Goal: Task Accomplishment & Management: Complete application form

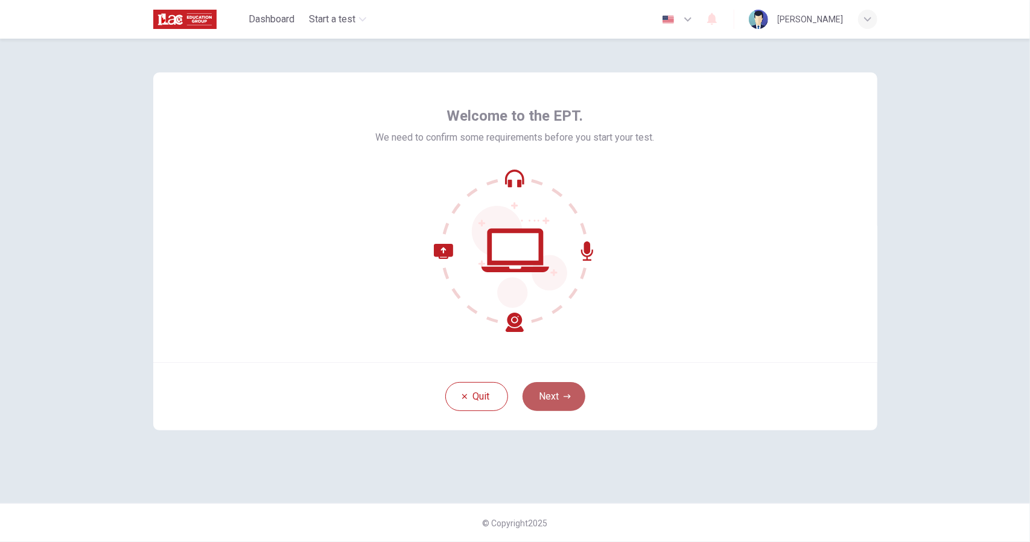
click at [558, 394] on button "Next" at bounding box center [554, 396] width 63 height 29
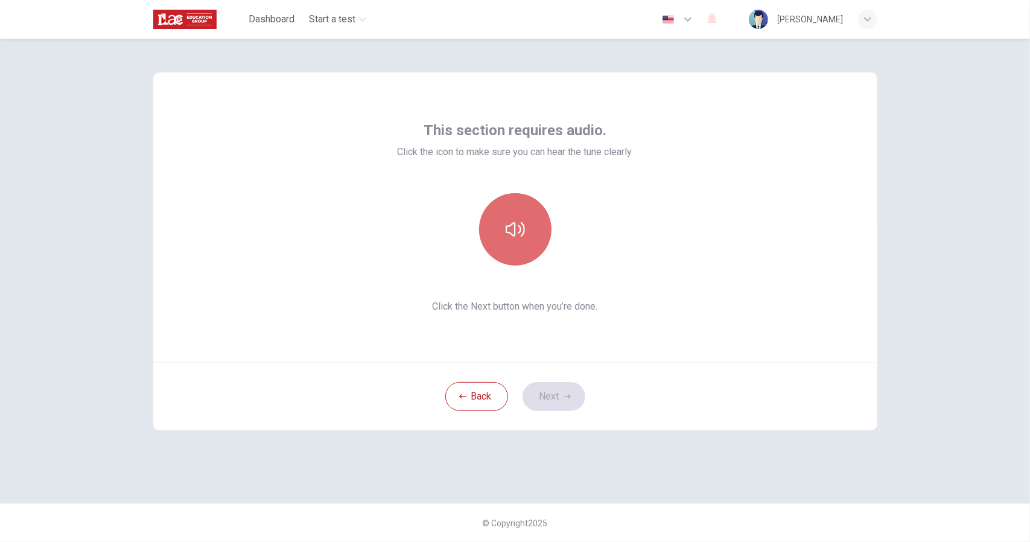
click at [508, 228] on icon "button" at bounding box center [515, 229] width 19 height 19
click at [561, 397] on button "Next" at bounding box center [554, 396] width 63 height 29
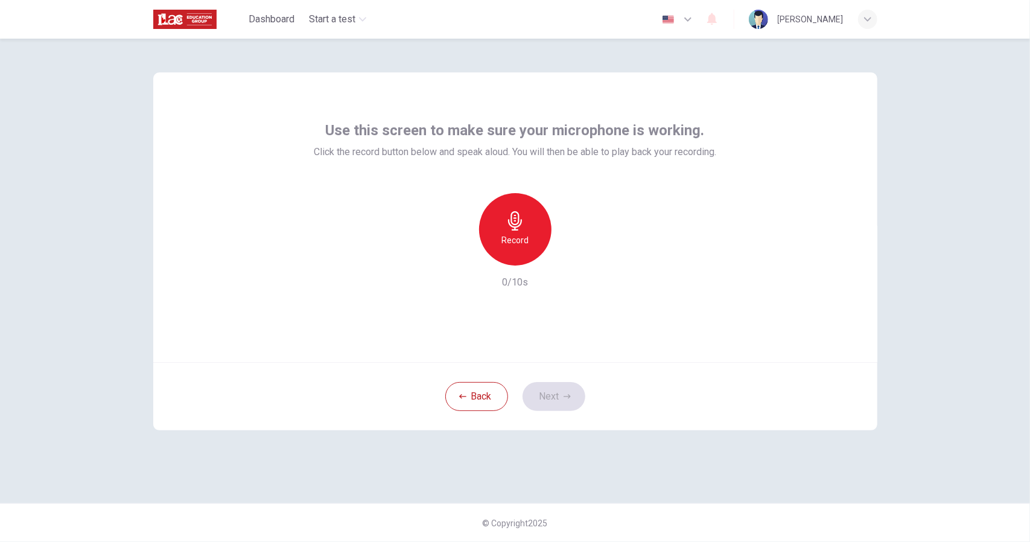
click at [514, 222] on icon "button" at bounding box center [515, 220] width 19 height 19
click at [578, 258] on div "button" at bounding box center [570, 255] width 19 height 19
click at [560, 392] on button "Next" at bounding box center [554, 396] width 63 height 29
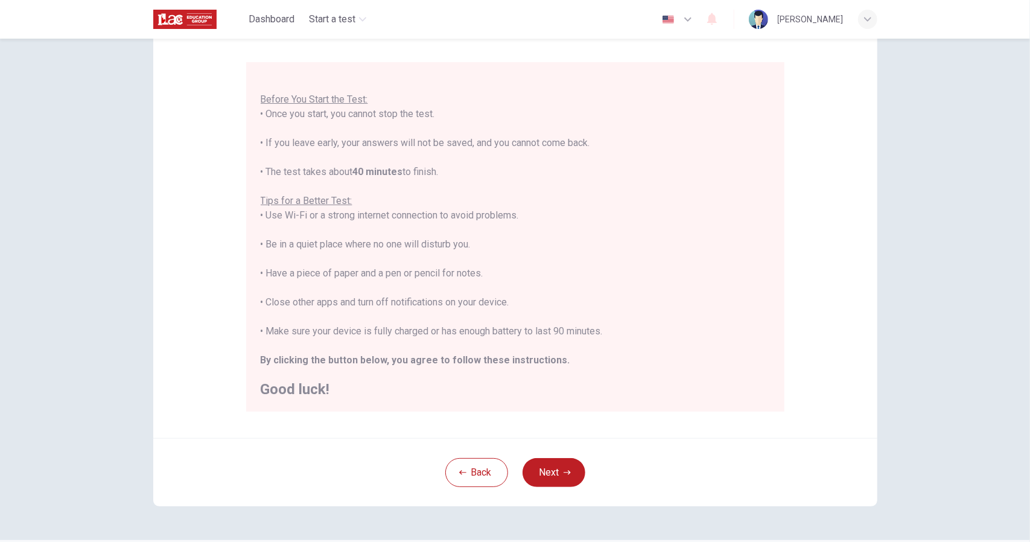
scroll to position [129, 0]
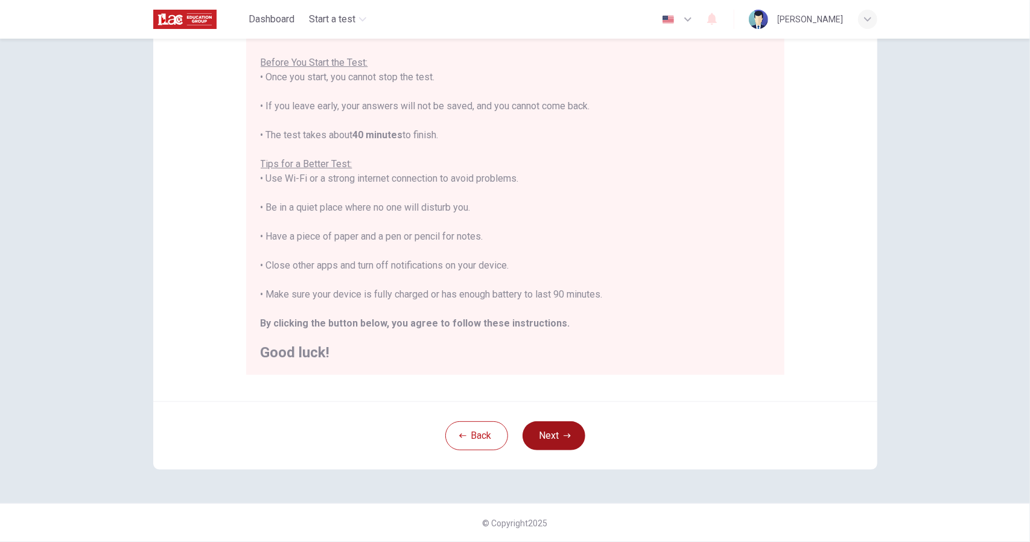
click at [557, 433] on button "Next" at bounding box center [554, 435] width 63 height 29
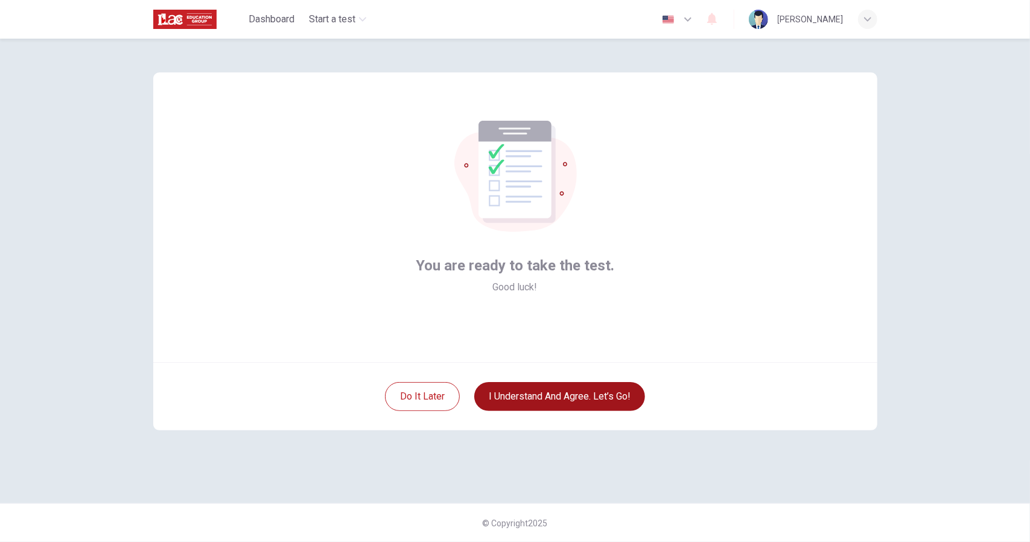
scroll to position [0, 0]
click at [563, 391] on button "I understand and agree. Let’s go!" at bounding box center [559, 396] width 171 height 29
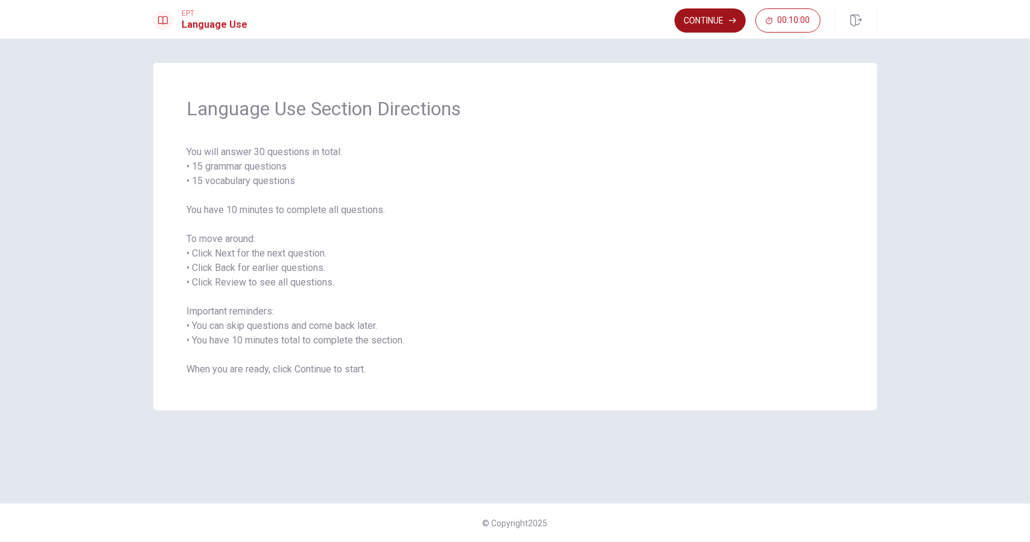
click at [711, 11] on button "Continue" at bounding box center [710, 20] width 71 height 24
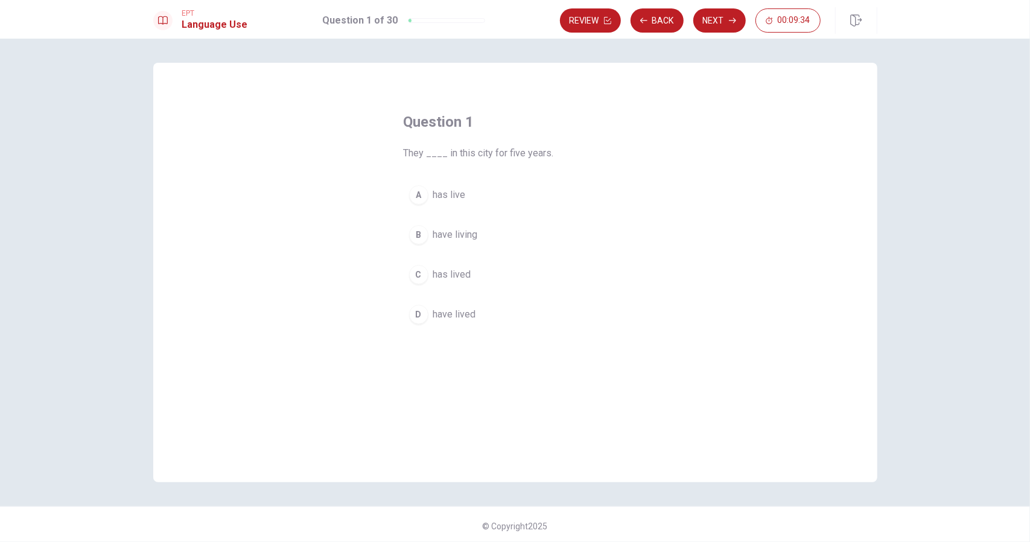
click at [467, 234] on span "have living" at bounding box center [455, 235] width 45 height 14
click at [716, 20] on button "Next" at bounding box center [720, 20] width 53 height 24
click at [441, 311] on span "Does" at bounding box center [444, 314] width 23 height 14
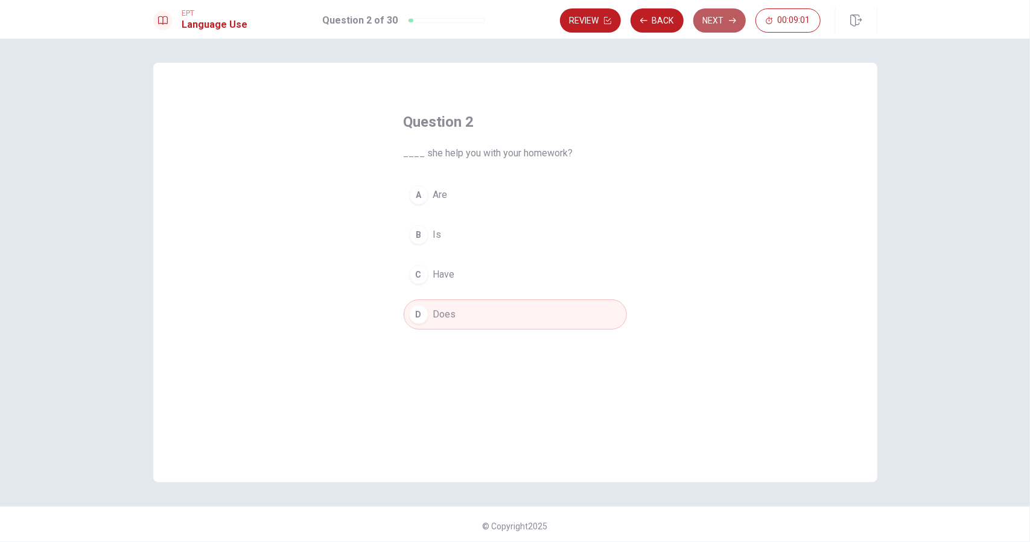
click at [716, 15] on button "Next" at bounding box center [720, 20] width 53 height 24
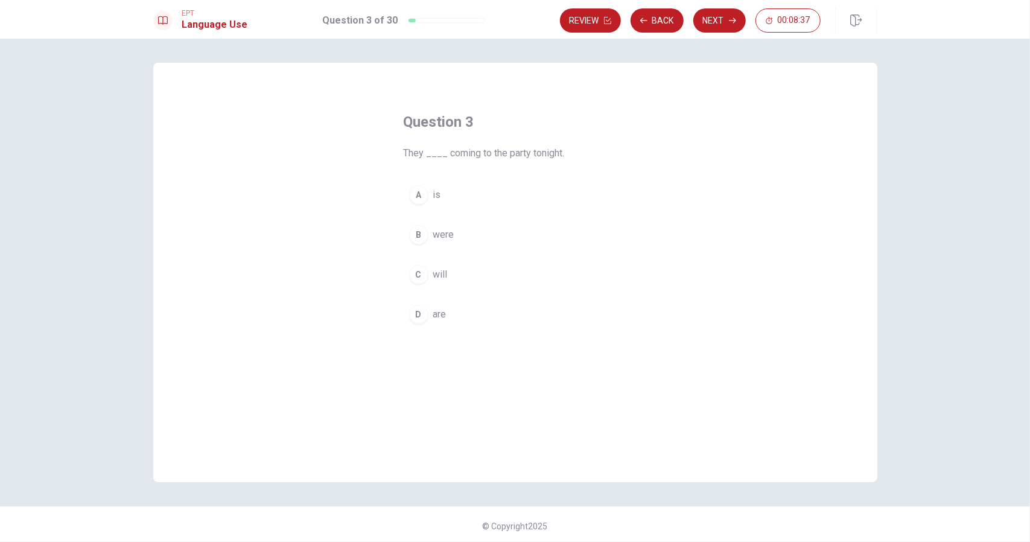
click at [438, 310] on span "are" at bounding box center [439, 314] width 13 height 14
click at [716, 13] on button "Next" at bounding box center [720, 20] width 53 height 24
click at [458, 193] on span "have lived" at bounding box center [454, 195] width 43 height 14
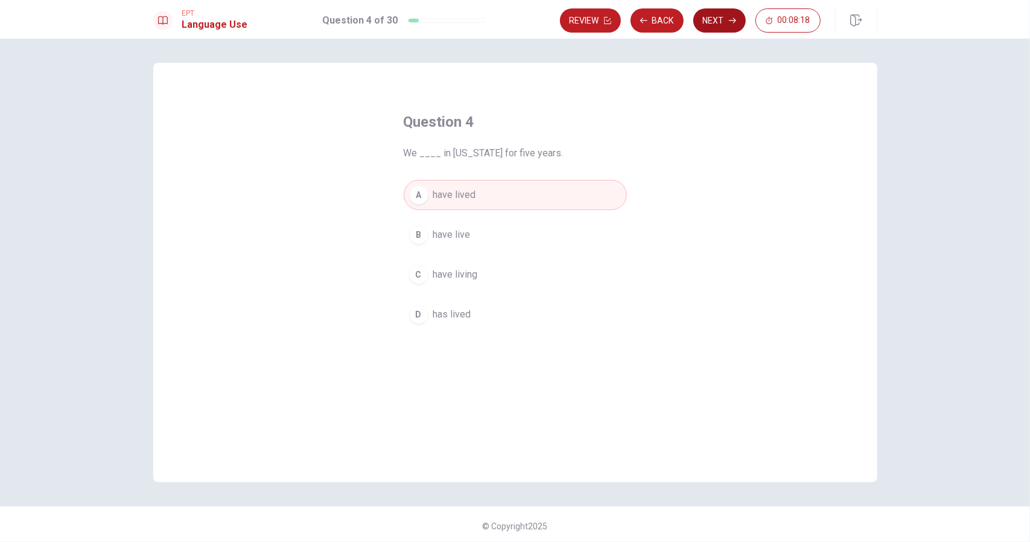
click at [725, 14] on button "Next" at bounding box center [720, 20] width 53 height 24
click at [447, 311] on span "hiking" at bounding box center [445, 314] width 25 height 14
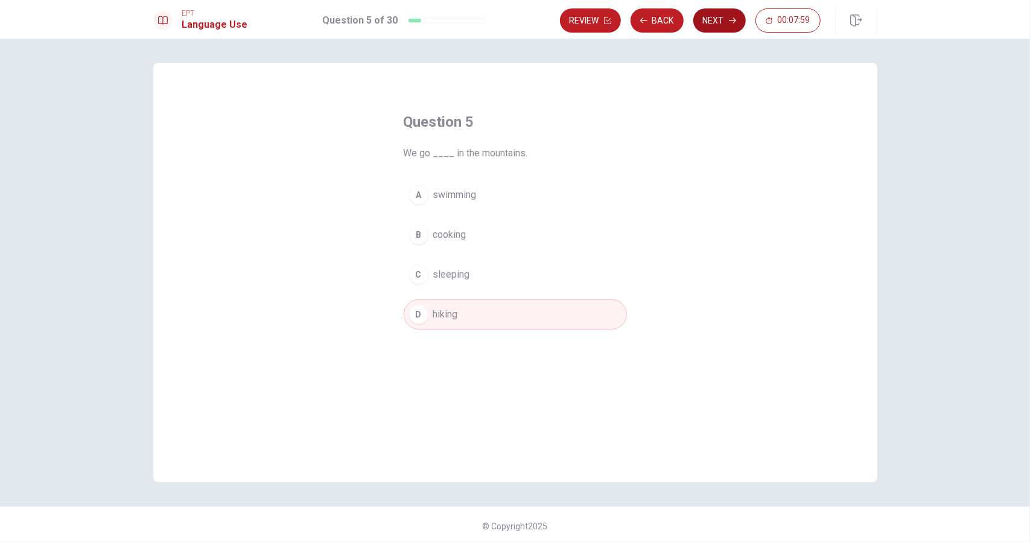
click at [723, 16] on button "Next" at bounding box center [720, 20] width 53 height 24
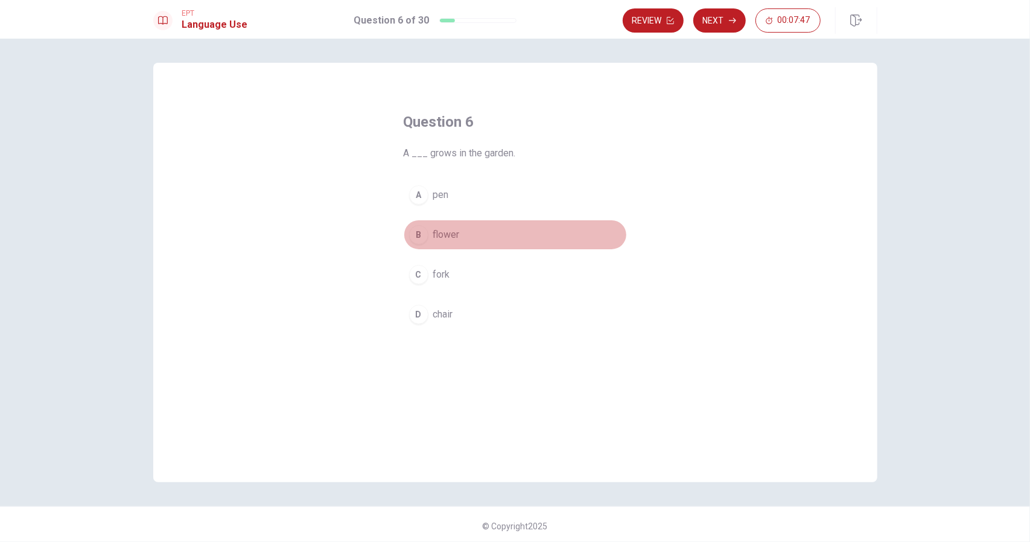
click at [447, 228] on span "flower" at bounding box center [446, 235] width 27 height 14
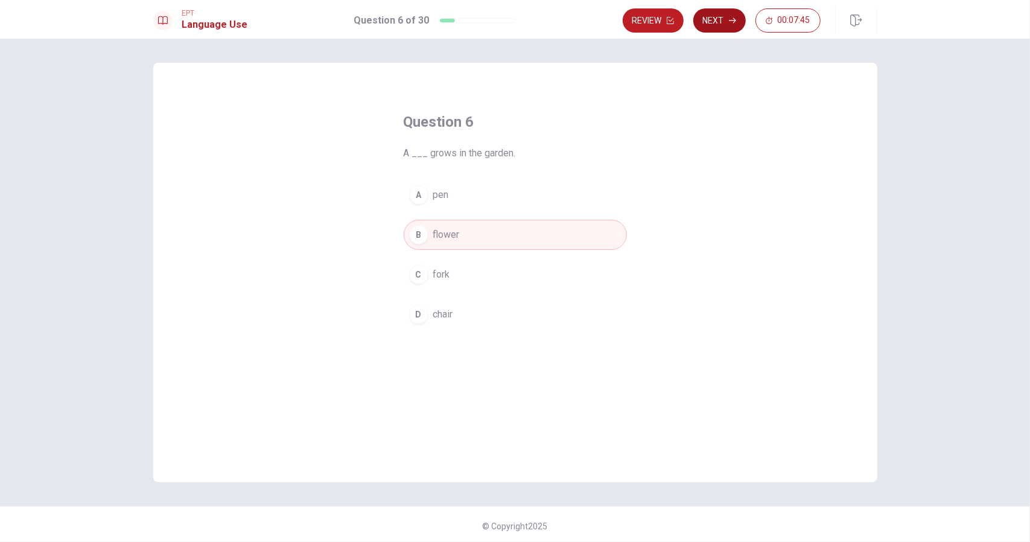
click at [722, 11] on button "Next" at bounding box center [720, 20] width 53 height 24
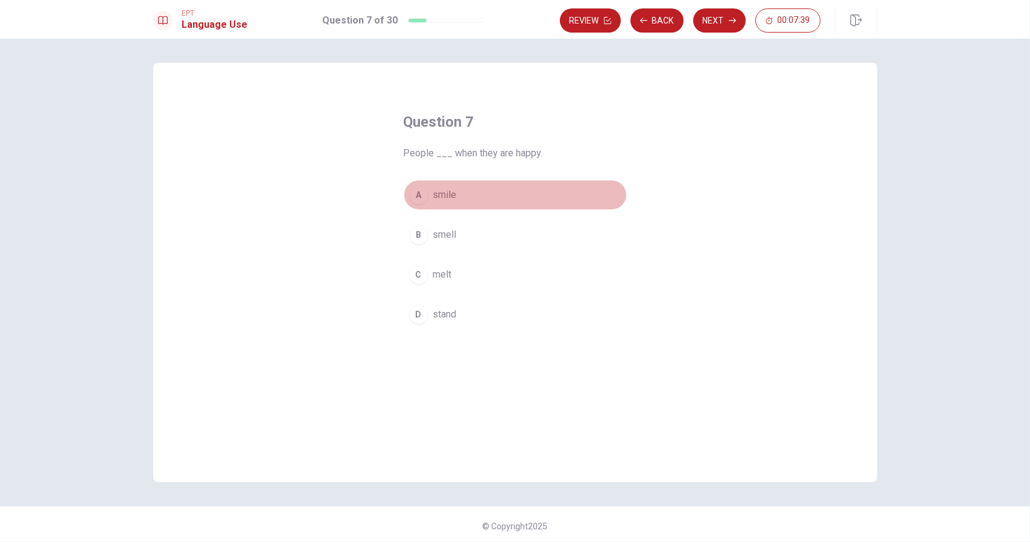
click at [446, 188] on span "smile" at bounding box center [445, 195] width 24 height 14
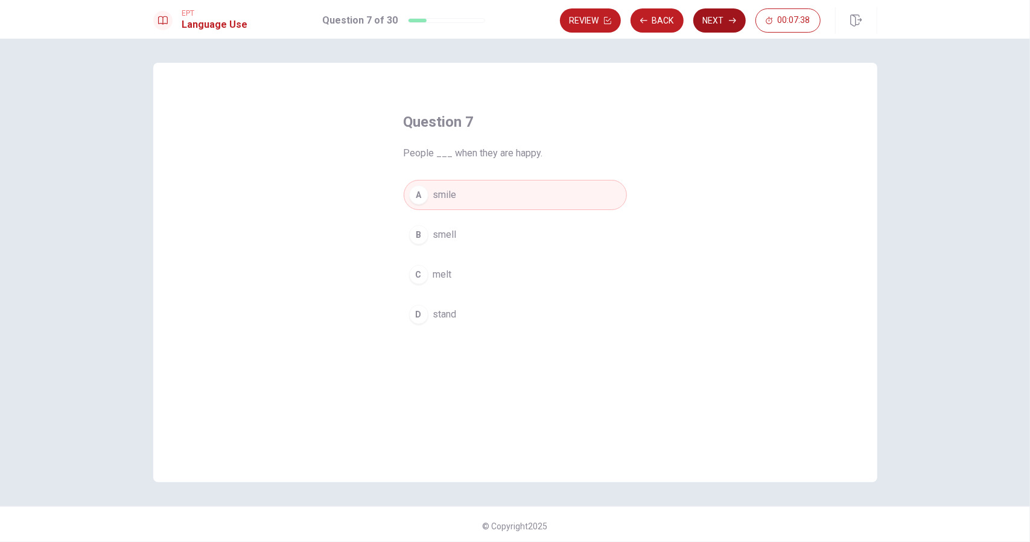
click at [722, 18] on button "Next" at bounding box center [720, 20] width 53 height 24
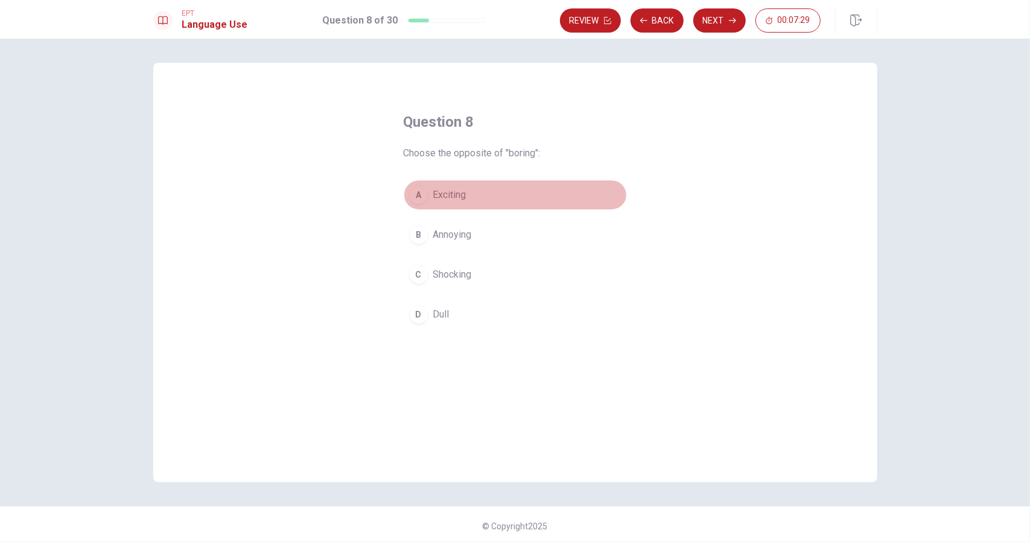
click at [448, 188] on span "Exciting" at bounding box center [449, 195] width 33 height 14
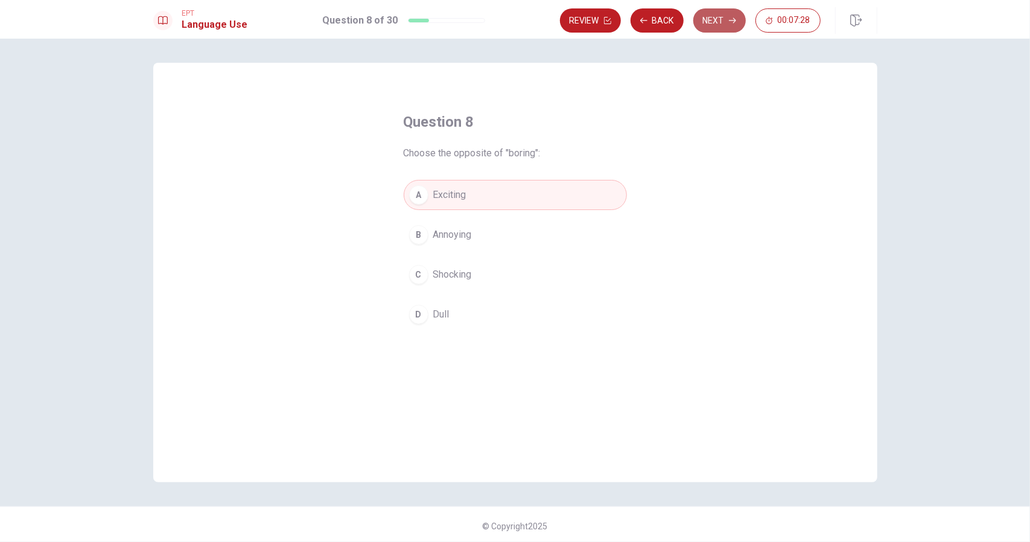
click at [716, 14] on button "Next" at bounding box center [720, 20] width 53 height 24
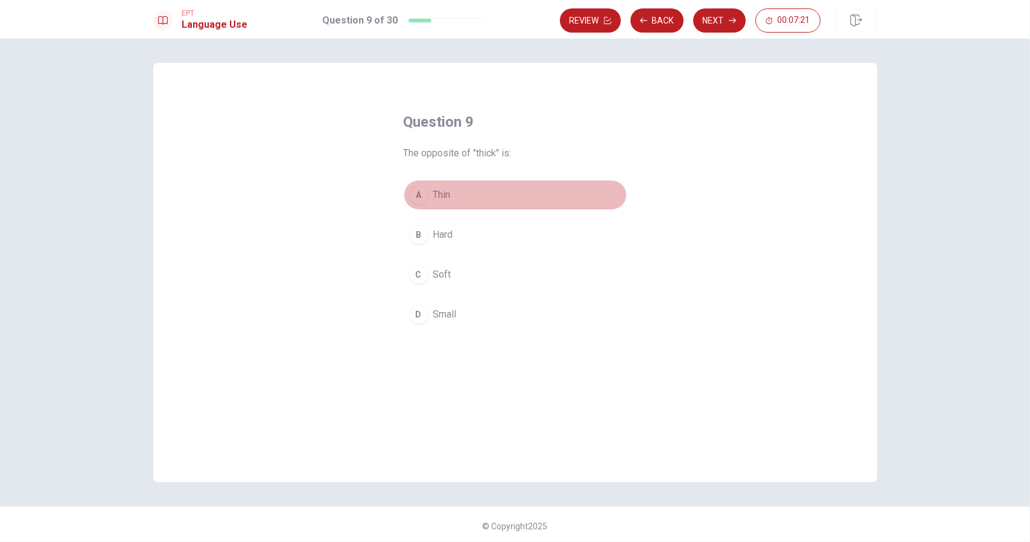
click at [441, 189] on span "Thin" at bounding box center [442, 195] width 18 height 14
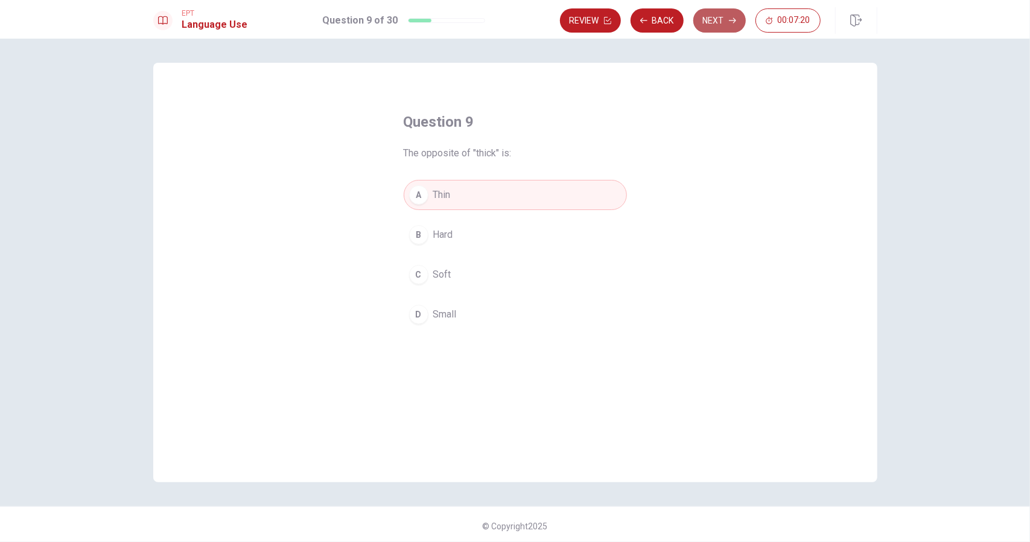
click at [714, 11] on button "Next" at bounding box center [720, 20] width 53 height 24
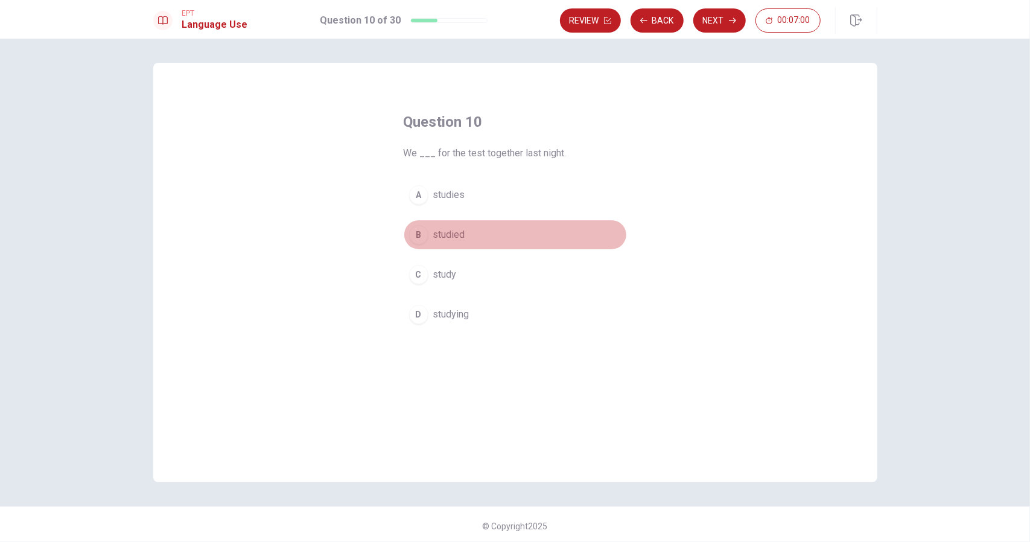
click at [443, 229] on span "studied" at bounding box center [449, 235] width 32 height 14
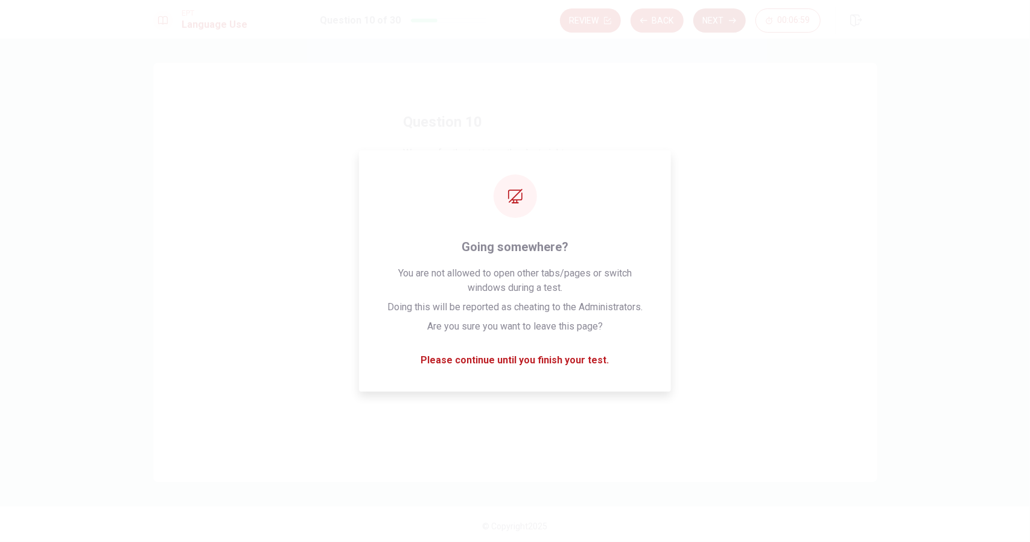
click at [727, 19] on button "Next" at bounding box center [720, 20] width 53 height 24
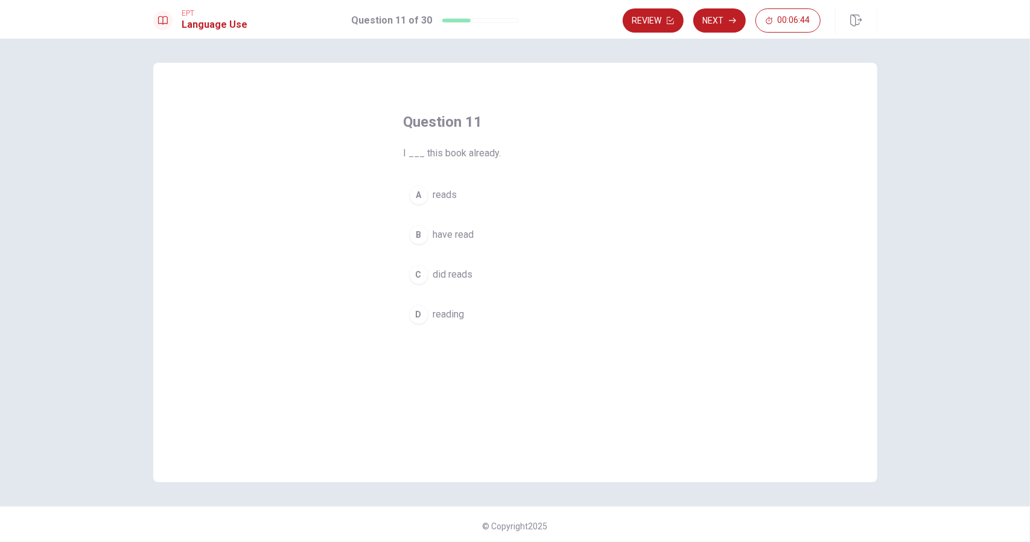
click at [461, 228] on span "have read" at bounding box center [453, 235] width 41 height 14
click at [723, 13] on button "Next" at bounding box center [720, 20] width 53 height 24
click at [446, 308] on span "to get" at bounding box center [445, 314] width 25 height 14
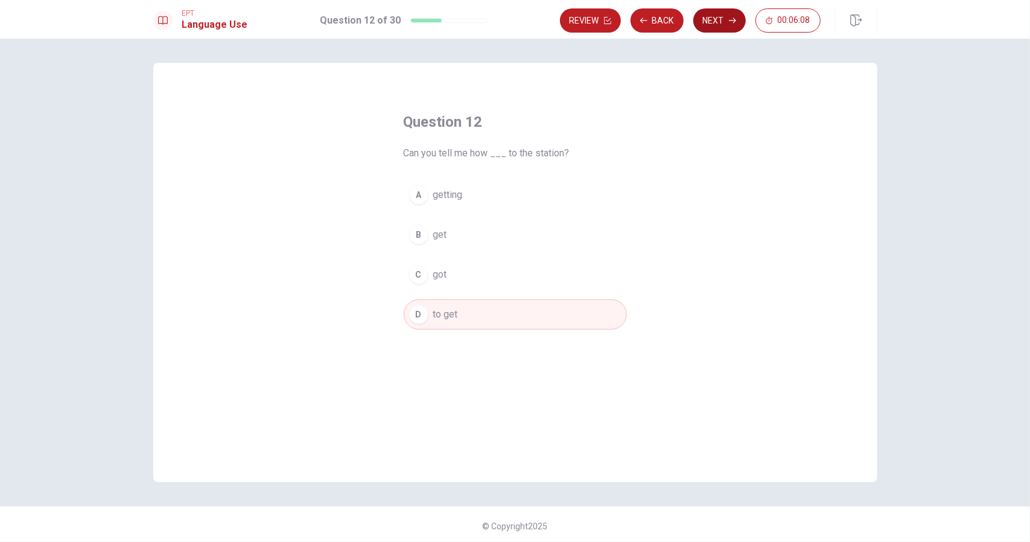
click at [712, 16] on button "Next" at bounding box center [720, 20] width 53 height 24
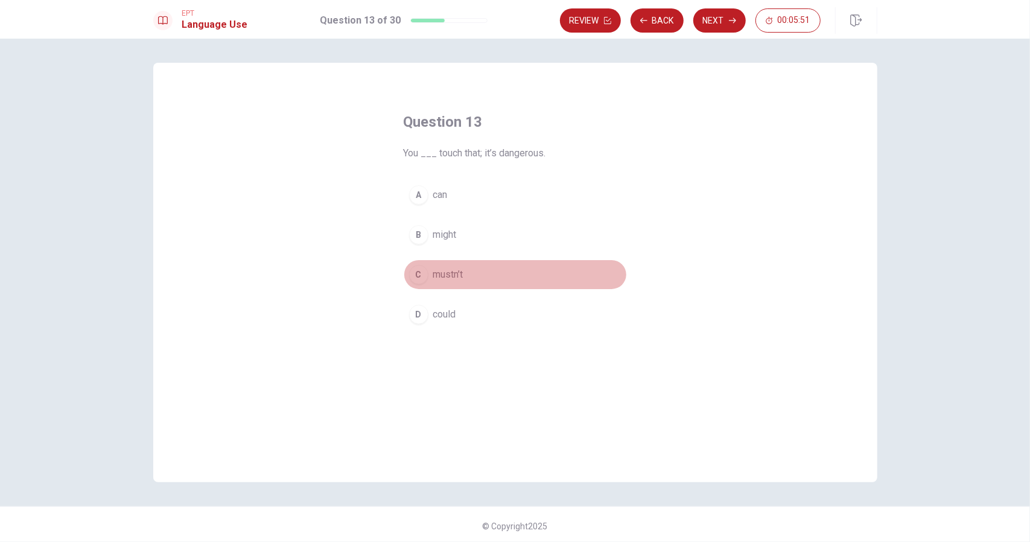
click at [450, 270] on span "mustn’t" at bounding box center [448, 274] width 30 height 14
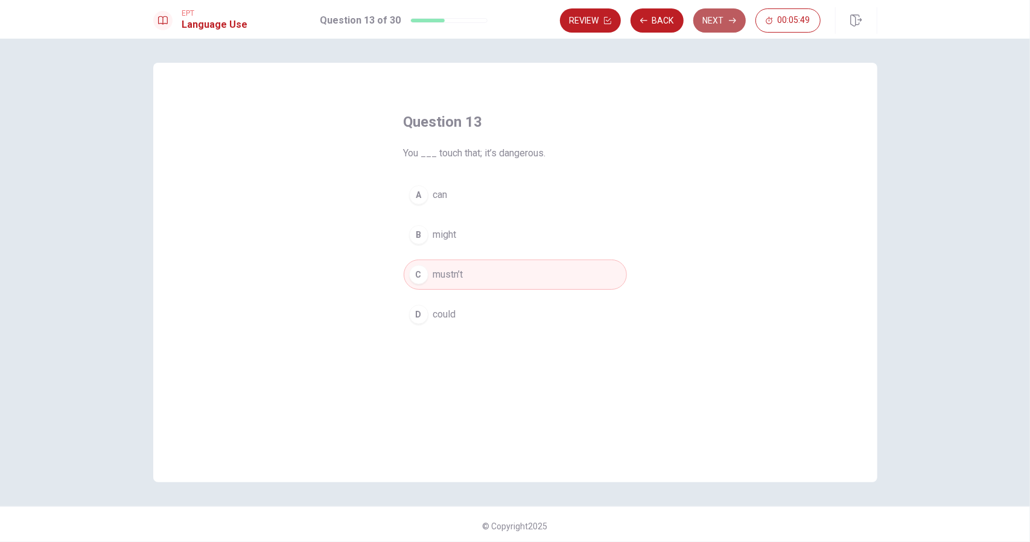
click at [722, 18] on button "Next" at bounding box center [720, 20] width 53 height 24
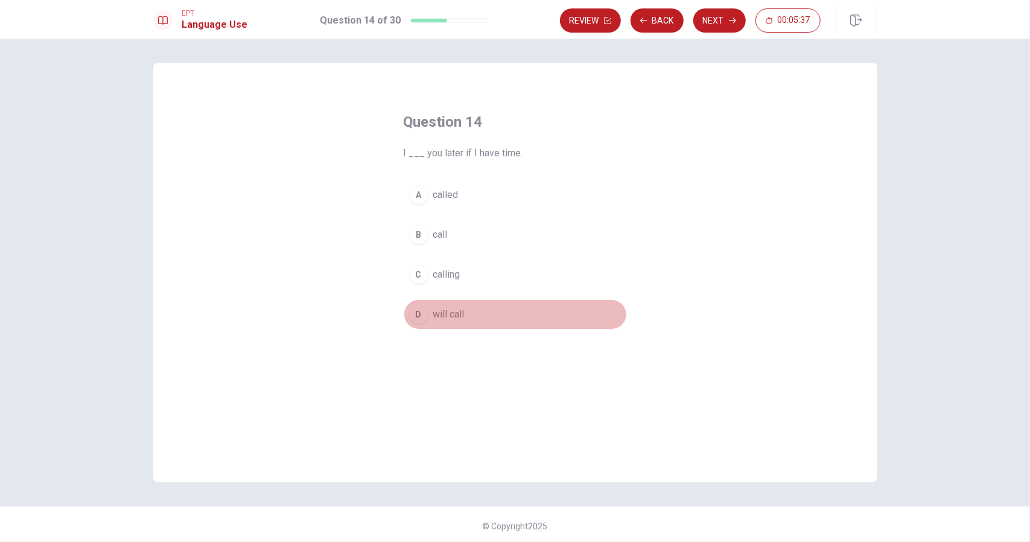
click at [514, 322] on button "D will call" at bounding box center [515, 314] width 223 height 30
click at [518, 313] on button "D will call" at bounding box center [515, 314] width 223 height 30
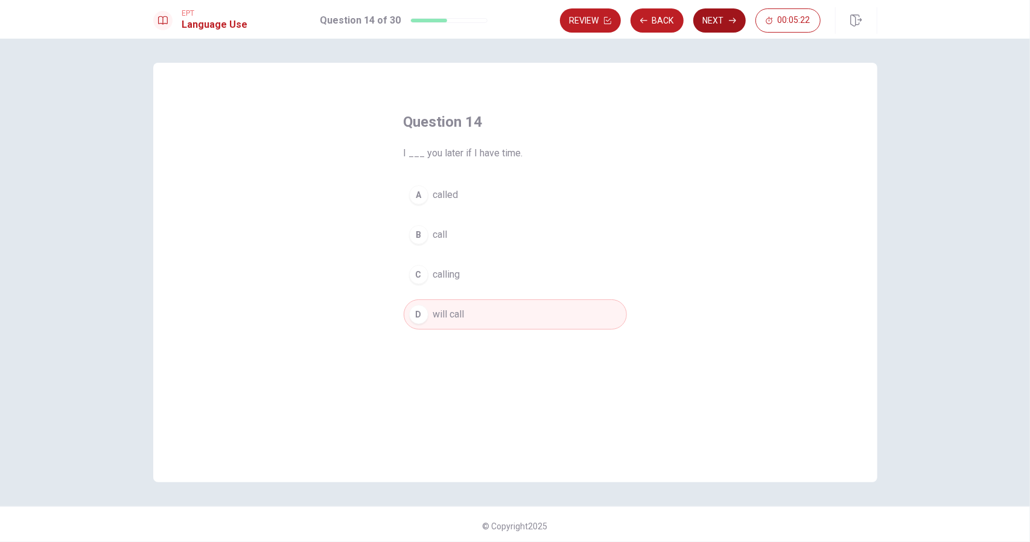
click at [714, 19] on button "Next" at bounding box center [720, 20] width 53 height 24
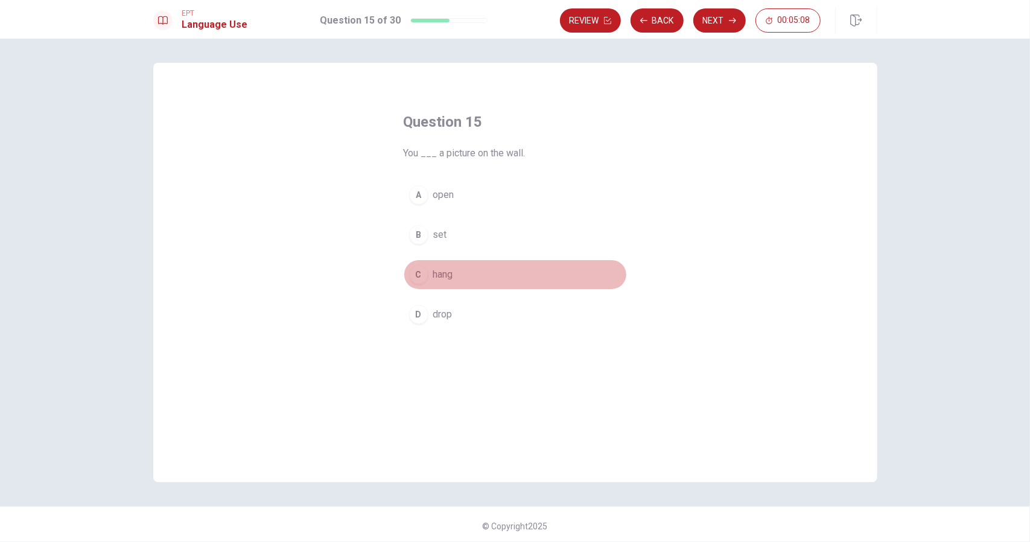
click at [447, 270] on span "hang" at bounding box center [443, 274] width 20 height 14
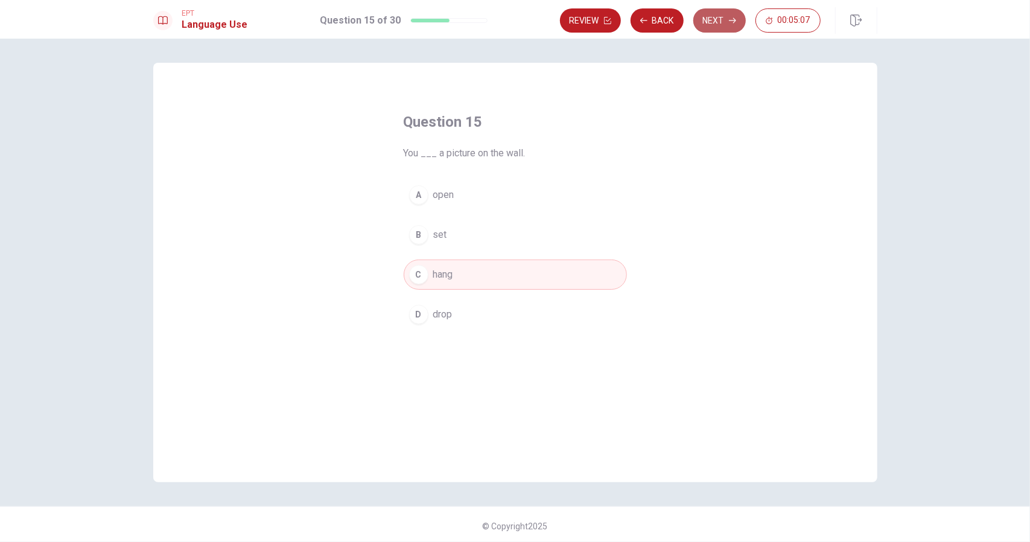
click at [716, 13] on button "Next" at bounding box center [720, 20] width 53 height 24
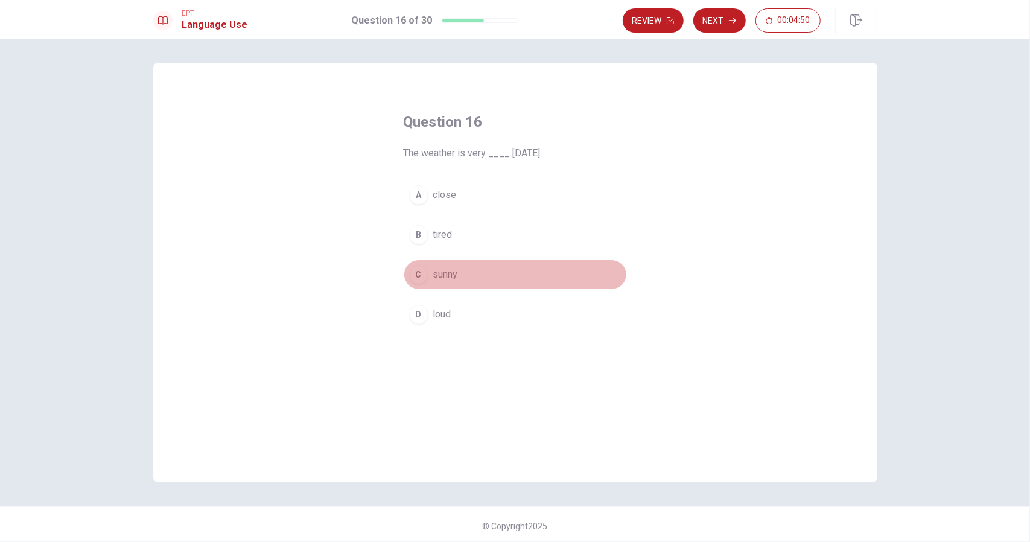
click at [446, 273] on span "sunny" at bounding box center [445, 274] width 25 height 14
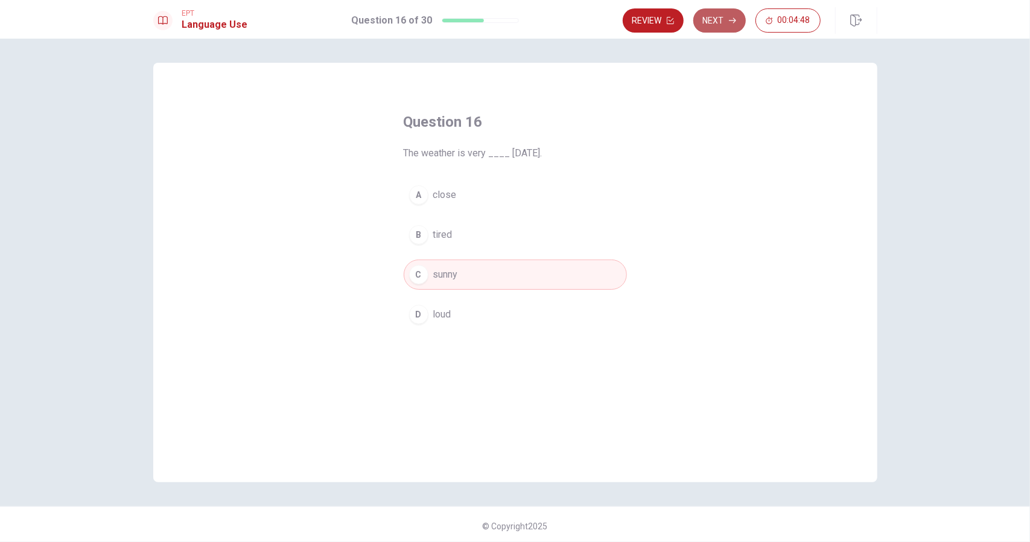
click at [729, 22] on button "Next" at bounding box center [720, 20] width 53 height 24
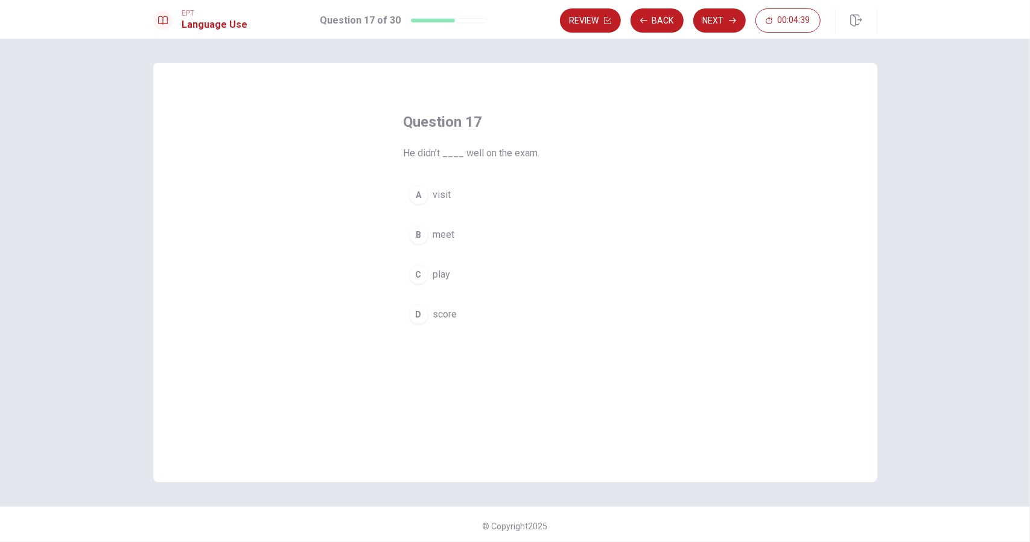
click at [436, 310] on span "score" at bounding box center [445, 314] width 24 height 14
click at [712, 18] on button "Next" at bounding box center [720, 20] width 53 height 24
click at [434, 272] on span "baked" at bounding box center [446, 274] width 26 height 14
click at [718, 18] on button "Next" at bounding box center [720, 20] width 53 height 24
click at [523, 191] on span "to get ready for something" at bounding box center [489, 195] width 112 height 14
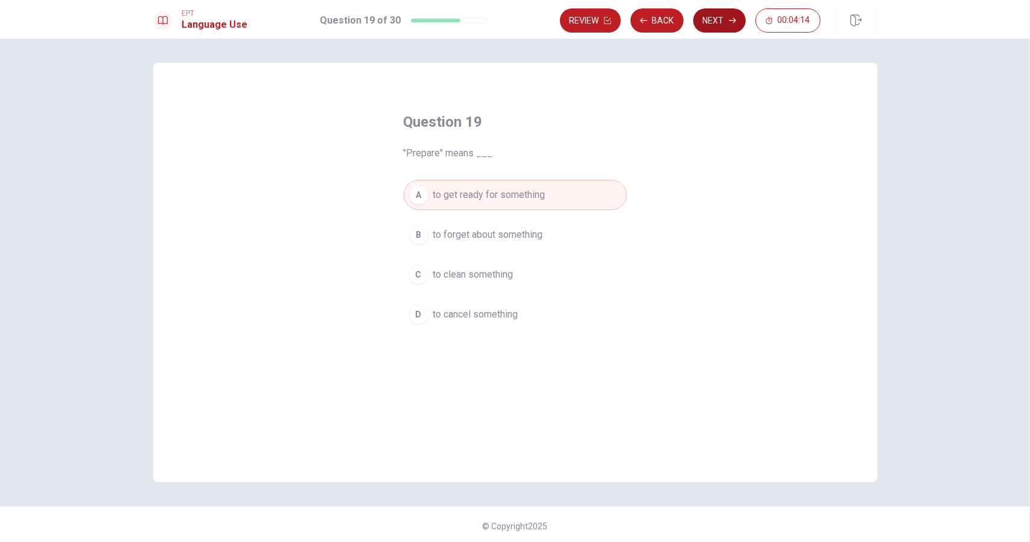
click at [719, 19] on button "Next" at bounding box center [720, 20] width 53 height 24
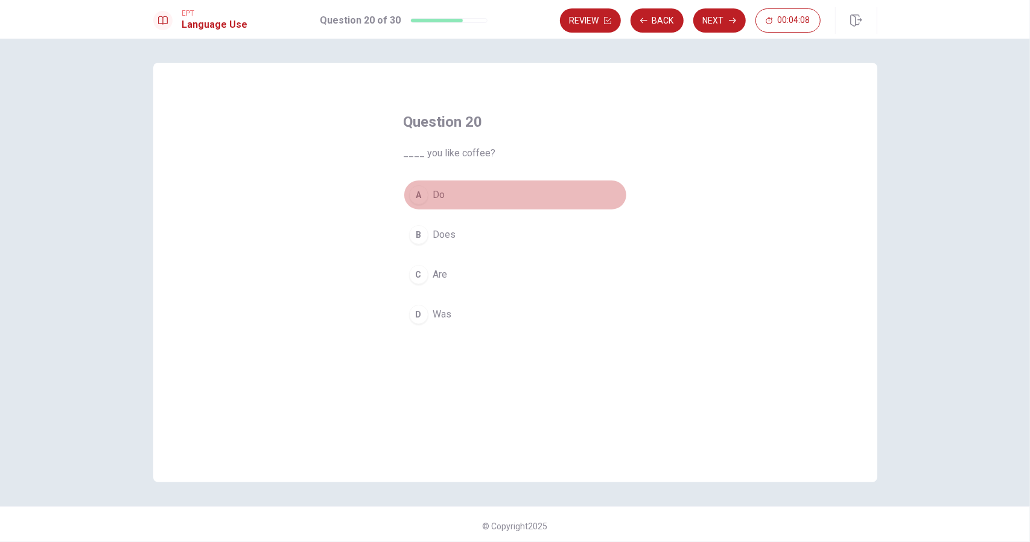
click at [433, 189] on span "Do" at bounding box center [439, 195] width 12 height 14
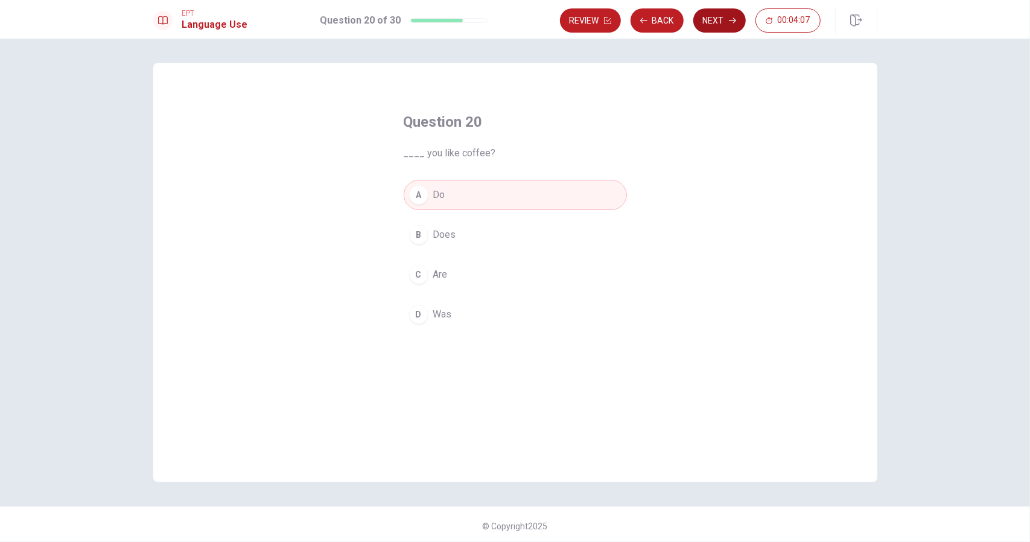
click at [718, 16] on button "Next" at bounding box center [720, 20] width 53 height 24
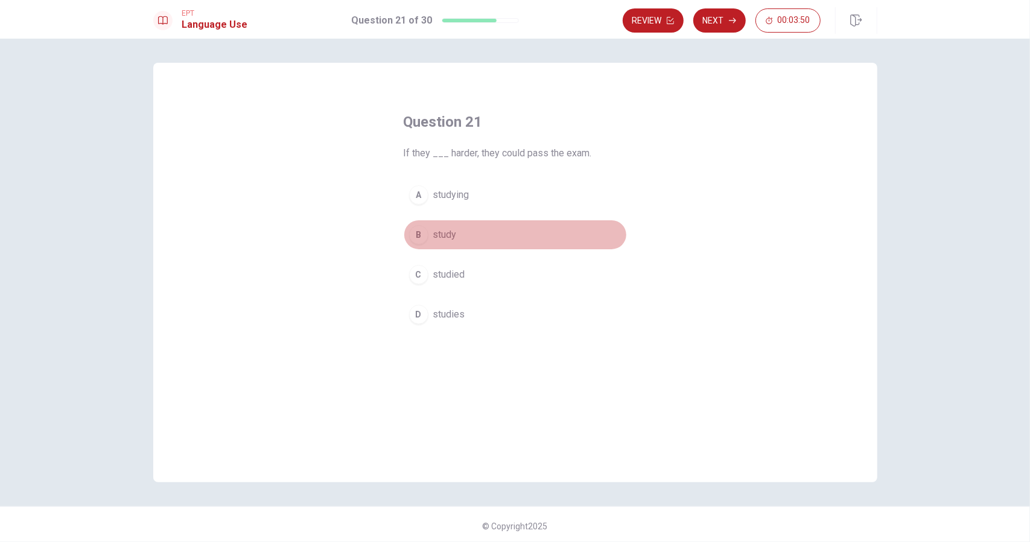
click at [442, 229] on span "study" at bounding box center [445, 235] width 24 height 14
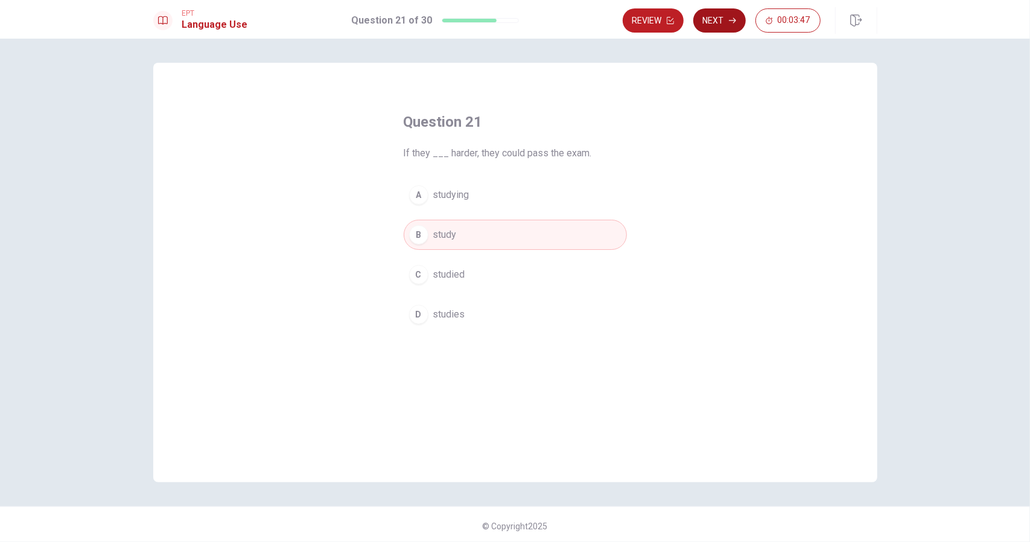
click at [714, 13] on button "Next" at bounding box center [720, 20] width 53 height 24
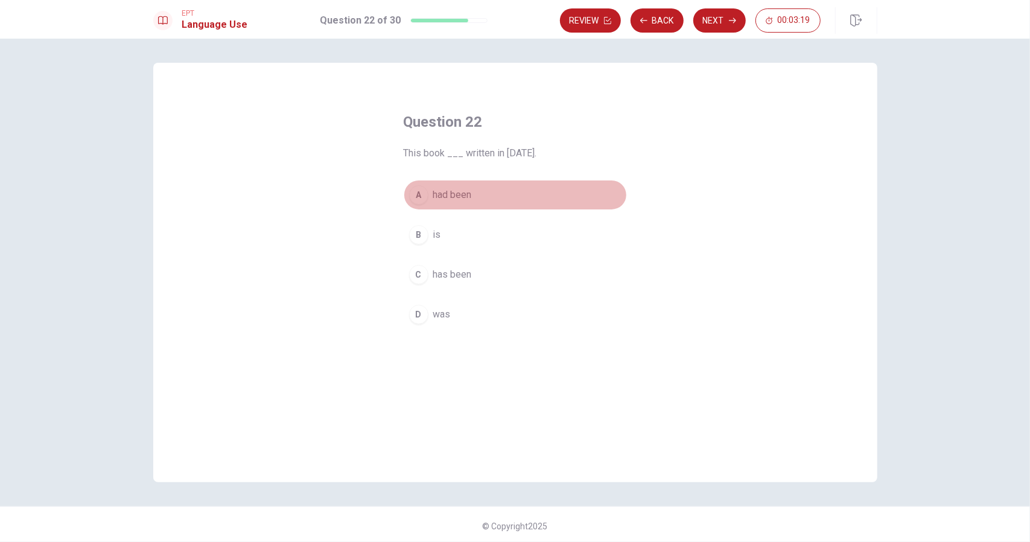
click at [462, 193] on span "had been" at bounding box center [452, 195] width 39 height 14
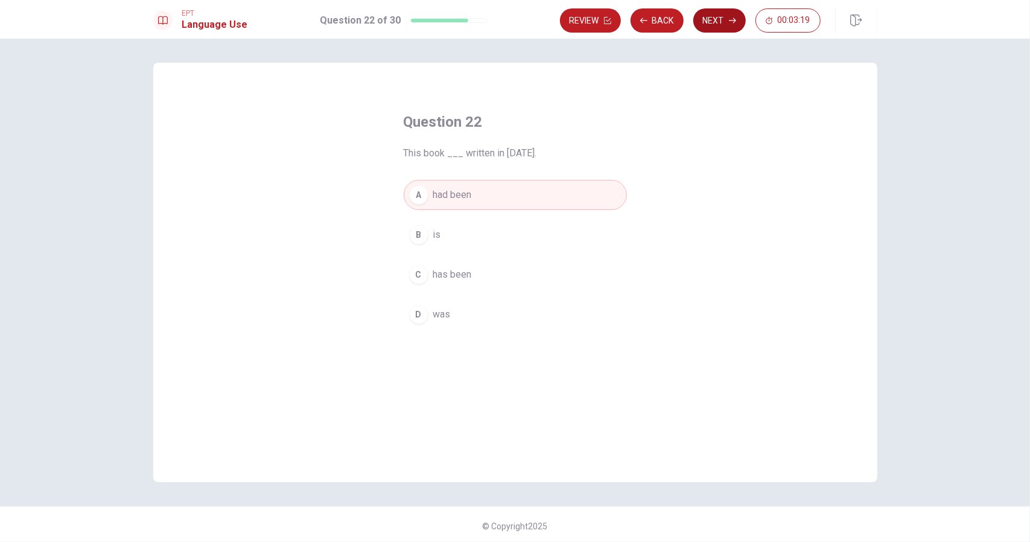
click at [717, 20] on button "Next" at bounding box center [720, 20] width 53 height 24
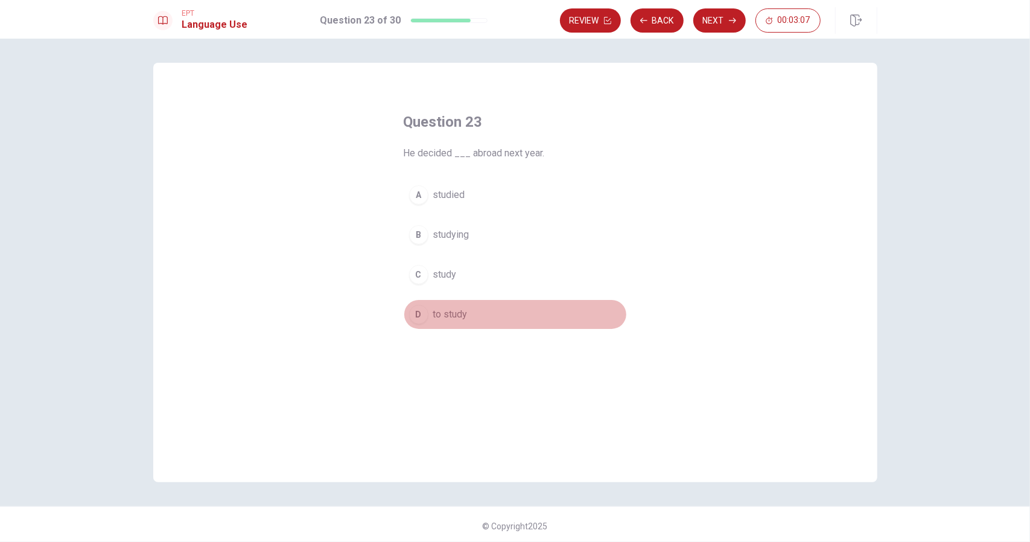
click at [452, 308] on span "to study" at bounding box center [450, 314] width 34 height 14
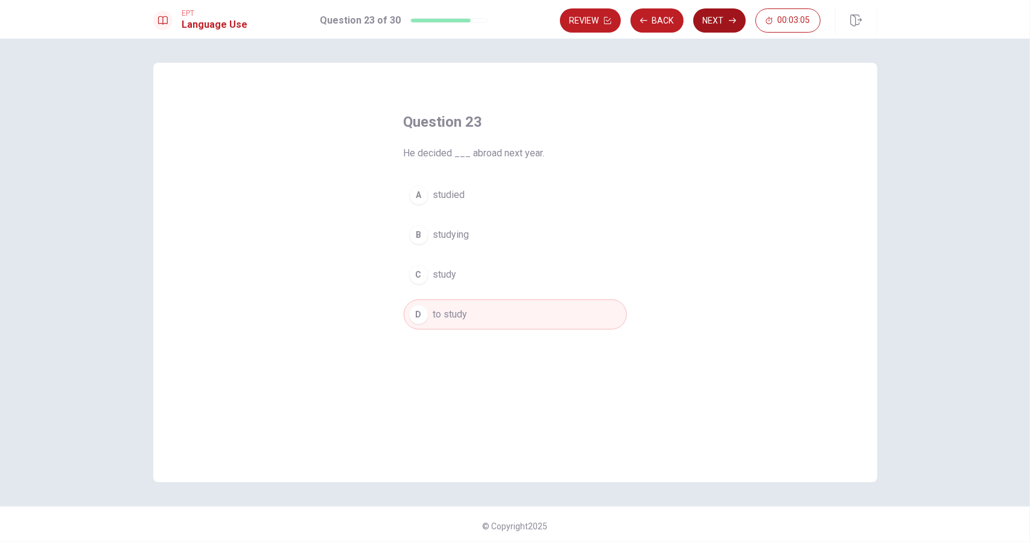
click at [721, 15] on button "Next" at bounding box center [720, 20] width 53 height 24
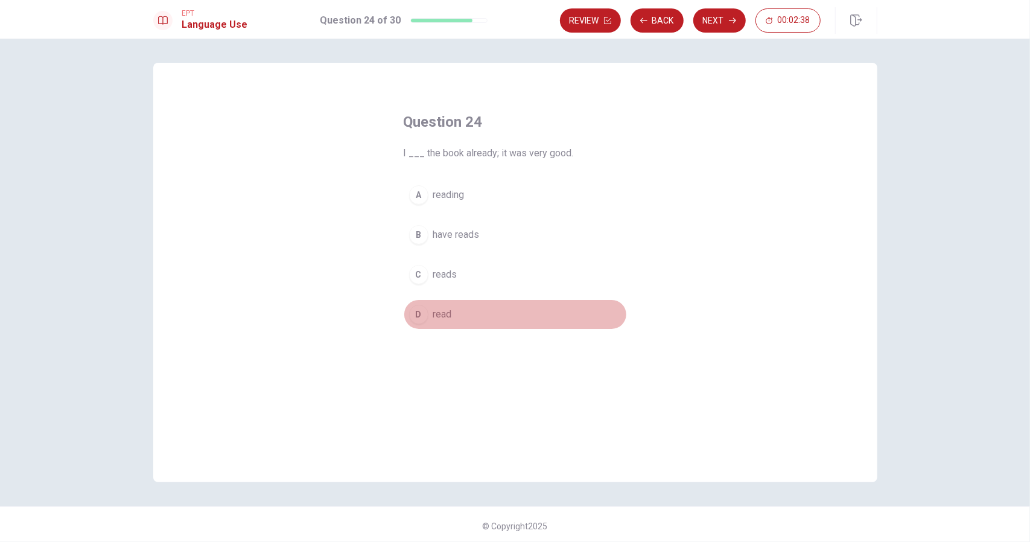
click at [440, 310] on span "read" at bounding box center [442, 314] width 19 height 14
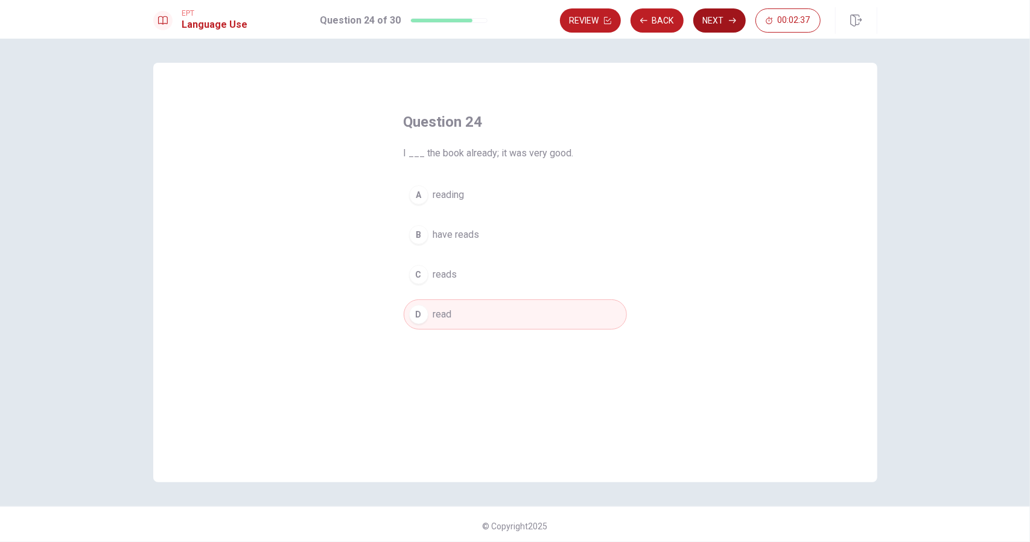
click at [706, 18] on button "Next" at bounding box center [720, 20] width 53 height 24
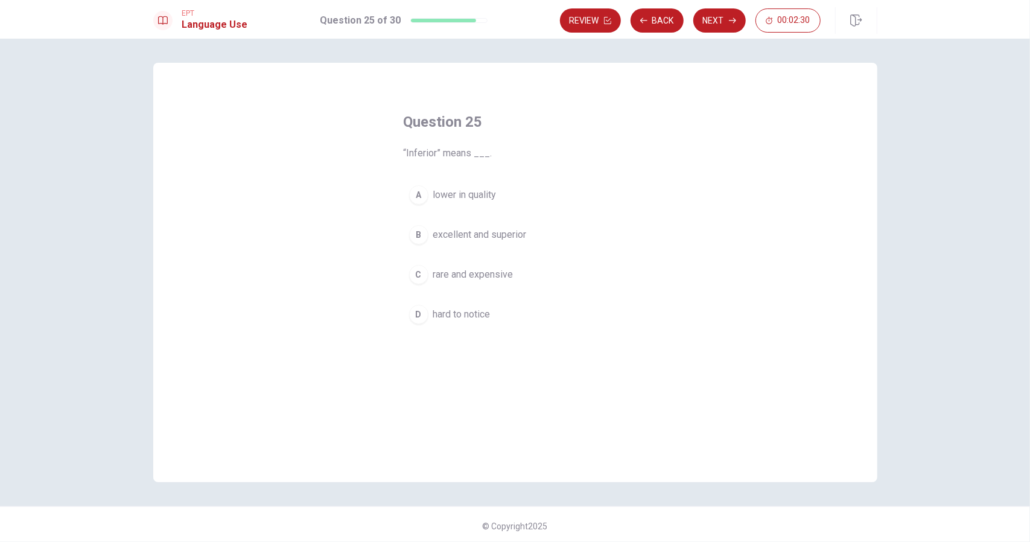
drag, startPoint x: 467, startPoint y: 241, endPoint x: 480, endPoint y: 243, distance: 13.5
click at [479, 243] on button "B excellent and superior" at bounding box center [515, 235] width 223 height 30
click at [414, 152] on span "“Inferior” means ___." at bounding box center [515, 153] width 223 height 14
drag, startPoint x: 402, startPoint y: 152, endPoint x: 420, endPoint y: 155, distance: 17.8
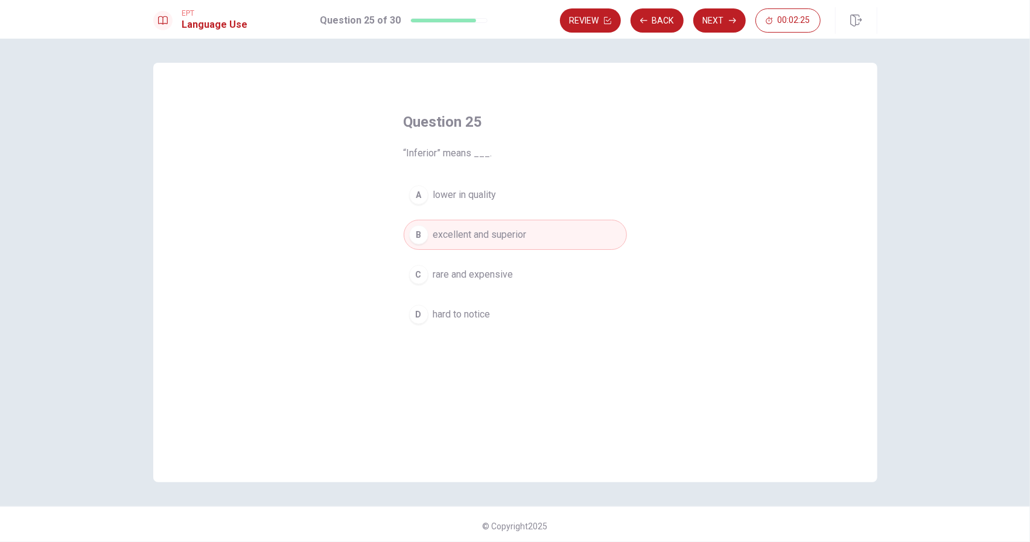
click at [423, 154] on span "“Inferior” means ___." at bounding box center [515, 153] width 223 height 14
drag, startPoint x: 404, startPoint y: 152, endPoint x: 413, endPoint y: 152, distance: 8.5
click at [413, 152] on span "“Inferior” means ___." at bounding box center [515, 153] width 223 height 14
click at [718, 17] on button "Next" at bounding box center [720, 20] width 53 height 24
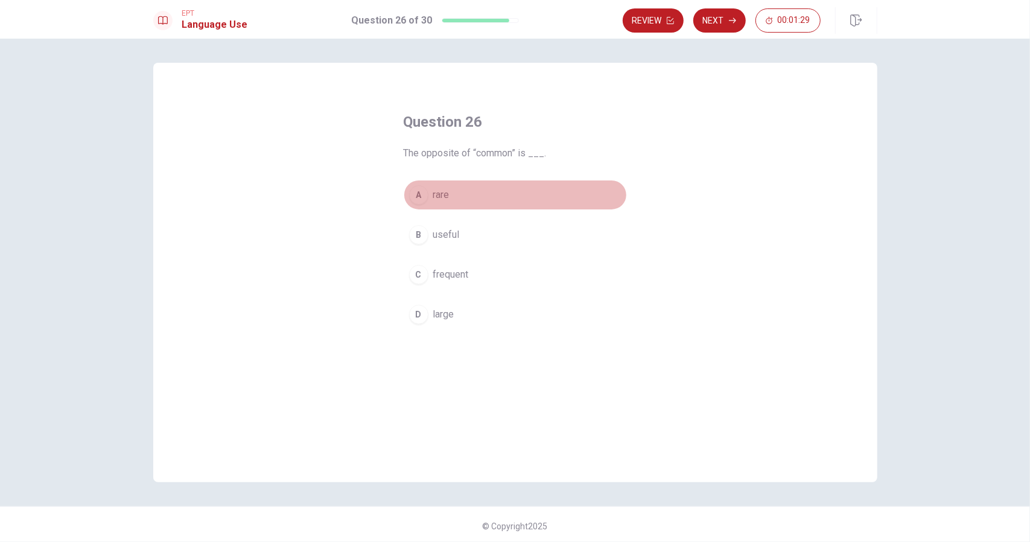
click at [443, 191] on span "rare" at bounding box center [441, 195] width 16 height 14
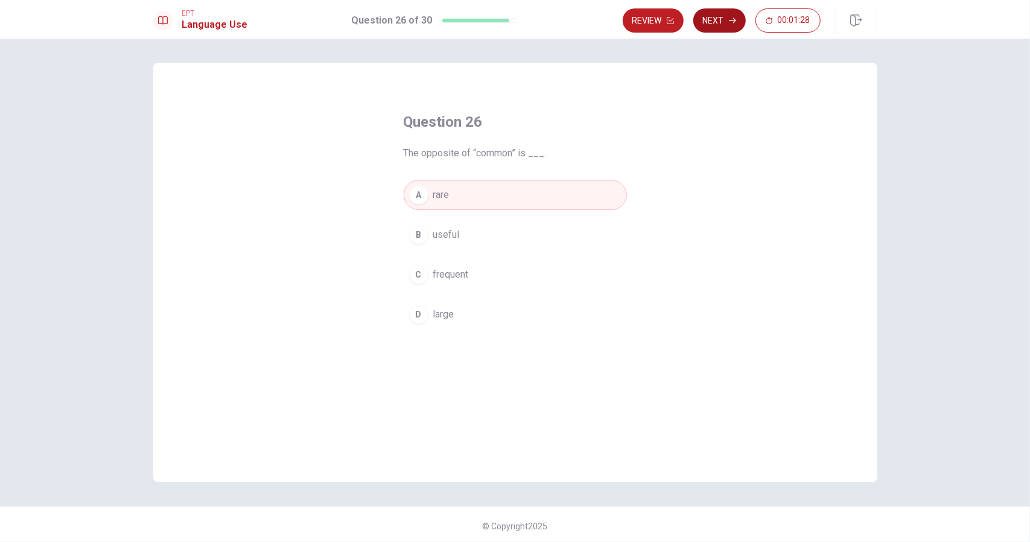
click at [717, 17] on button "Next" at bounding box center [720, 20] width 53 height 24
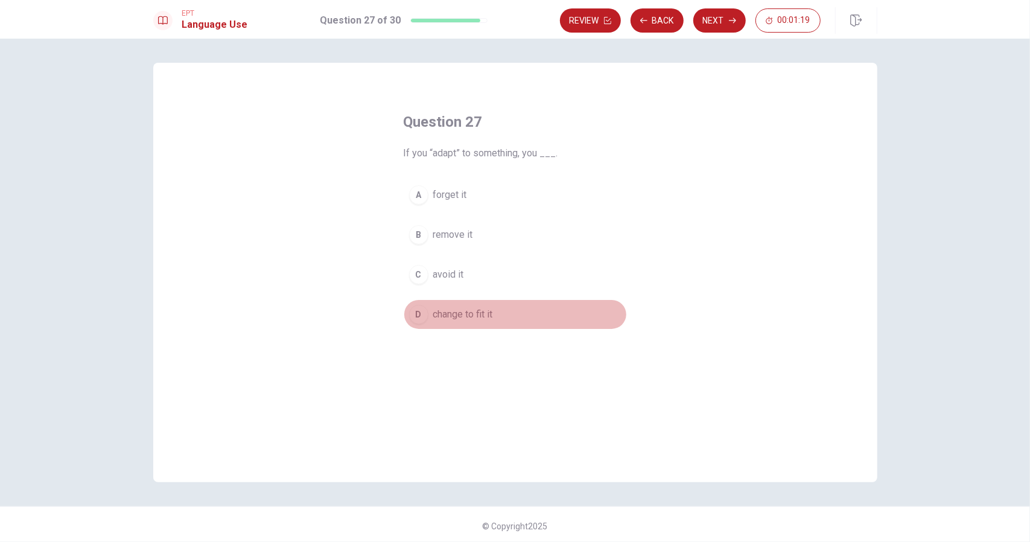
click at [479, 311] on span "change to fit it" at bounding box center [463, 314] width 60 height 14
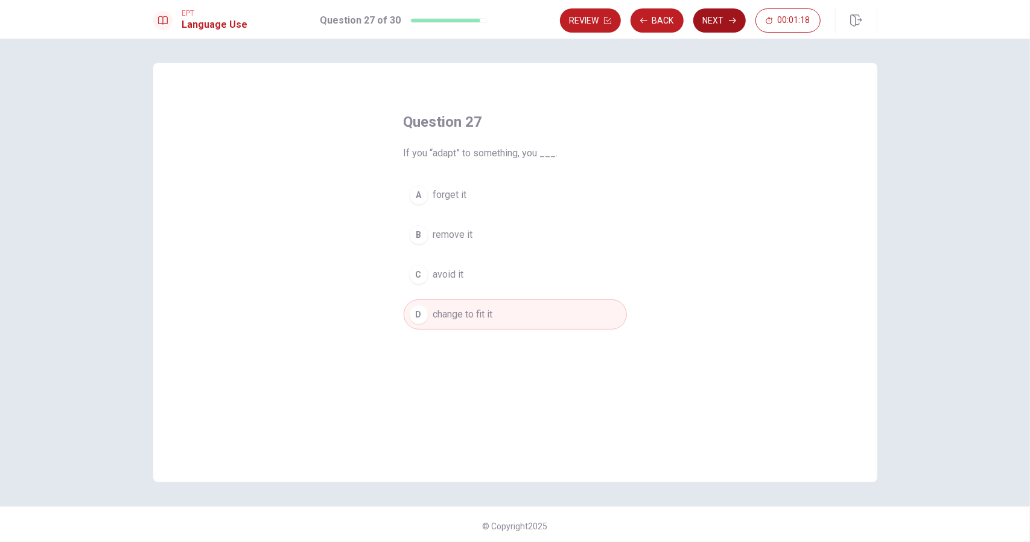
click at [715, 14] on button "Next" at bounding box center [720, 20] width 53 height 24
click at [455, 232] on span "reduce" at bounding box center [447, 235] width 29 height 14
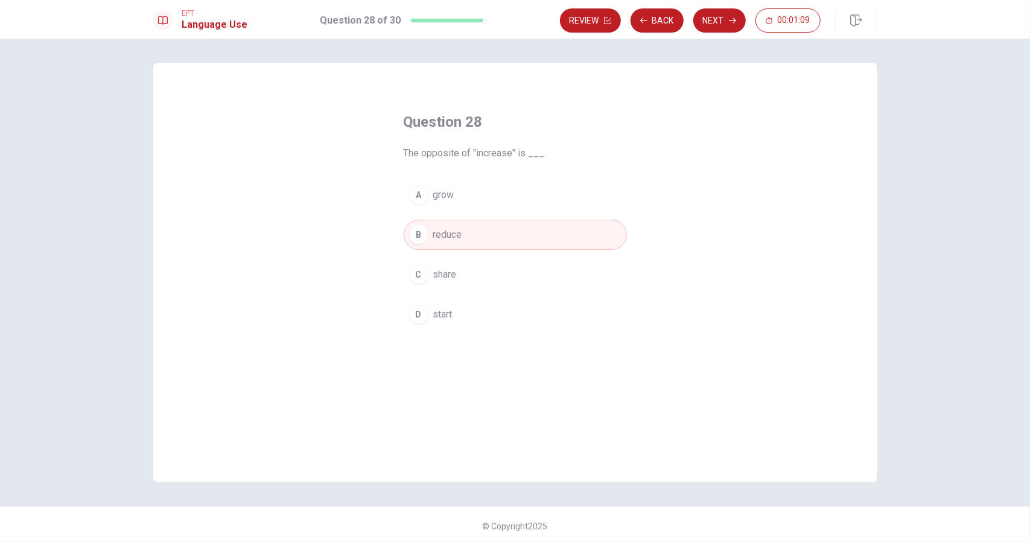
click at [717, 16] on button "Next" at bounding box center [720, 20] width 53 height 24
click at [447, 228] on span "benefit" at bounding box center [448, 235] width 30 height 14
click at [720, 19] on button "Next" at bounding box center [720, 20] width 53 height 24
click at [444, 271] on span "been" at bounding box center [443, 274] width 21 height 14
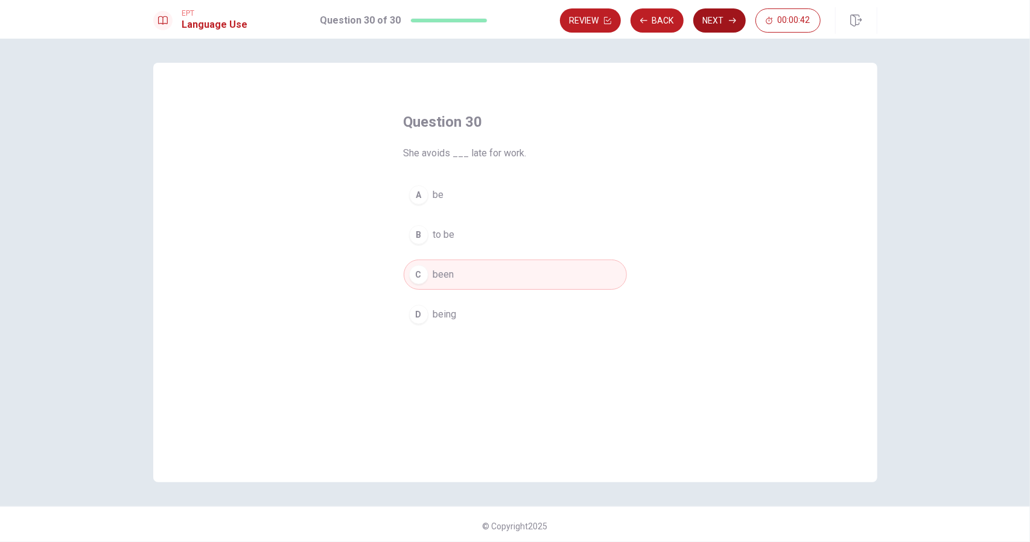
click at [726, 18] on button "Next" at bounding box center [720, 20] width 53 height 24
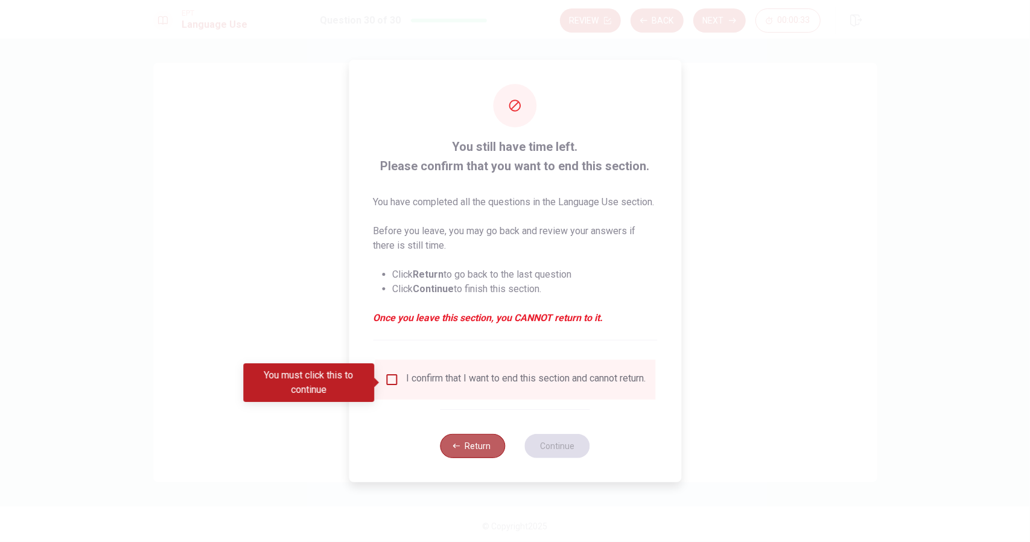
click at [465, 456] on button "Return" at bounding box center [473, 446] width 65 height 24
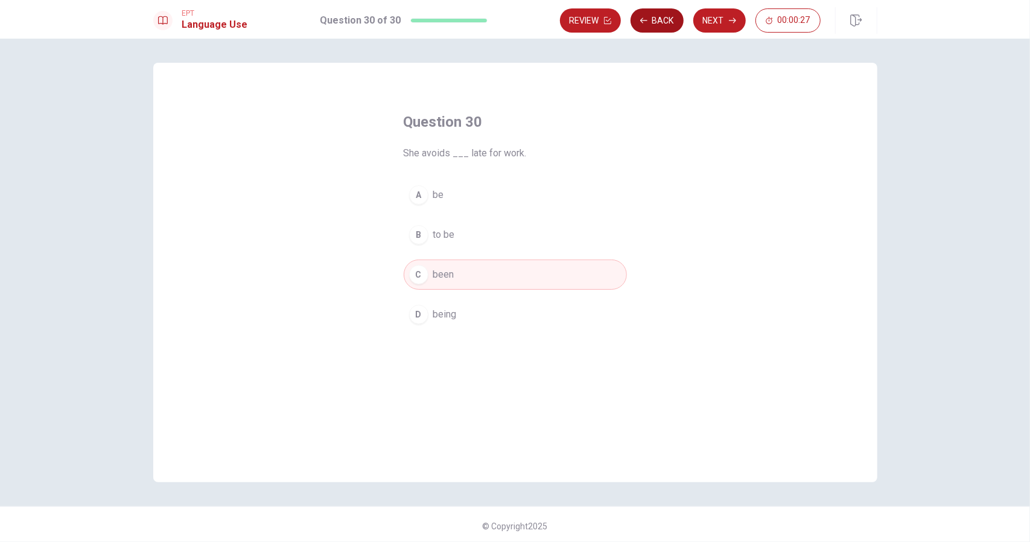
click at [656, 22] on button "Back" at bounding box center [657, 20] width 53 height 24
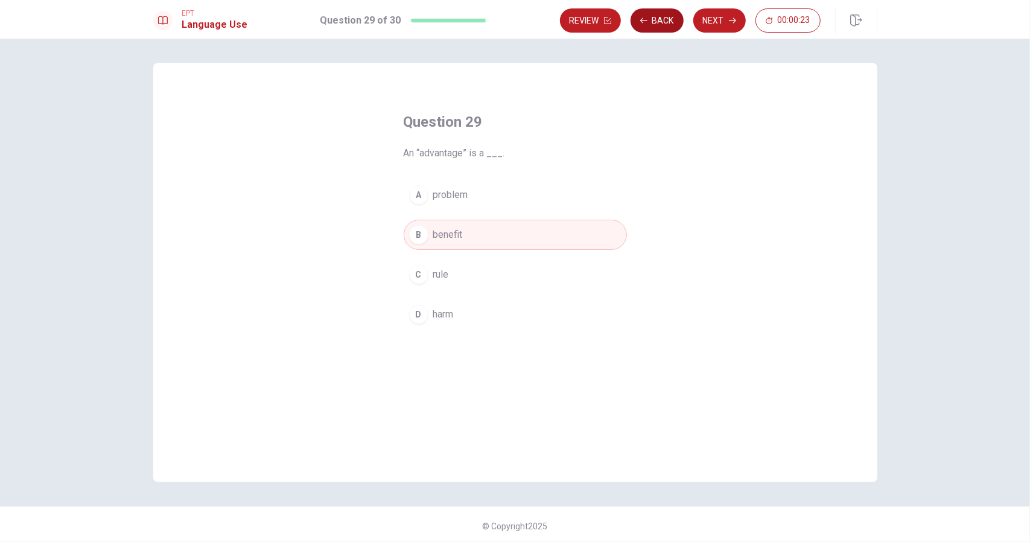
click at [652, 20] on button "Back" at bounding box center [657, 20] width 53 height 24
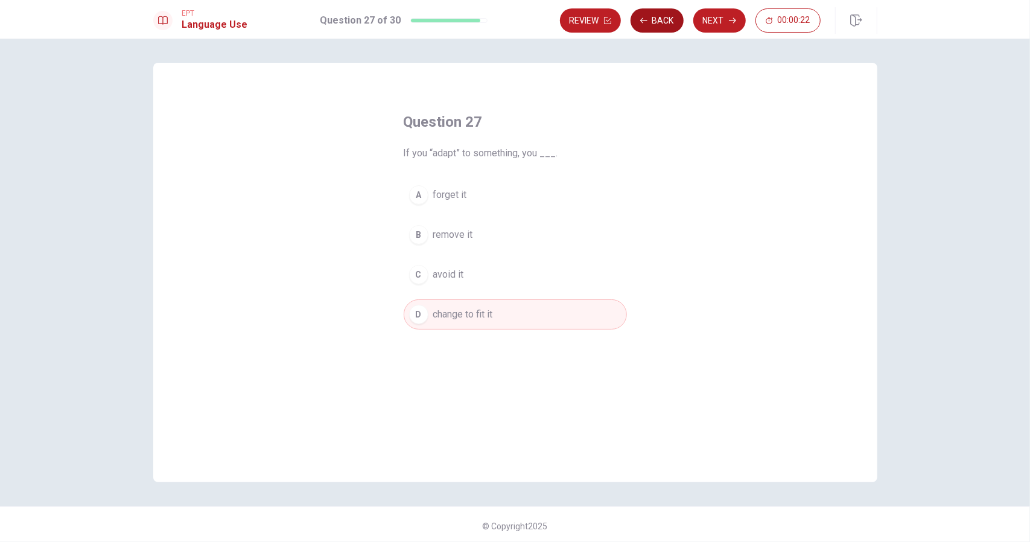
click at [652, 20] on button "Back" at bounding box center [657, 20] width 53 height 24
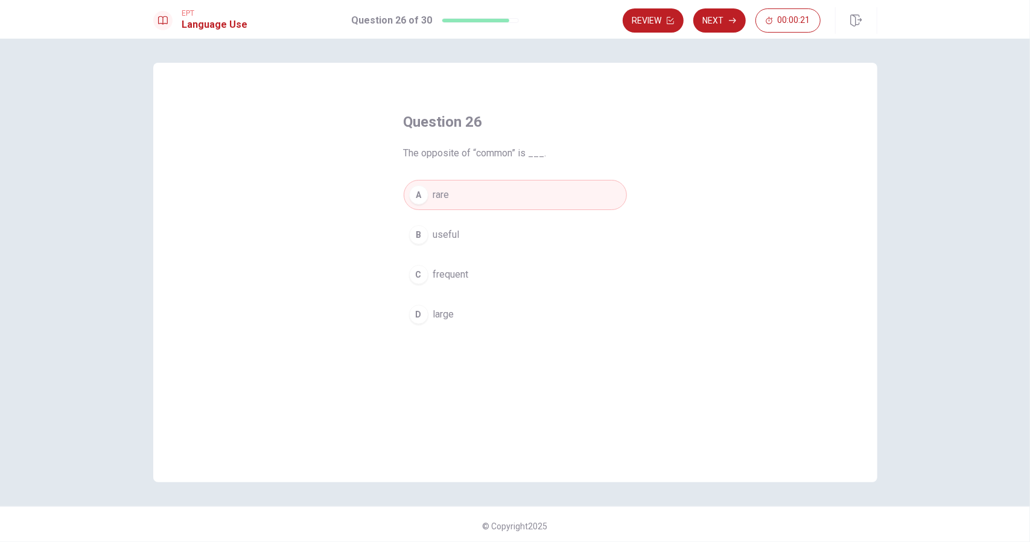
click at [652, 20] on button "Review" at bounding box center [653, 20] width 61 height 24
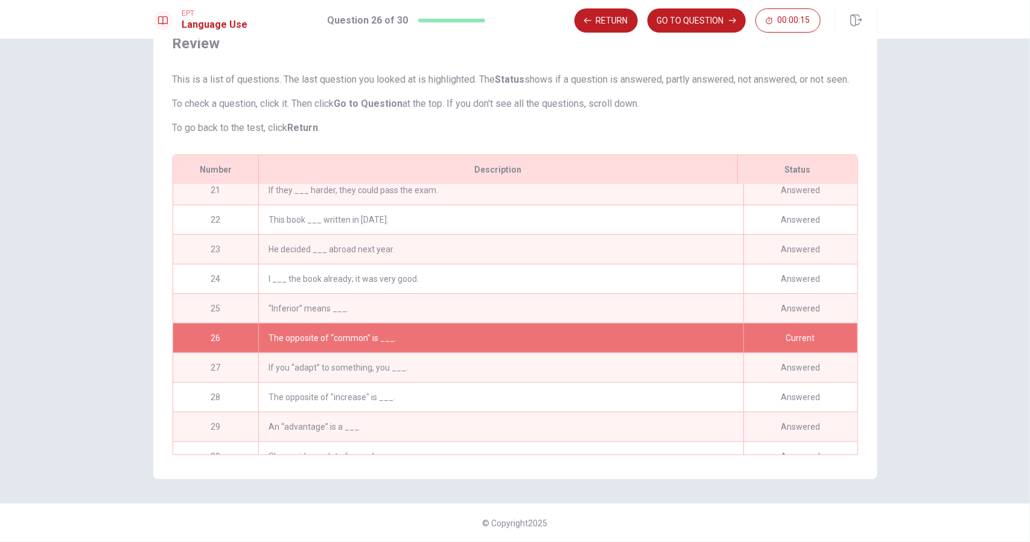
scroll to position [556, 0]
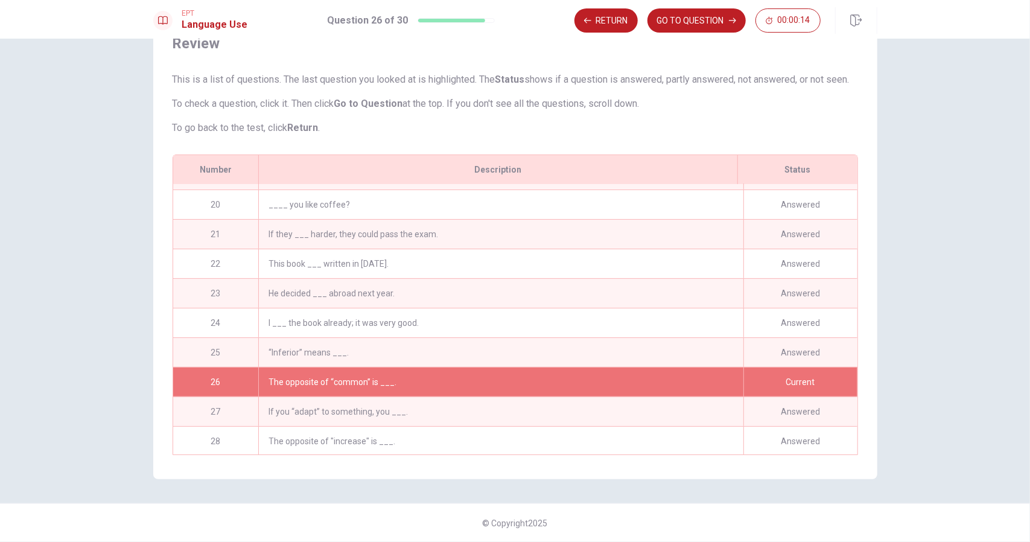
click at [281, 343] on div "“Inferior” means ___." at bounding box center [500, 352] width 485 height 29
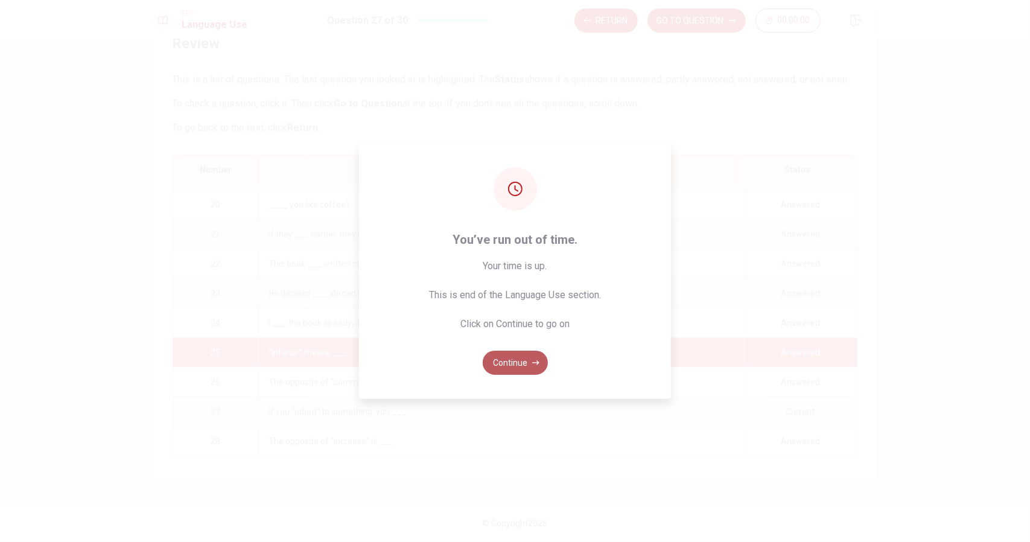
click at [514, 358] on button "Continue" at bounding box center [515, 363] width 65 height 24
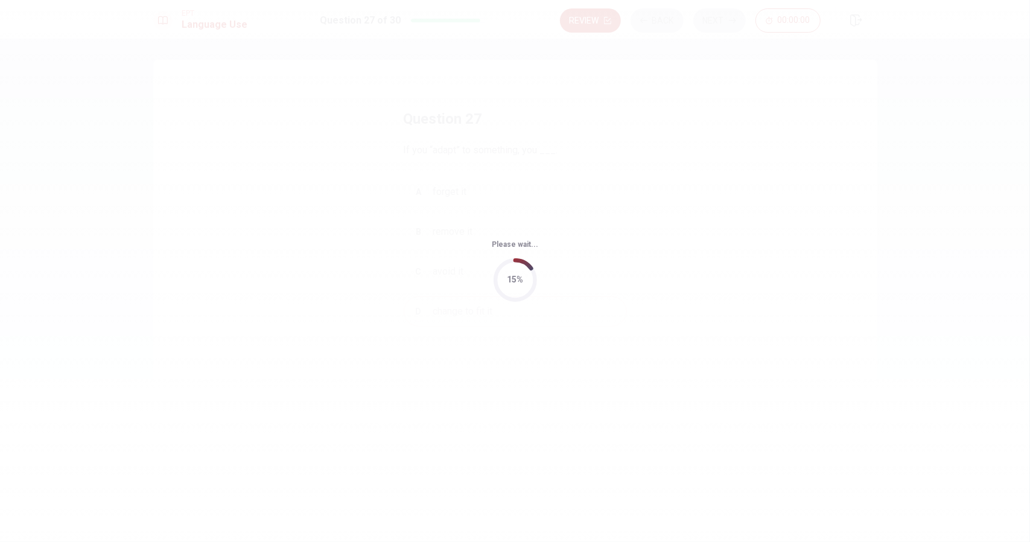
scroll to position [0, 0]
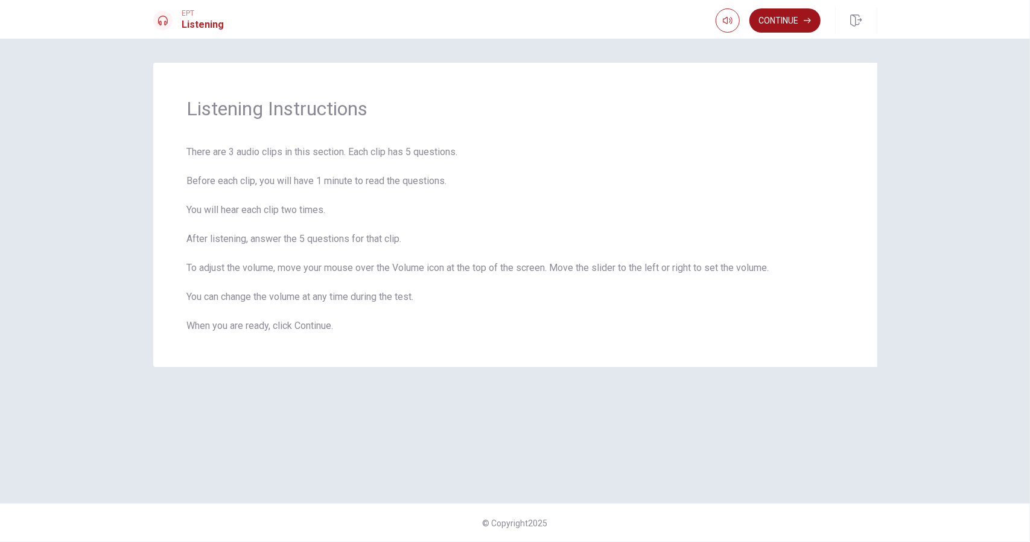
click at [776, 22] on button "Continue" at bounding box center [785, 20] width 71 height 24
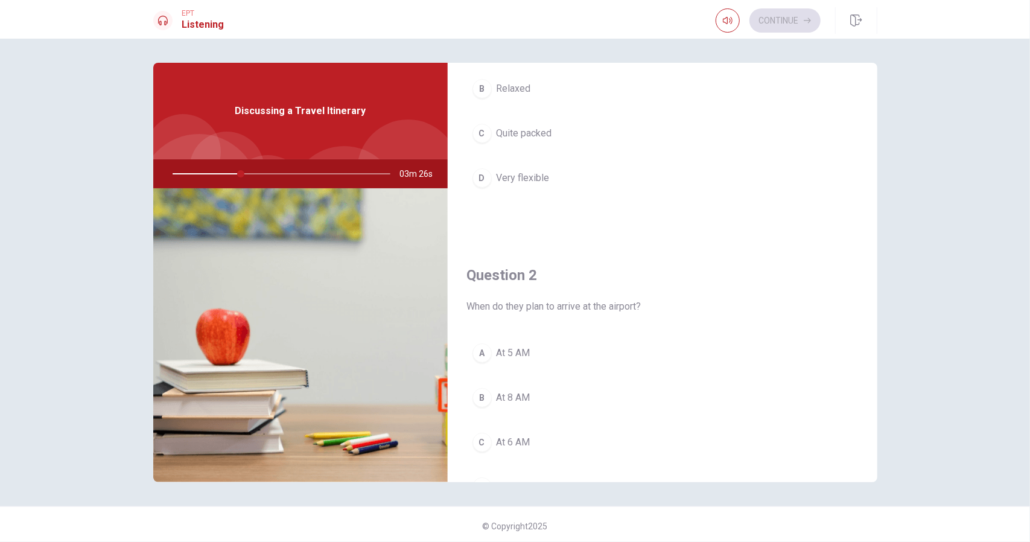
scroll to position [241, 0]
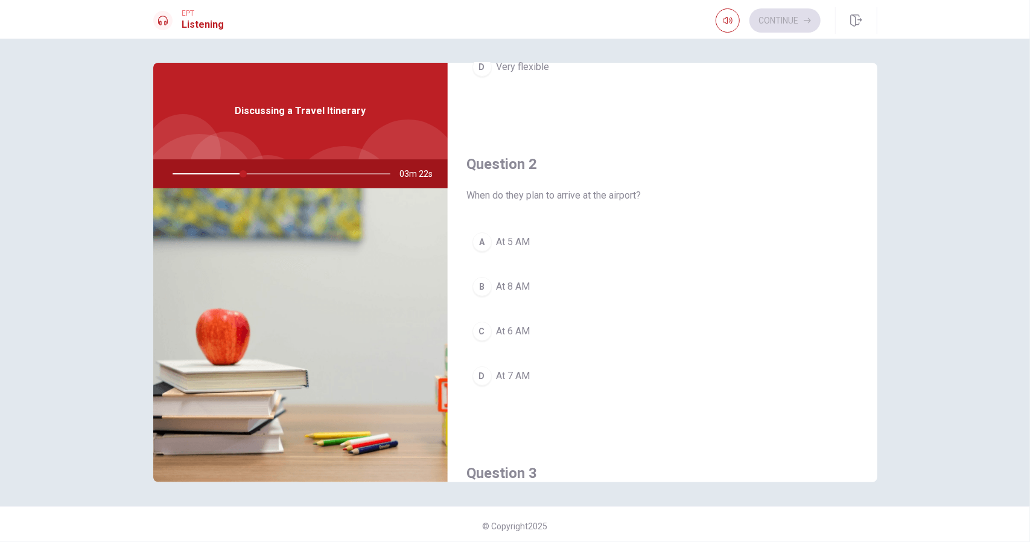
click at [475, 325] on div "C" at bounding box center [482, 331] width 19 height 19
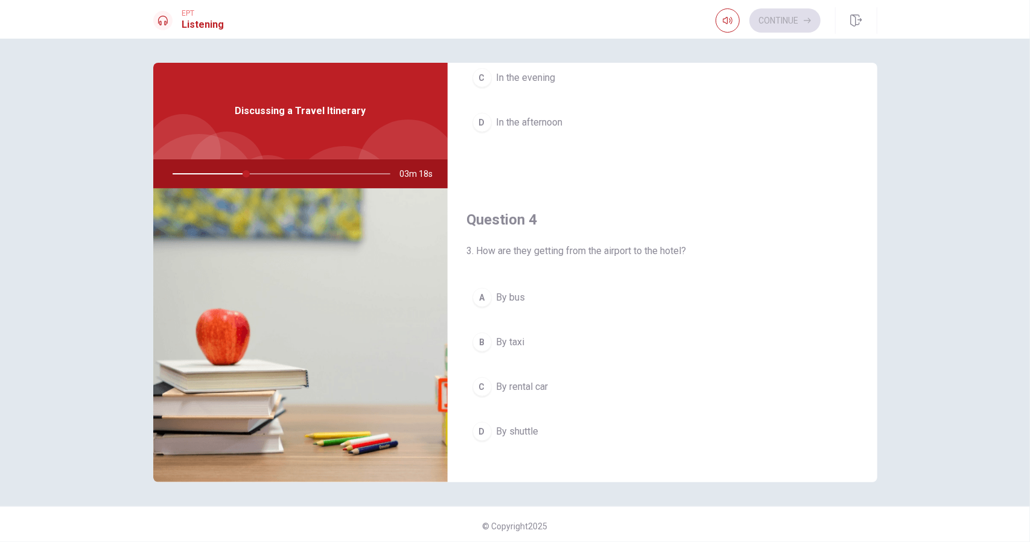
scroll to position [845, 0]
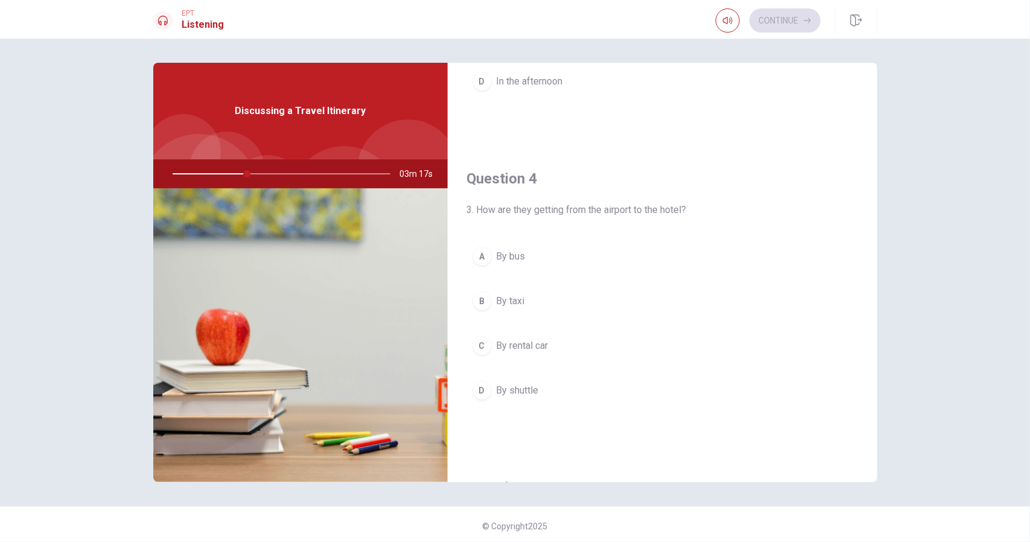
click at [476, 383] on div "D" at bounding box center [482, 390] width 19 height 19
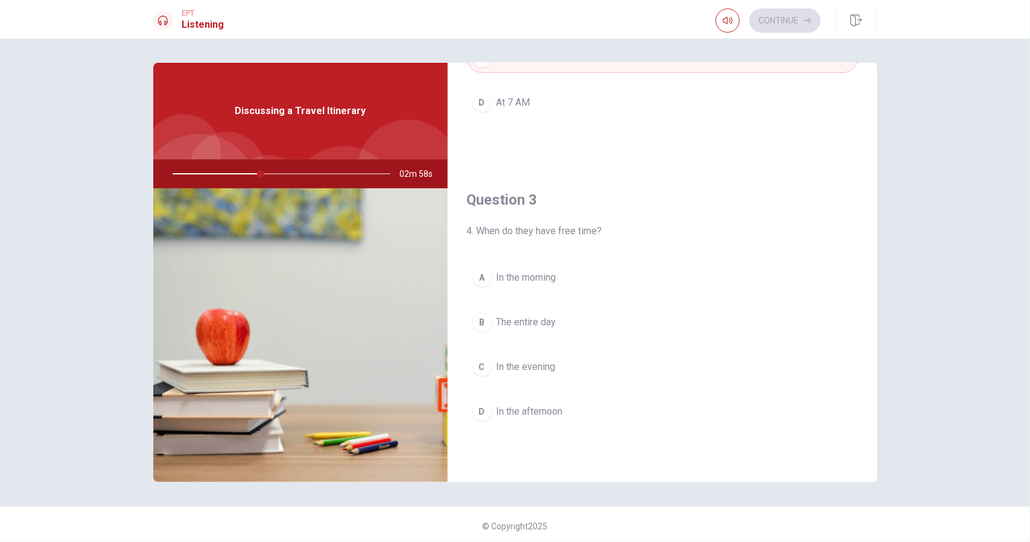
scroll to position [543, 0]
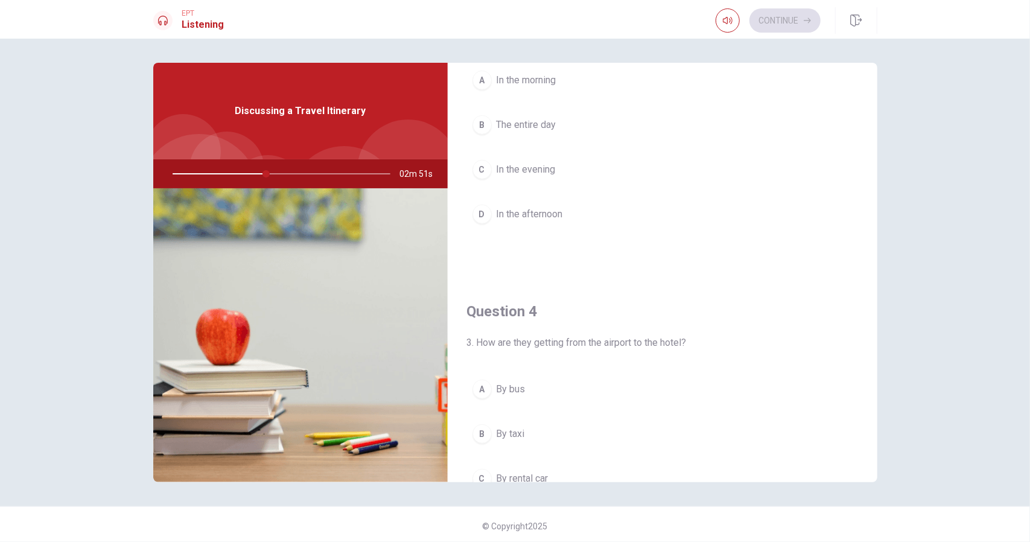
drag, startPoint x: 626, startPoint y: 360, endPoint x: 630, endPoint y: 354, distance: 7.0
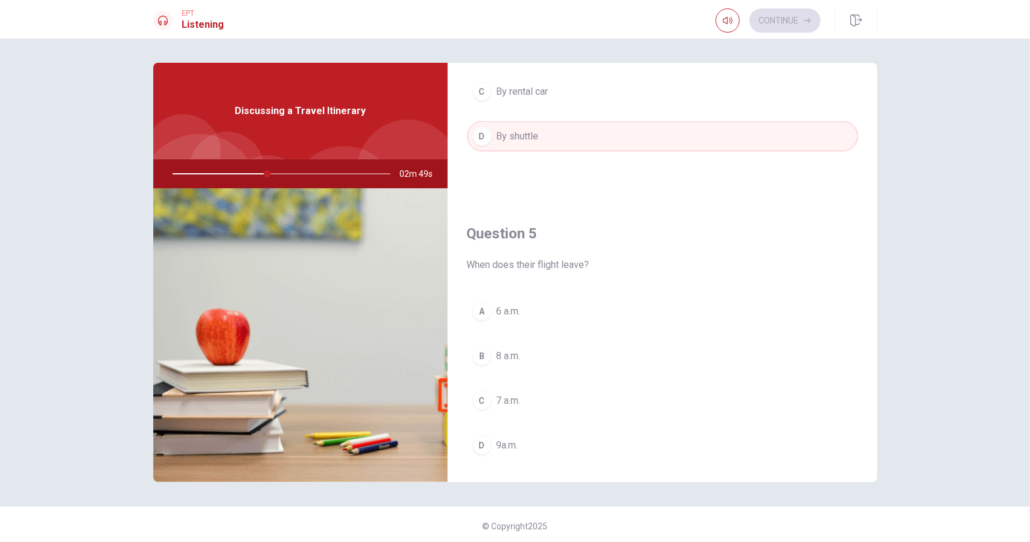
scroll to position [1117, 0]
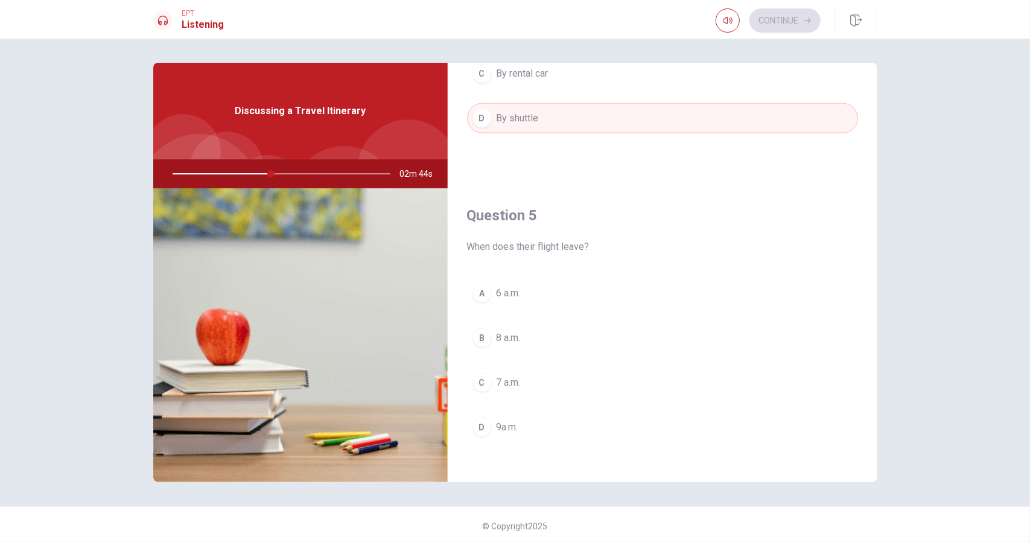
click at [478, 284] on div "A" at bounding box center [482, 293] width 19 height 19
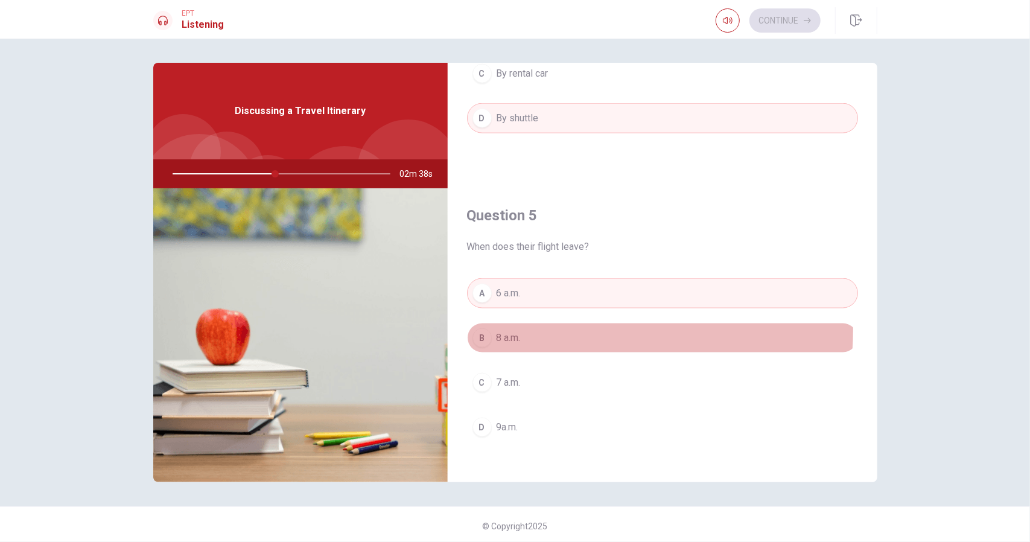
click at [478, 323] on button "B 8 a.m." at bounding box center [662, 338] width 391 height 30
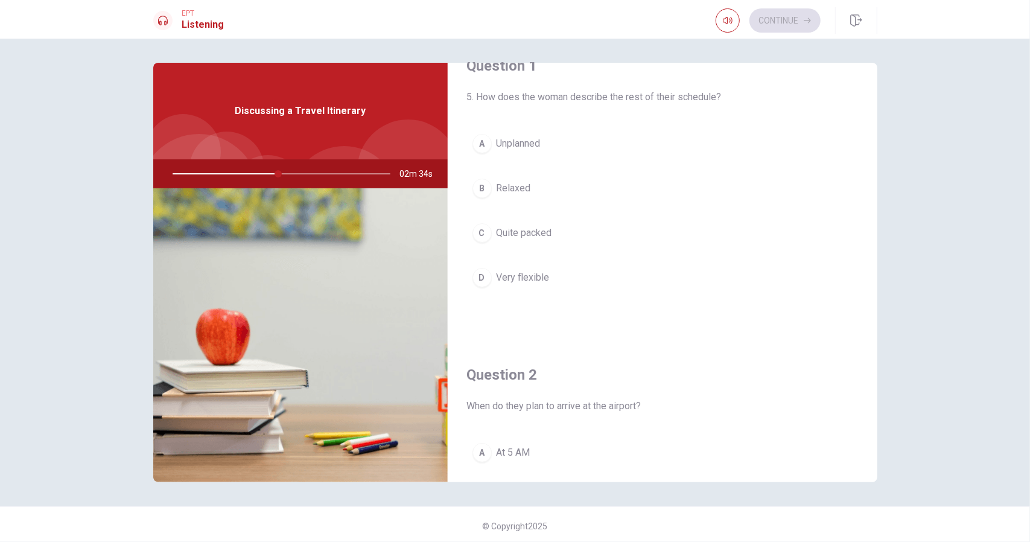
scroll to position [0, 0]
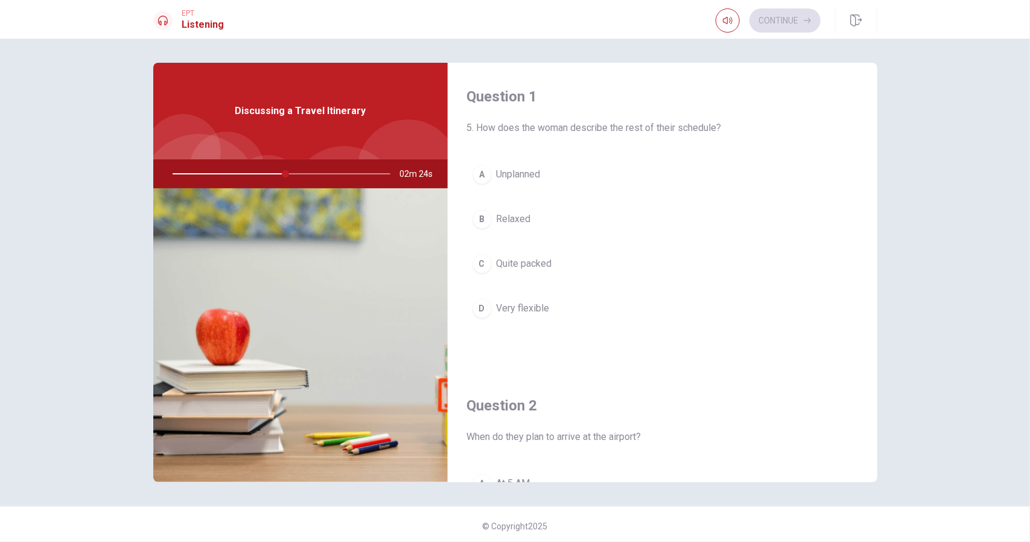
click at [520, 258] on span "Quite packed" at bounding box center [525, 264] width 56 height 14
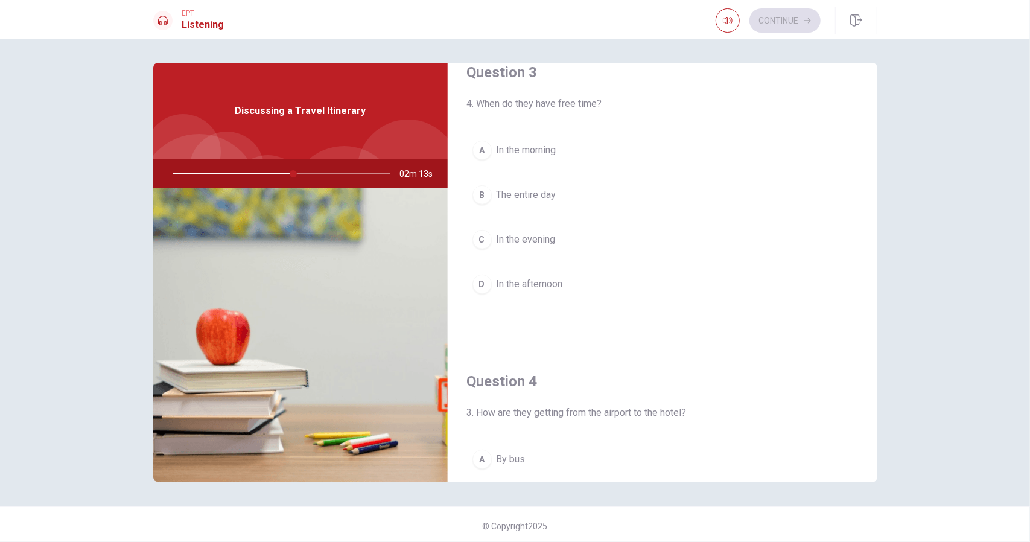
scroll to position [574, 0]
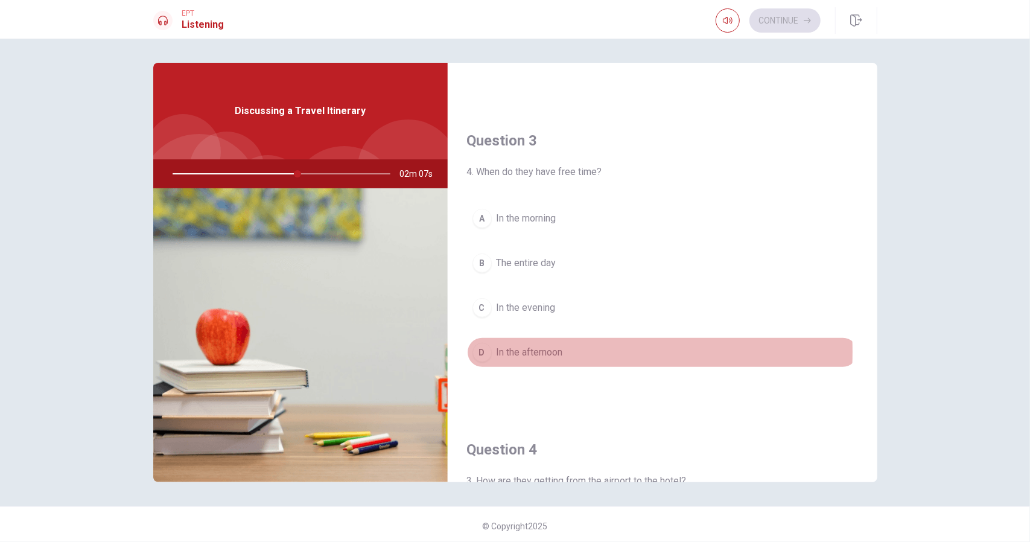
click at [534, 347] on span "In the afternoon" at bounding box center [530, 352] width 66 height 14
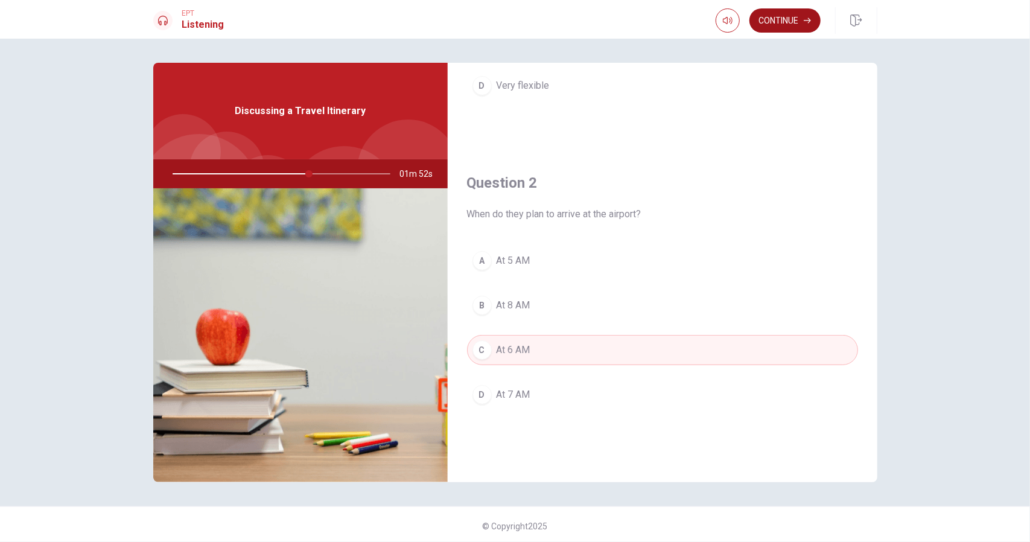
scroll to position [152, 0]
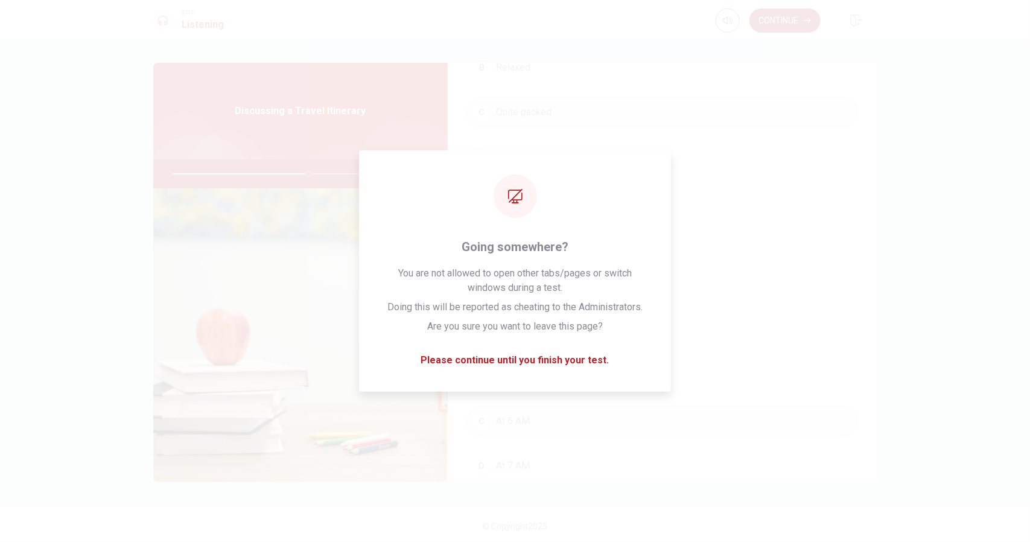
click at [780, 13] on button "Continue" at bounding box center [785, 20] width 71 height 24
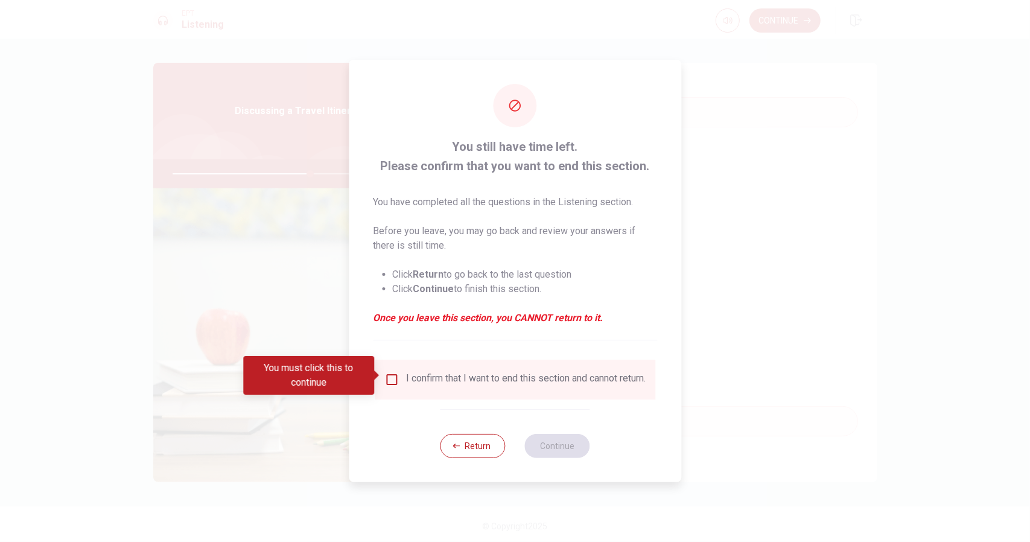
click at [391, 375] on input "You must click this to continue" at bounding box center [392, 379] width 14 height 14
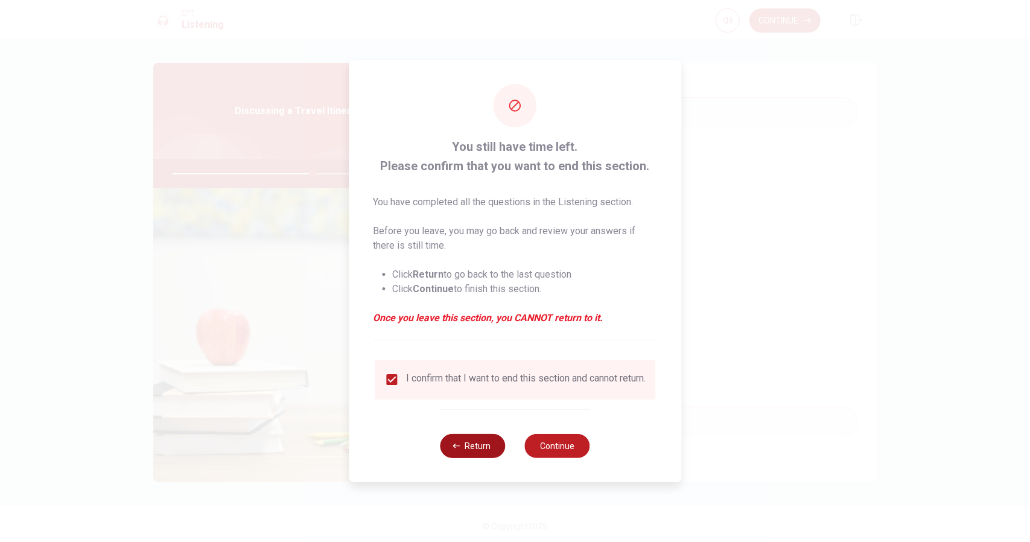
click at [450, 456] on button "Return" at bounding box center [473, 446] width 65 height 24
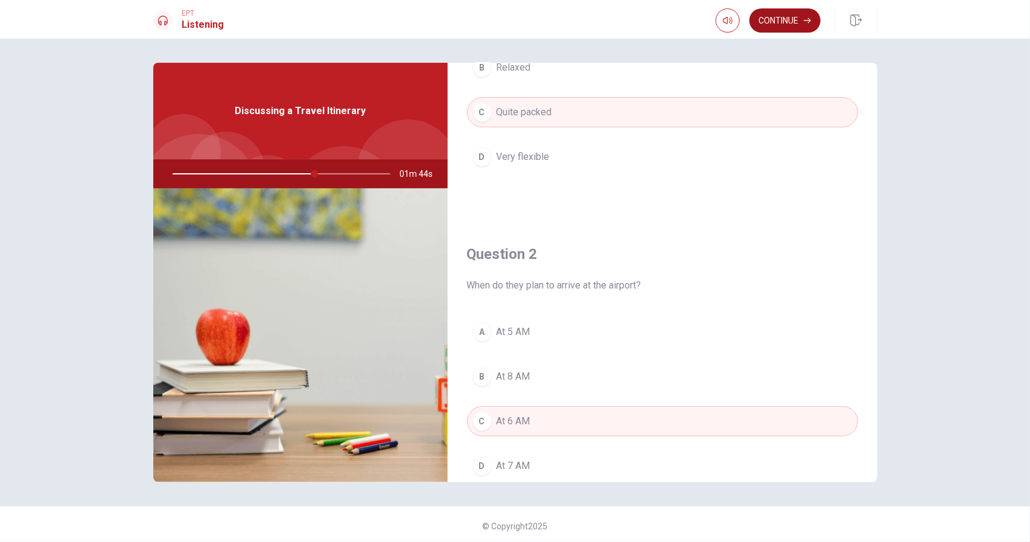
click at [796, 16] on button "Continue" at bounding box center [785, 20] width 71 height 24
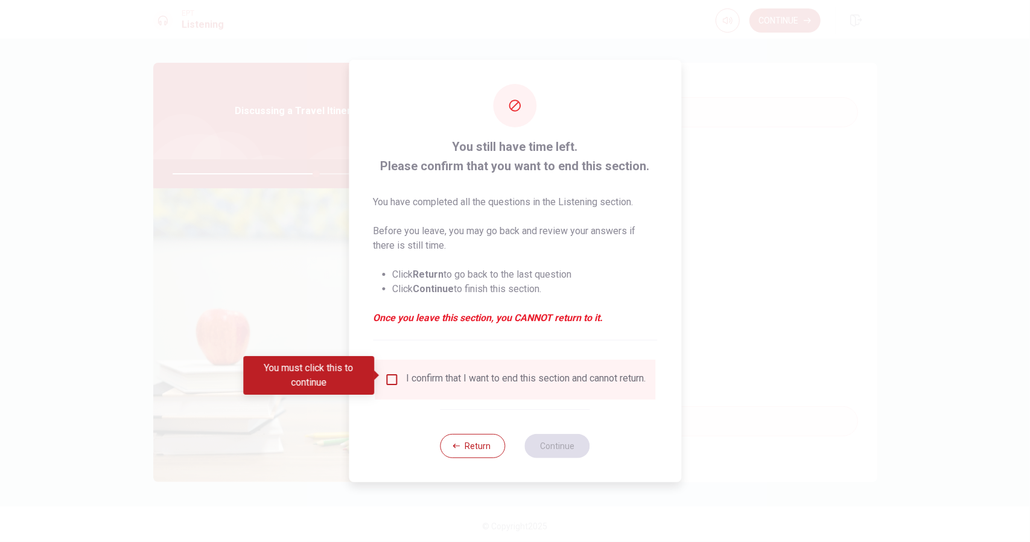
click at [388, 374] on input "You must click this to continue" at bounding box center [392, 379] width 14 height 14
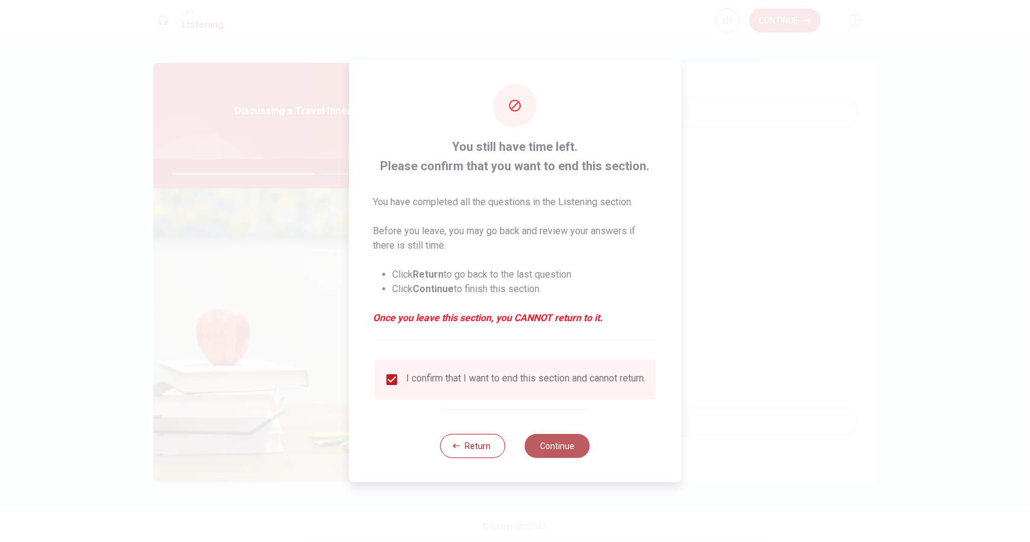
click at [550, 446] on button "Continue" at bounding box center [557, 446] width 65 height 24
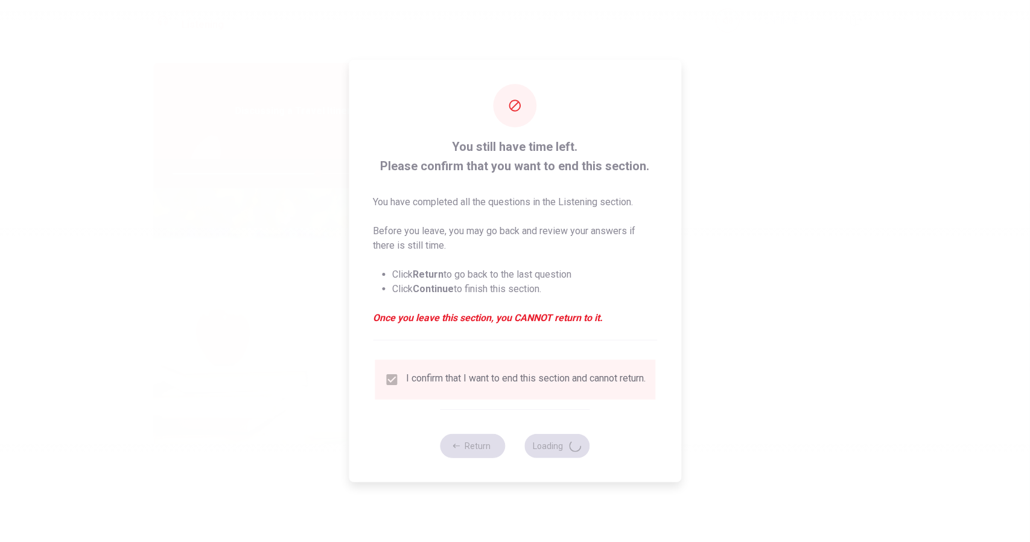
type input "67"
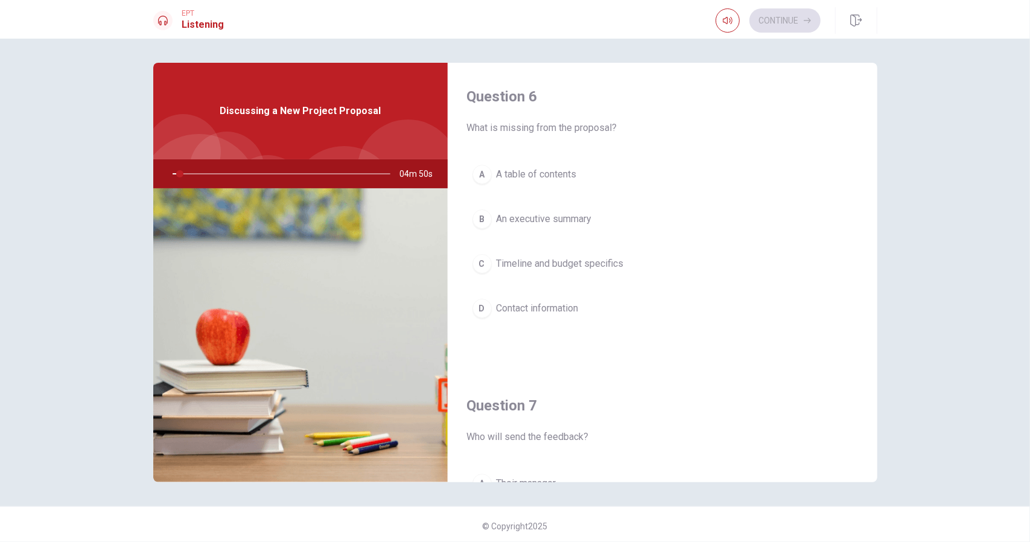
click at [592, 127] on span "What is missing from the proposal?" at bounding box center [662, 128] width 391 height 14
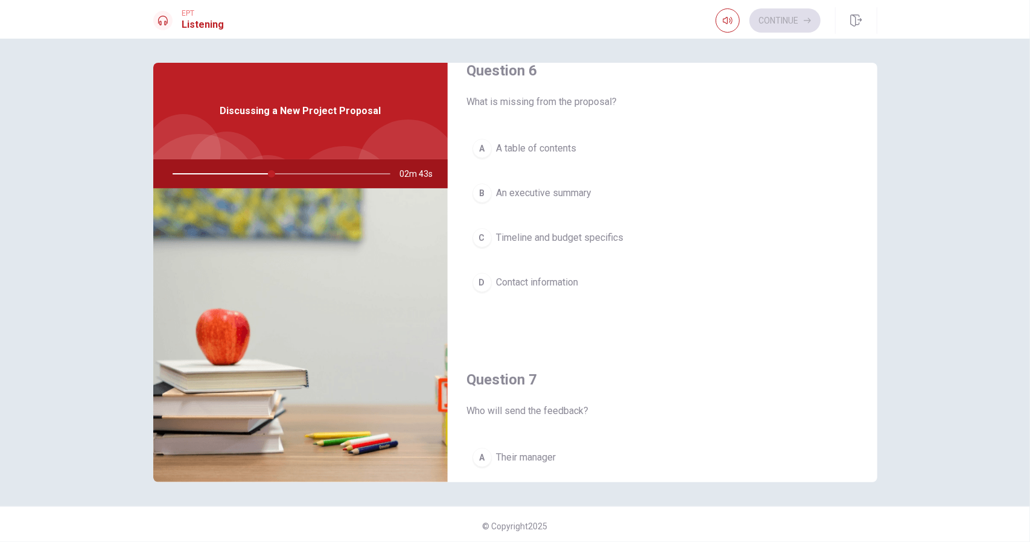
scroll to position [0, 0]
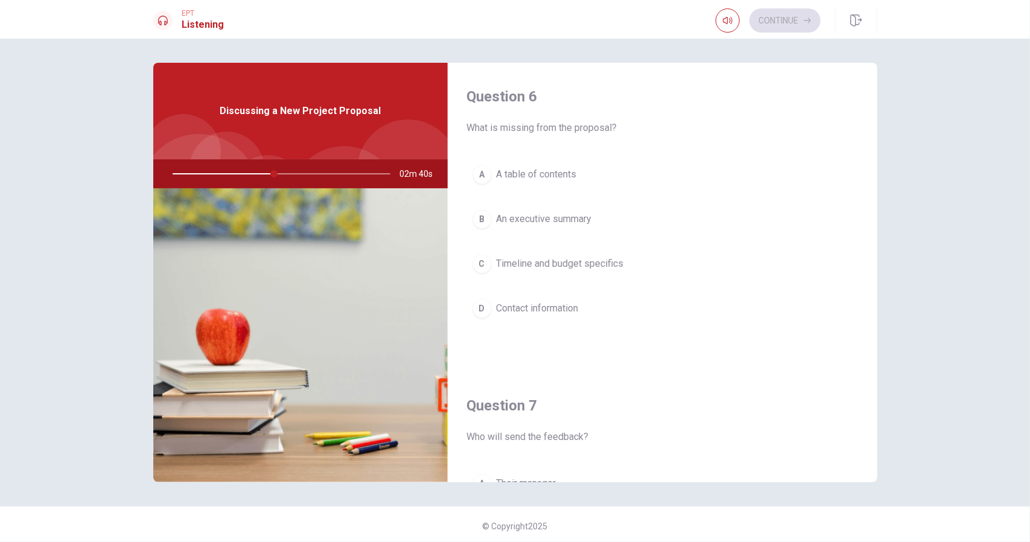
click at [481, 259] on div "C" at bounding box center [482, 263] width 19 height 19
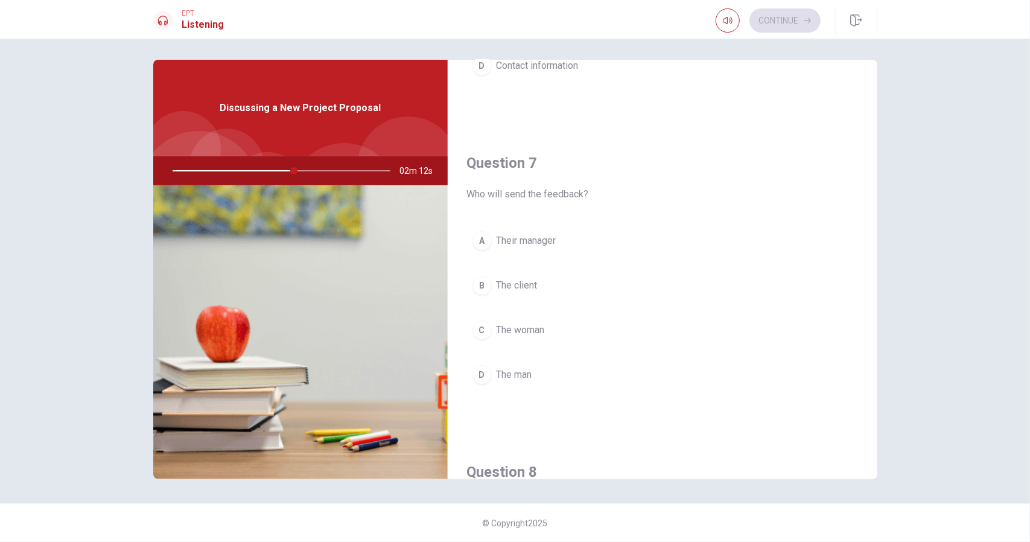
scroll to position [241, 0]
click at [488, 321] on button "C The woman" at bounding box center [662, 328] width 391 height 30
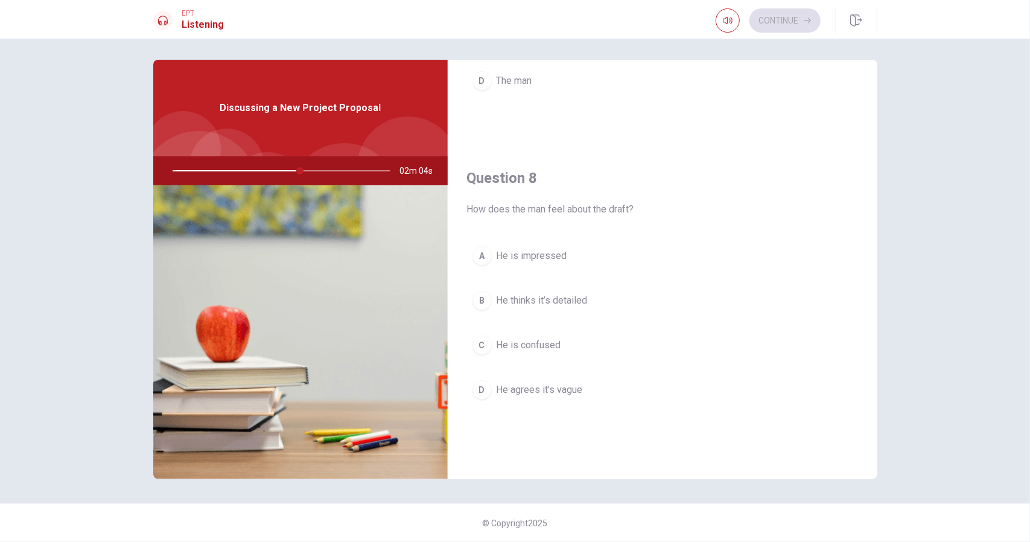
scroll to position [543, 0]
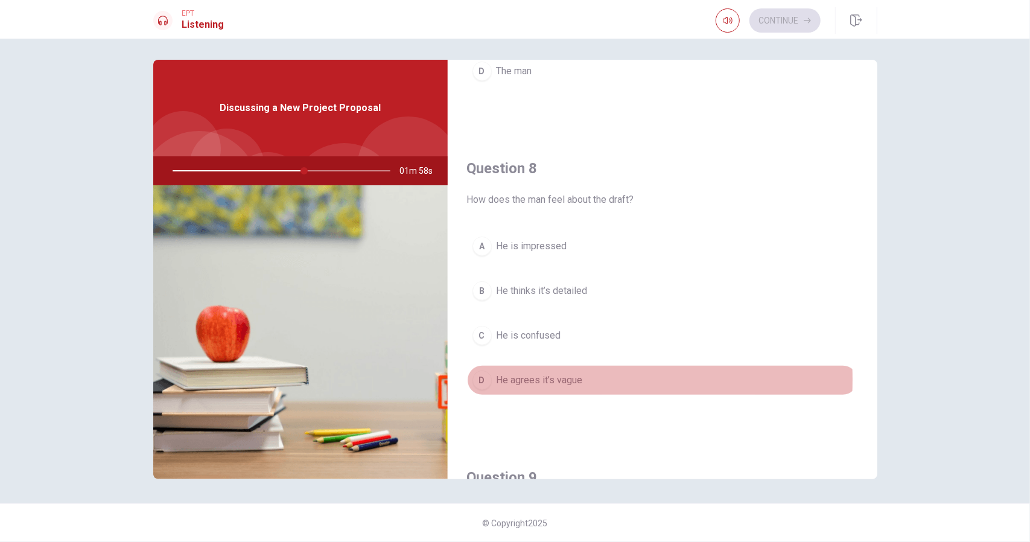
click at [479, 375] on div "D" at bounding box center [482, 380] width 19 height 19
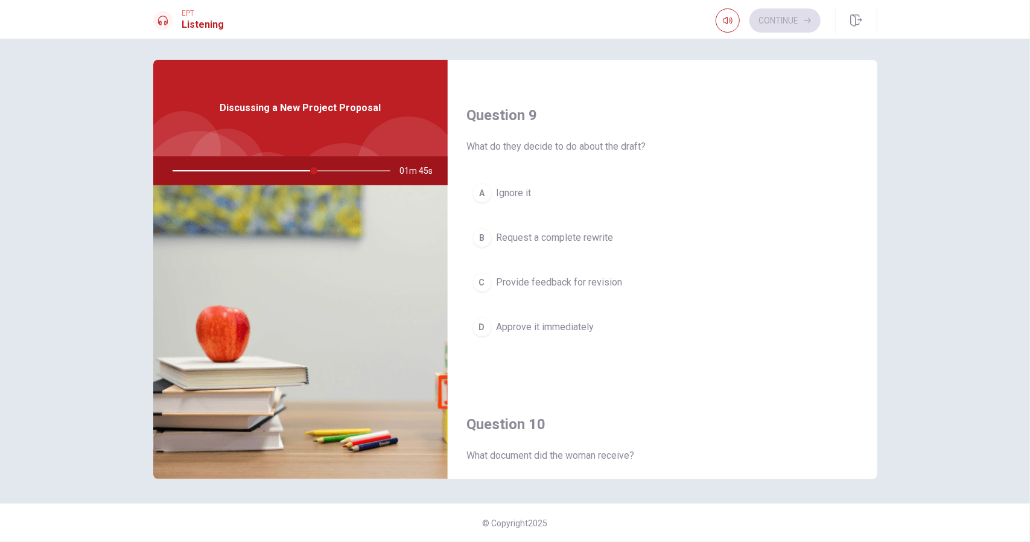
scroll to position [876, 0]
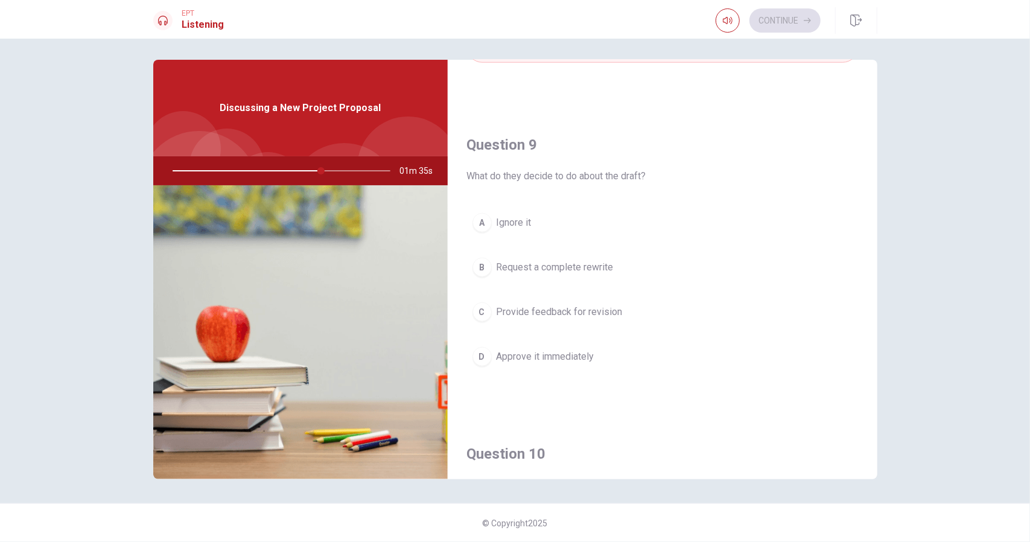
click at [478, 261] on div "B" at bounding box center [482, 267] width 19 height 19
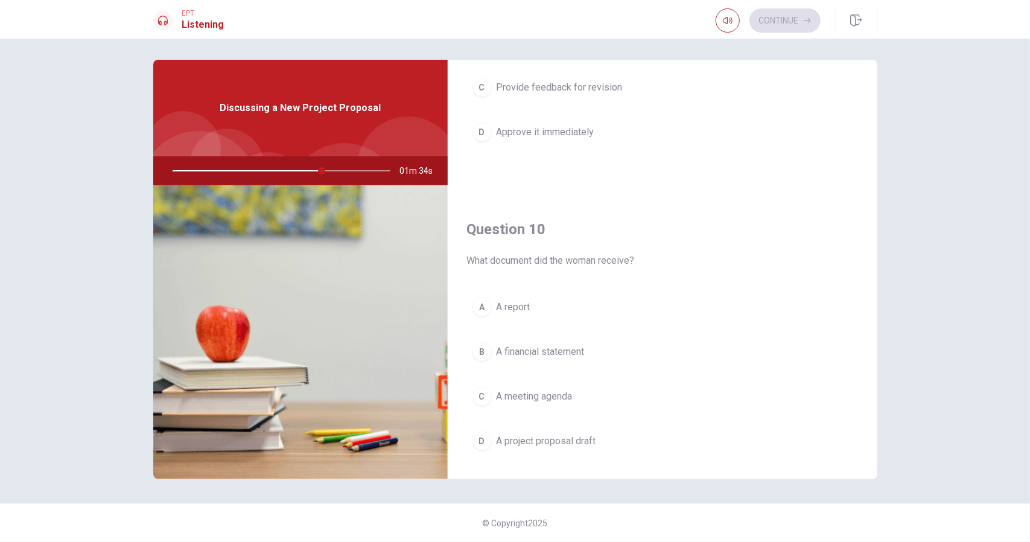
scroll to position [1117, 0]
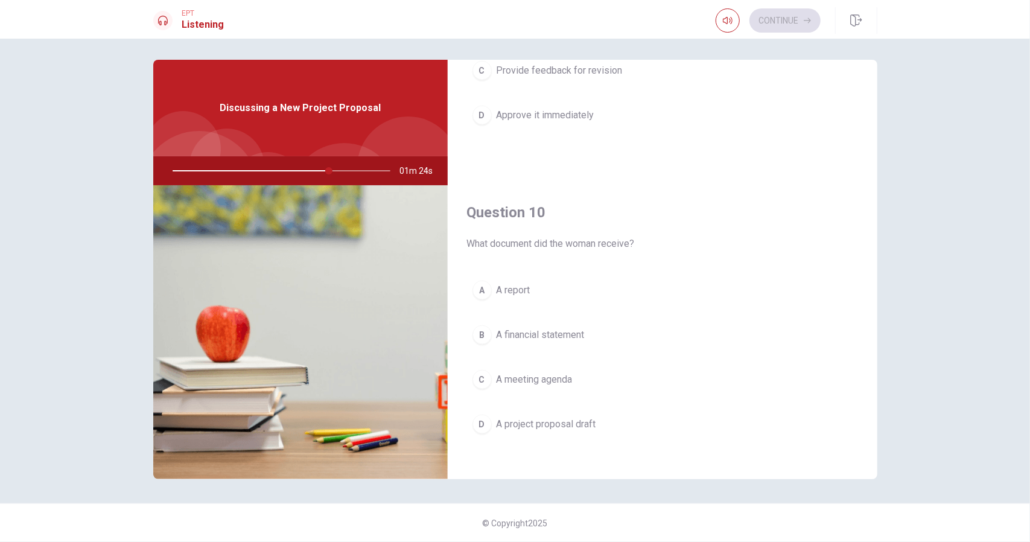
click at [475, 415] on div "D" at bounding box center [482, 424] width 19 height 19
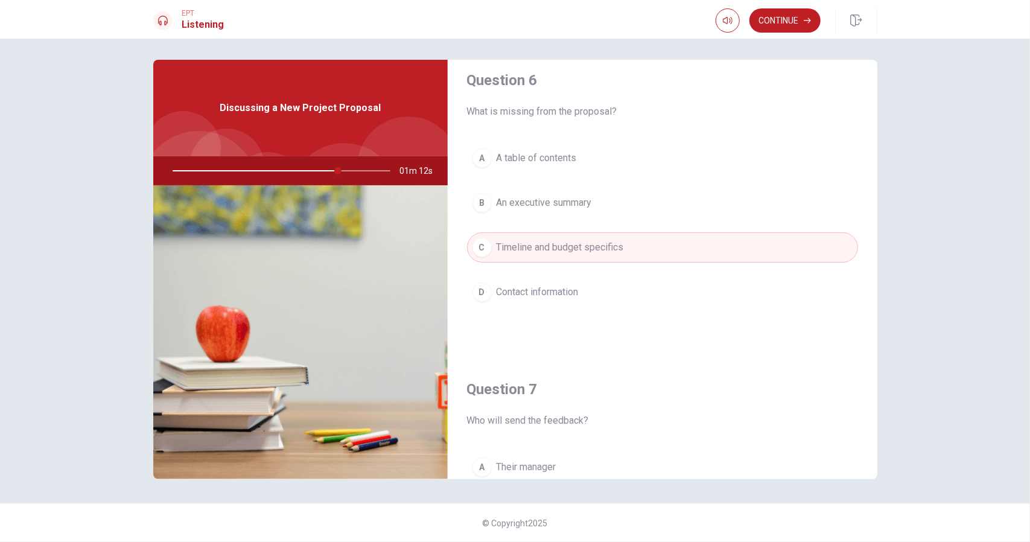
scroll to position [0, 0]
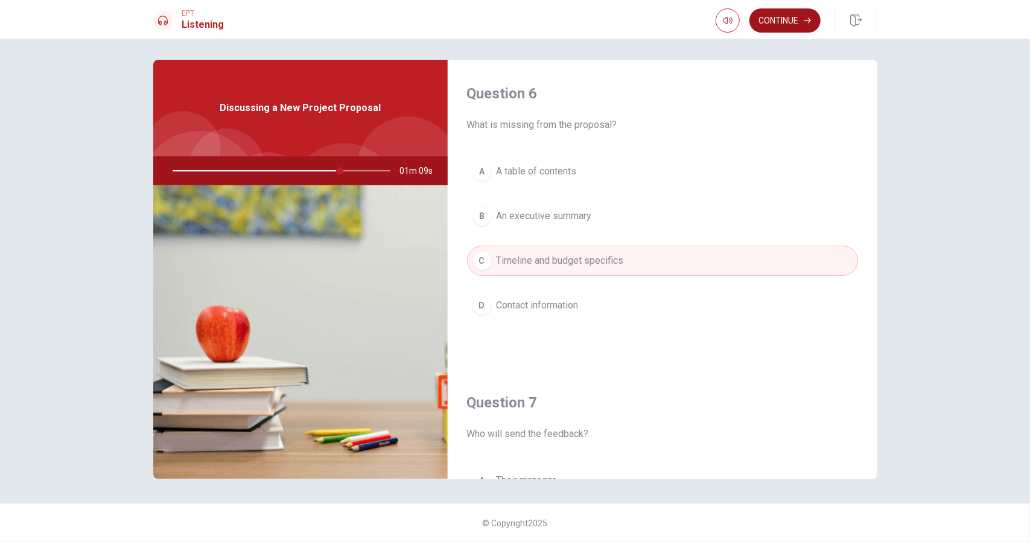
click at [773, 16] on button "Continue" at bounding box center [785, 20] width 71 height 24
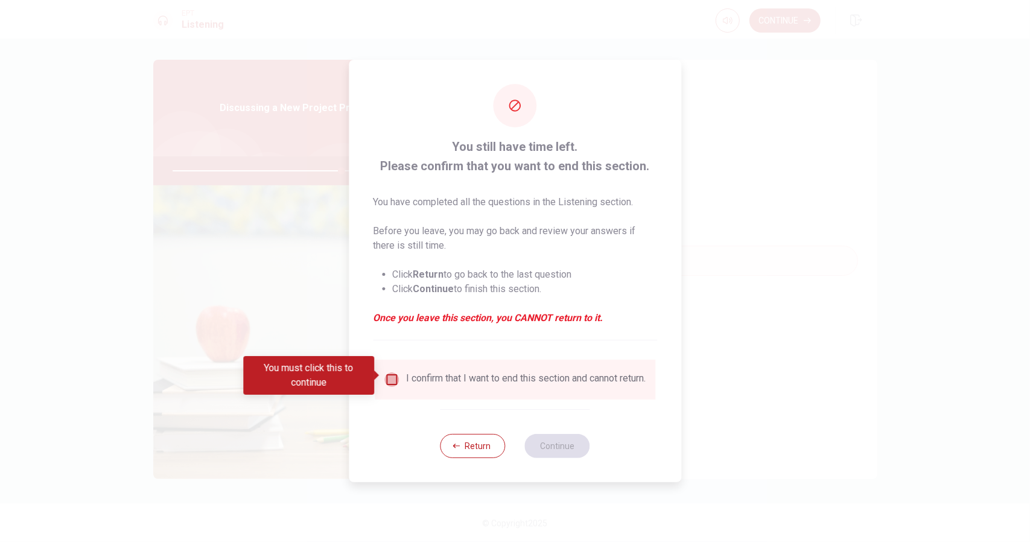
drag, startPoint x: 389, startPoint y: 372, endPoint x: 441, endPoint y: 404, distance: 61.3
click at [389, 372] on input "You must click this to continue" at bounding box center [392, 379] width 14 height 14
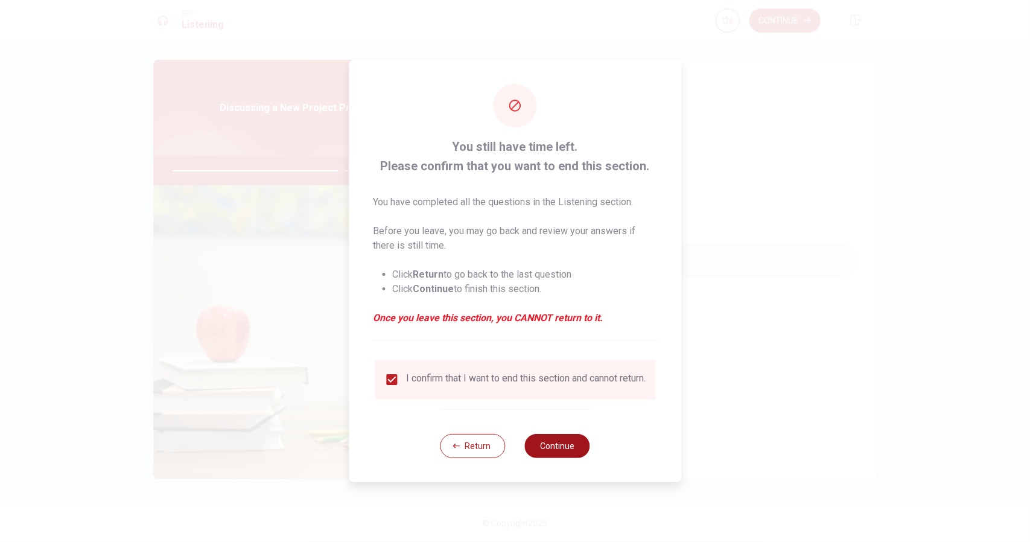
click at [552, 449] on button "Continue" at bounding box center [557, 446] width 65 height 24
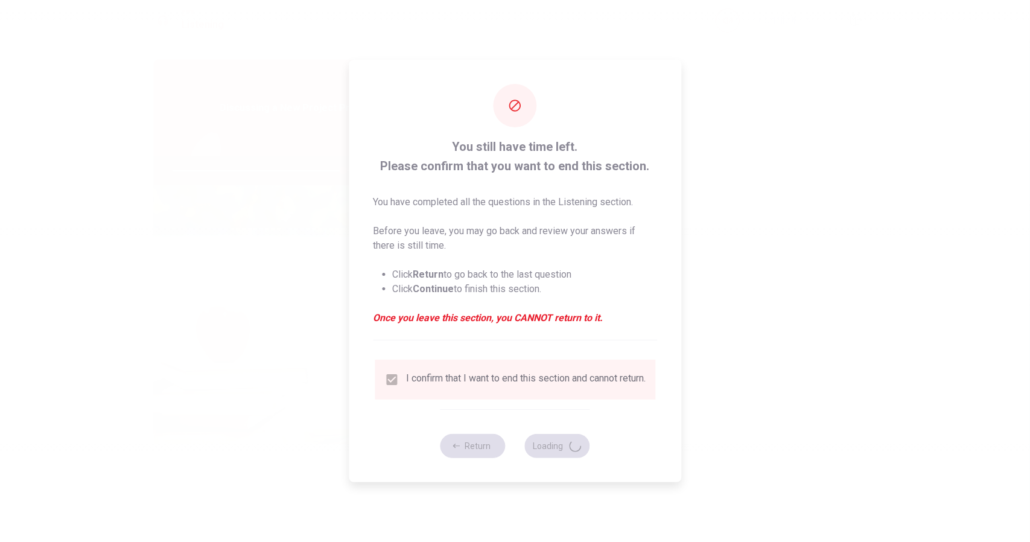
type input "79"
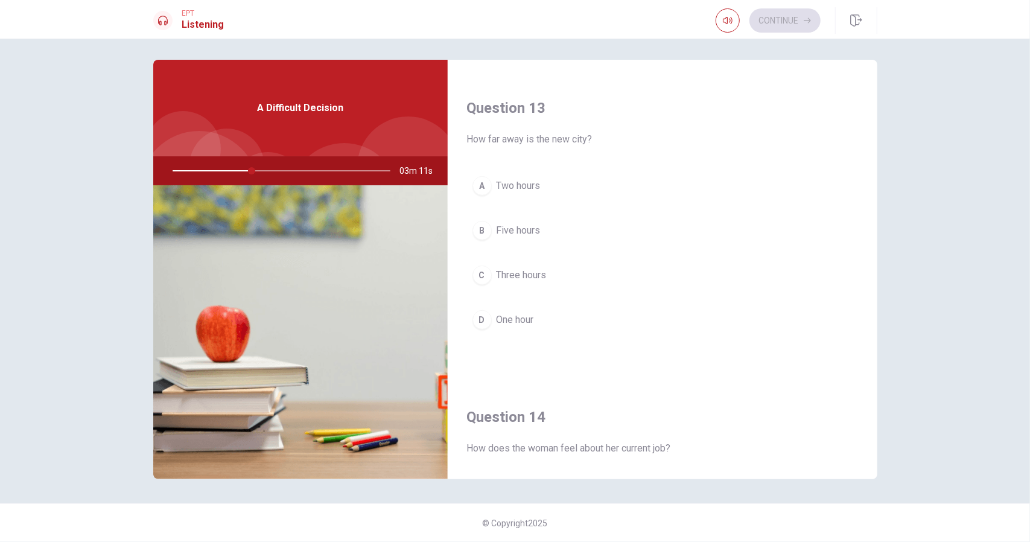
scroll to position [543, 0]
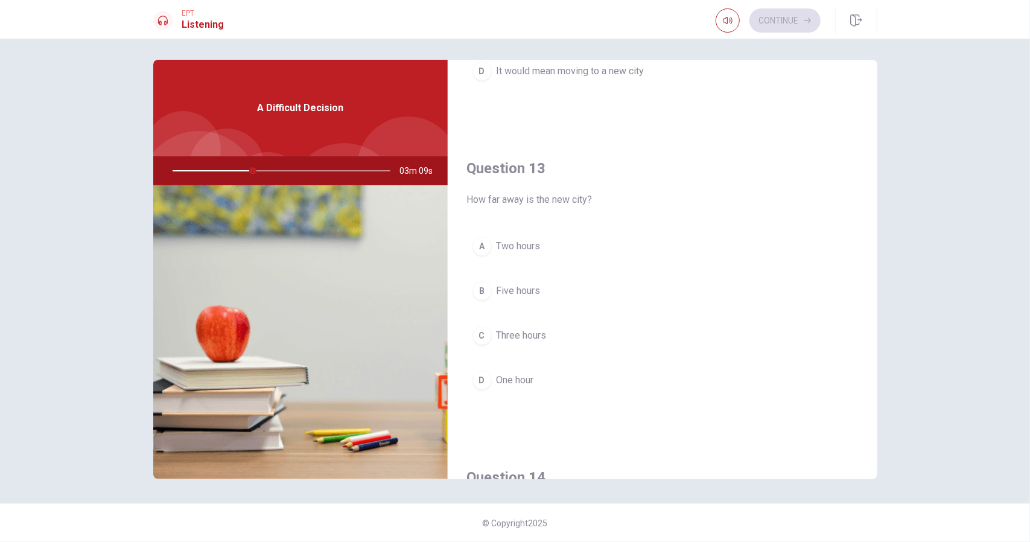
click at [483, 329] on div "C" at bounding box center [482, 335] width 19 height 19
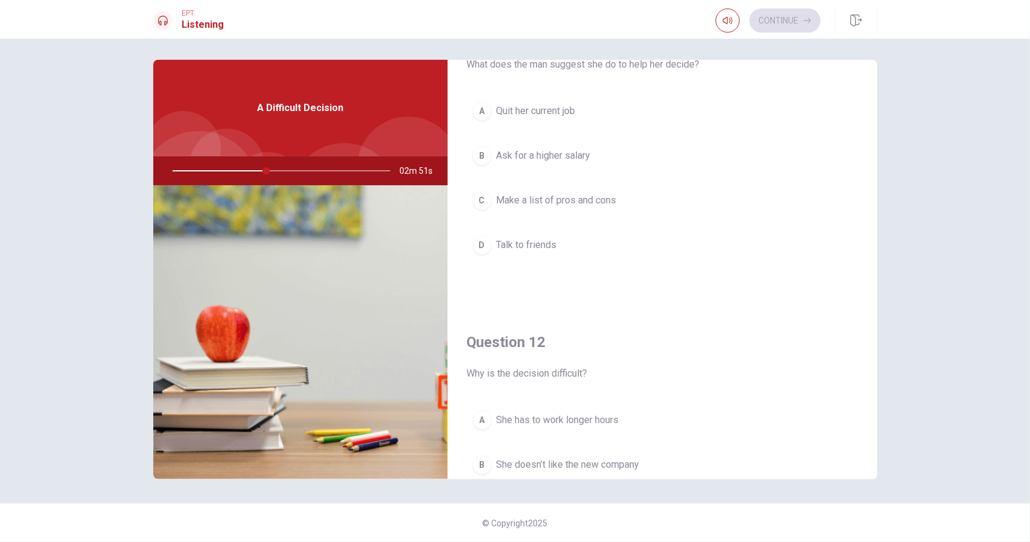
scroll to position [0, 0]
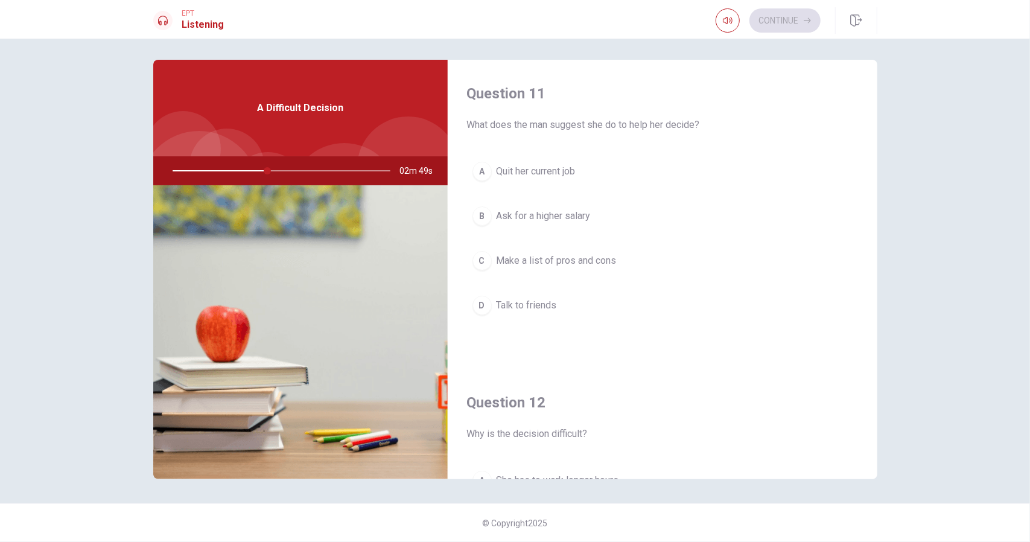
click at [485, 258] on div "C" at bounding box center [482, 260] width 19 height 19
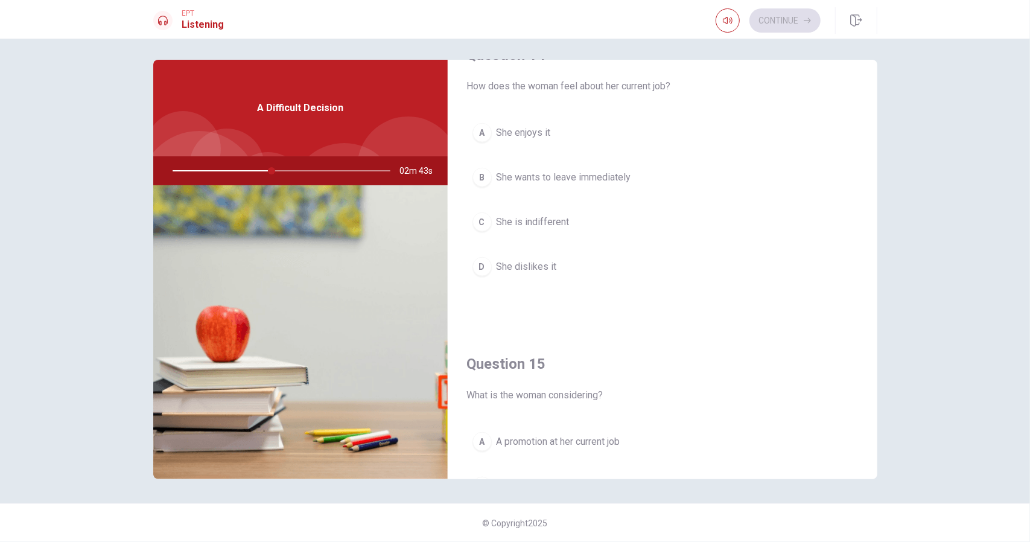
scroll to position [906, 0]
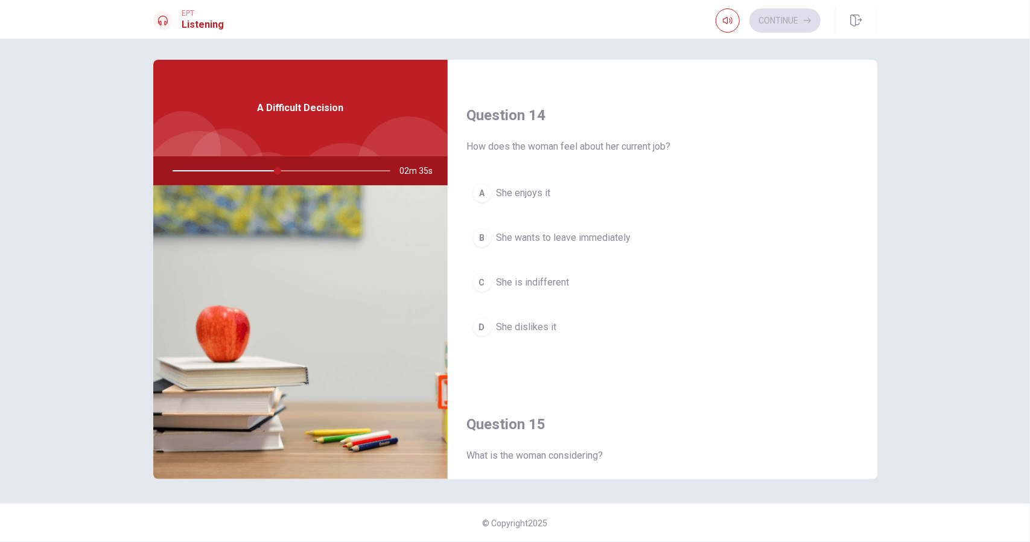
click at [508, 186] on span "She enjoys it" at bounding box center [524, 193] width 54 height 14
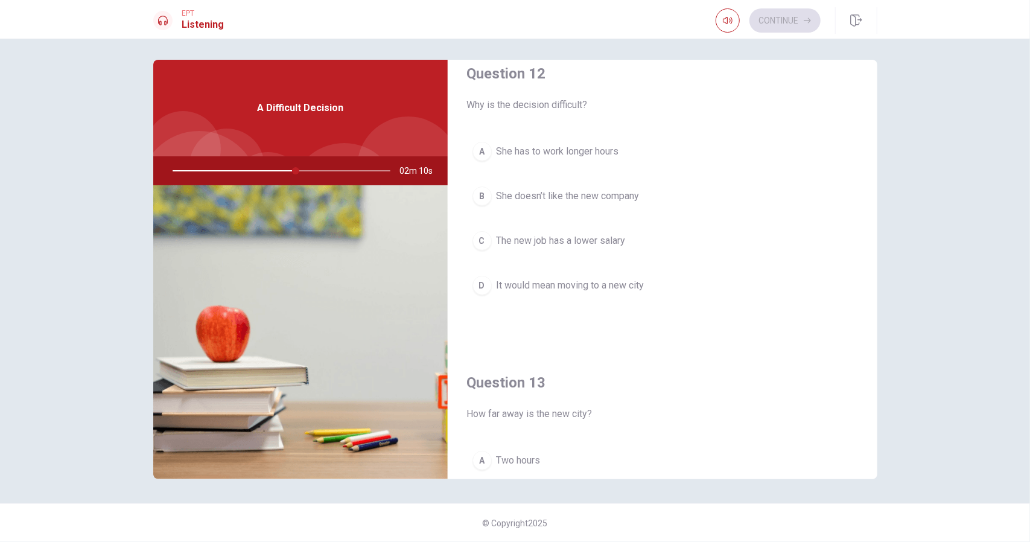
scroll to position [302, 0]
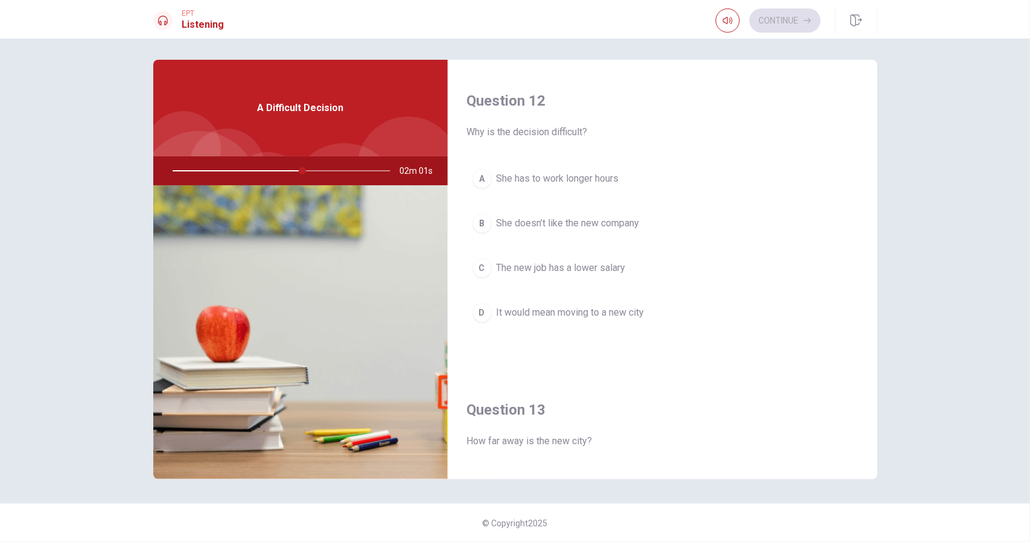
click at [596, 307] on span "It would mean moving to a new city" at bounding box center [571, 312] width 148 height 14
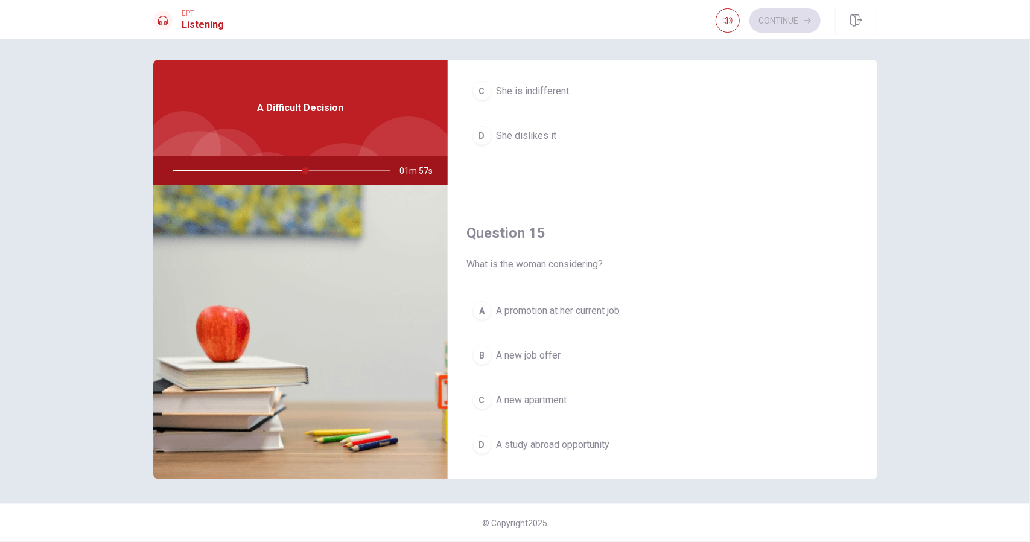
scroll to position [1117, 0]
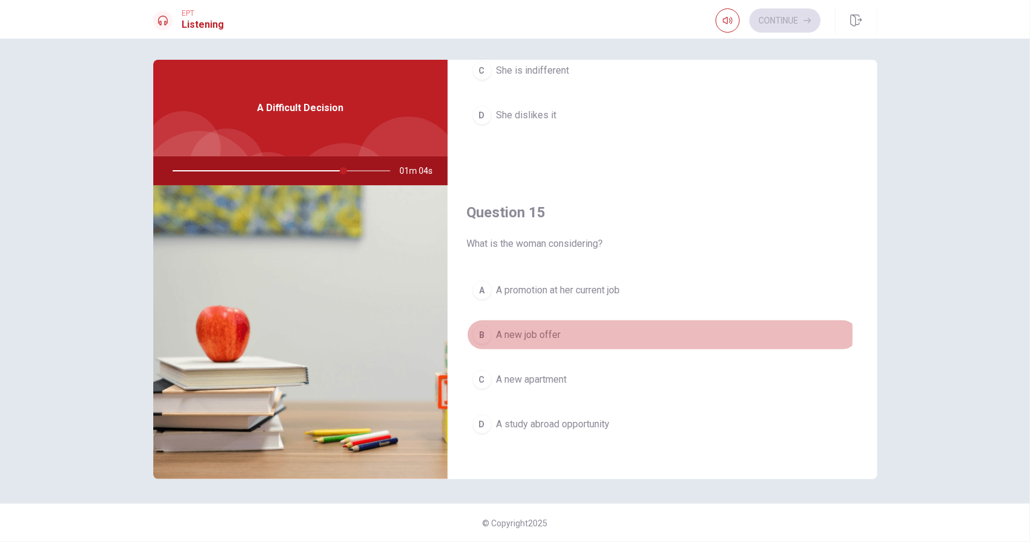
click at [532, 328] on span "A new job offer" at bounding box center [529, 335] width 65 height 14
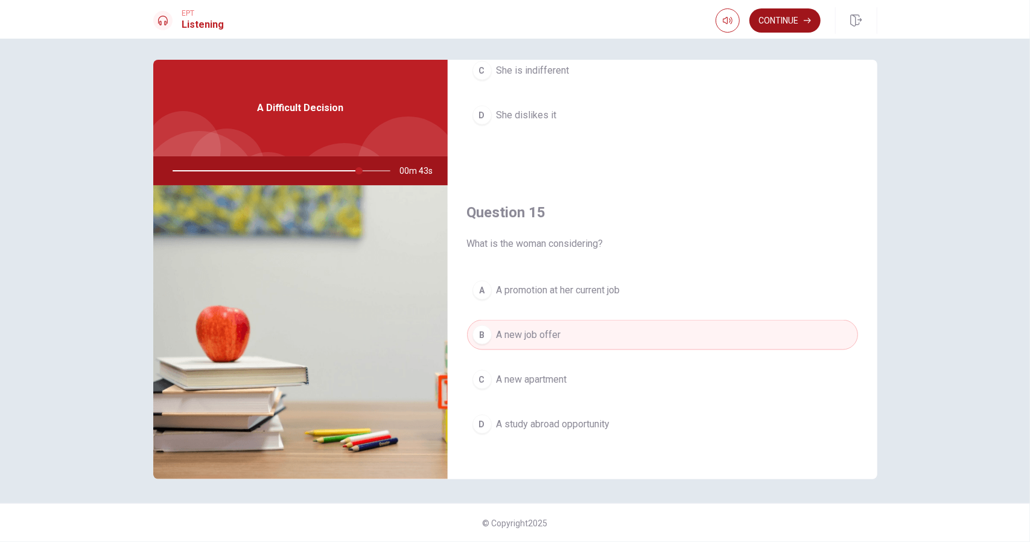
click at [784, 18] on button "Continue" at bounding box center [785, 20] width 71 height 24
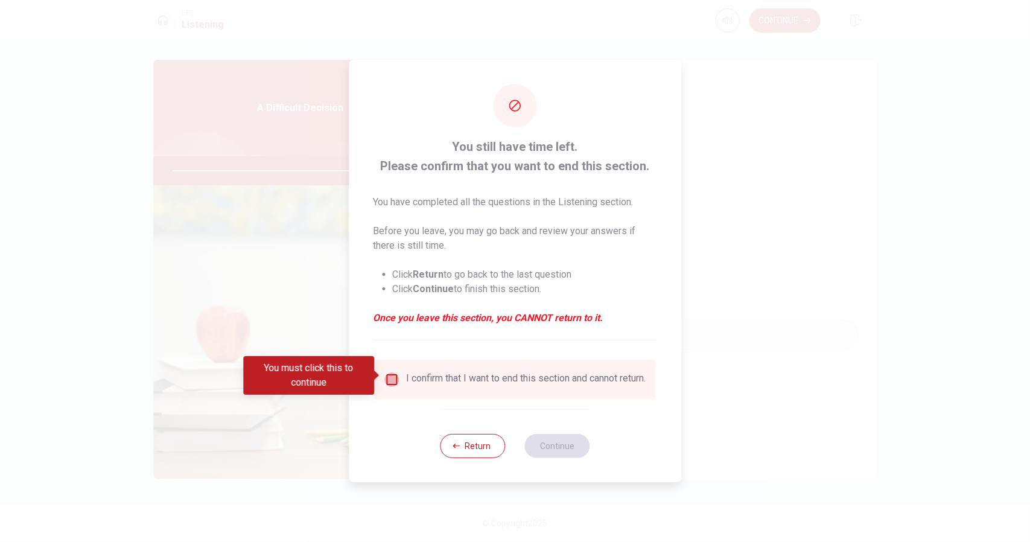
click at [390, 374] on input "You must click this to continue" at bounding box center [392, 379] width 14 height 14
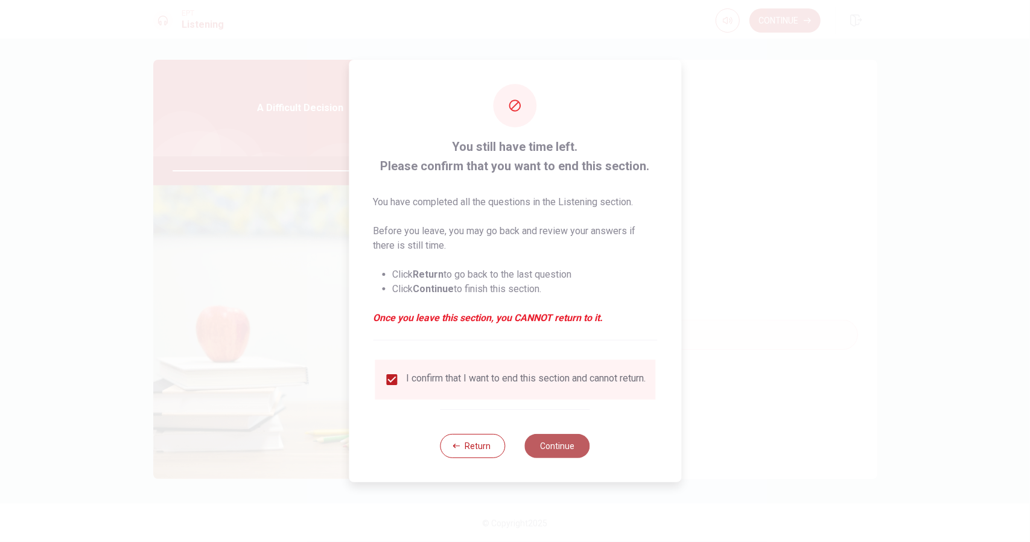
click at [569, 449] on button "Continue" at bounding box center [557, 446] width 65 height 24
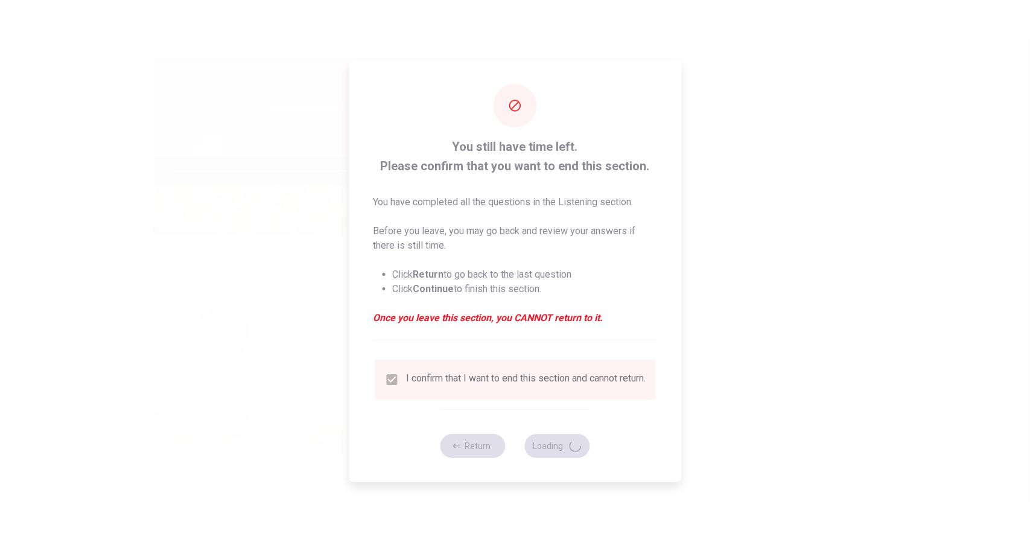
type input "88"
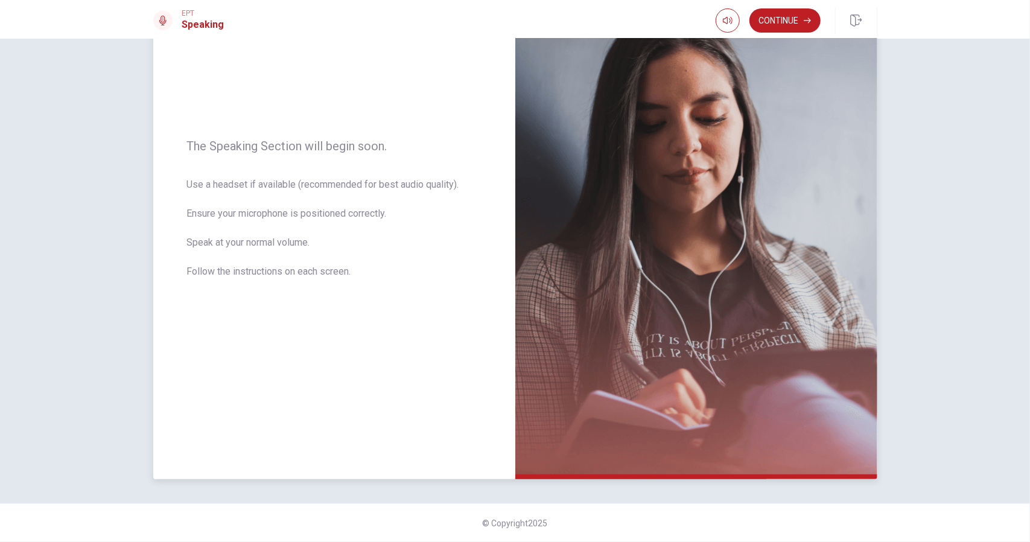
scroll to position [0, 0]
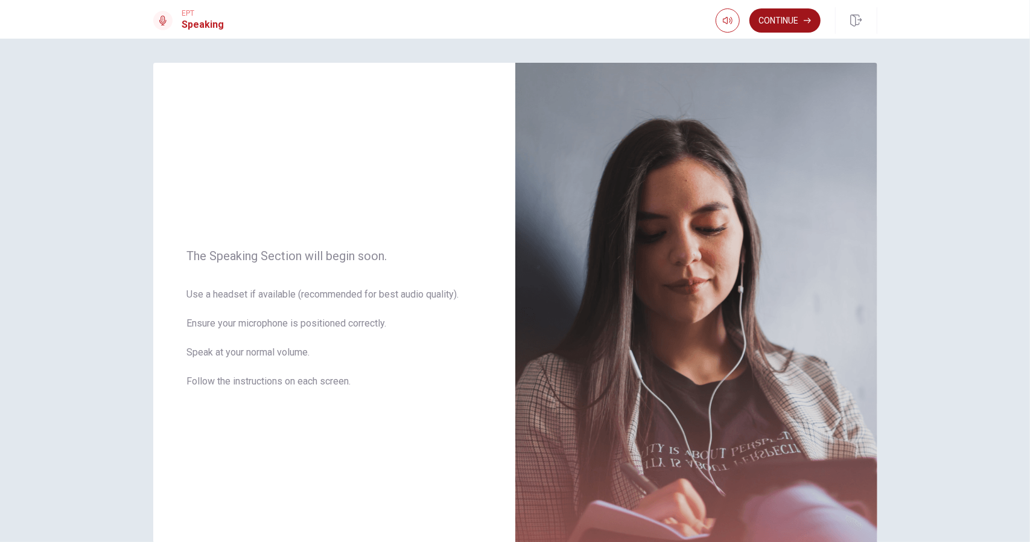
click at [781, 20] on button "Continue" at bounding box center [785, 20] width 71 height 24
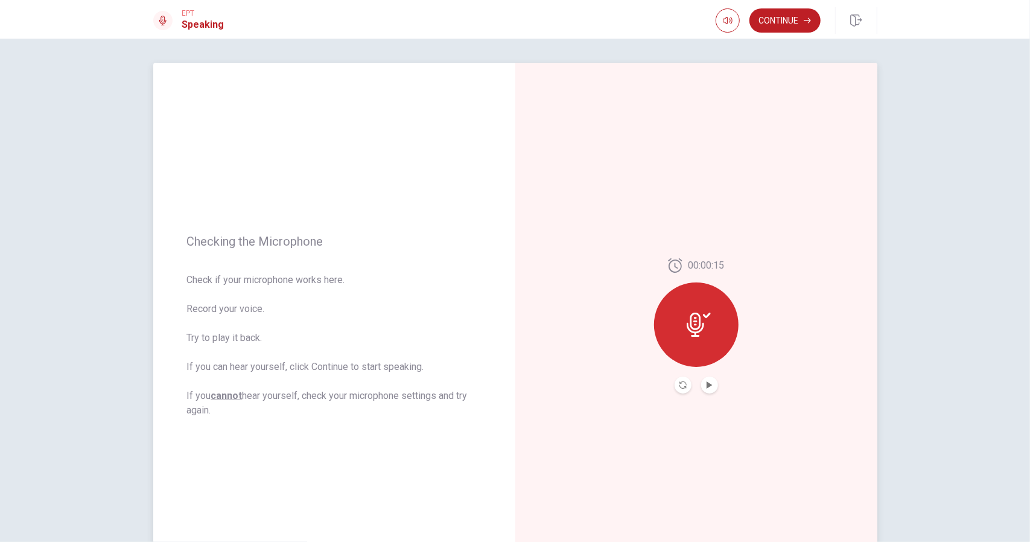
click at [704, 379] on button "Play Audio" at bounding box center [709, 385] width 17 height 17
click at [766, 21] on button "Continue" at bounding box center [785, 20] width 71 height 24
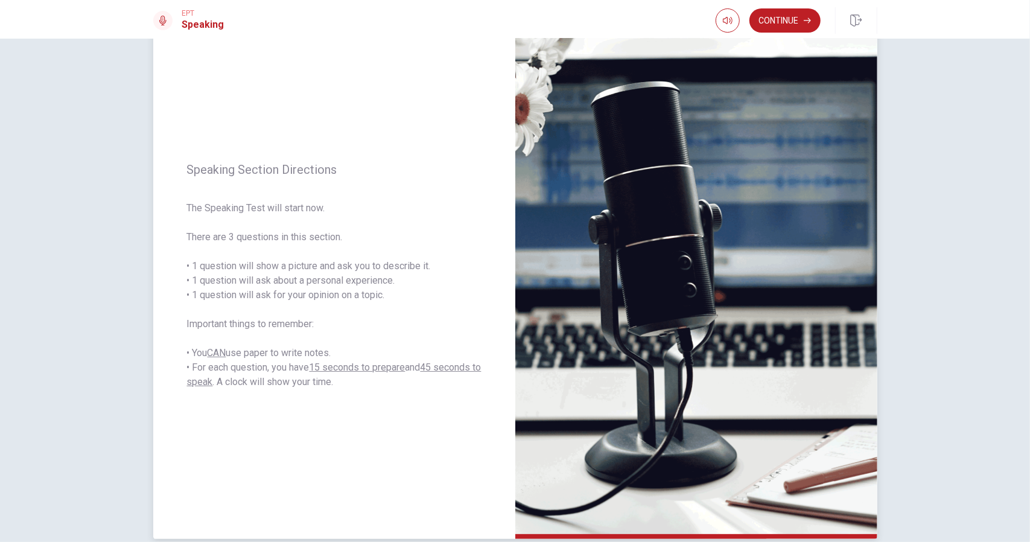
scroll to position [50, 0]
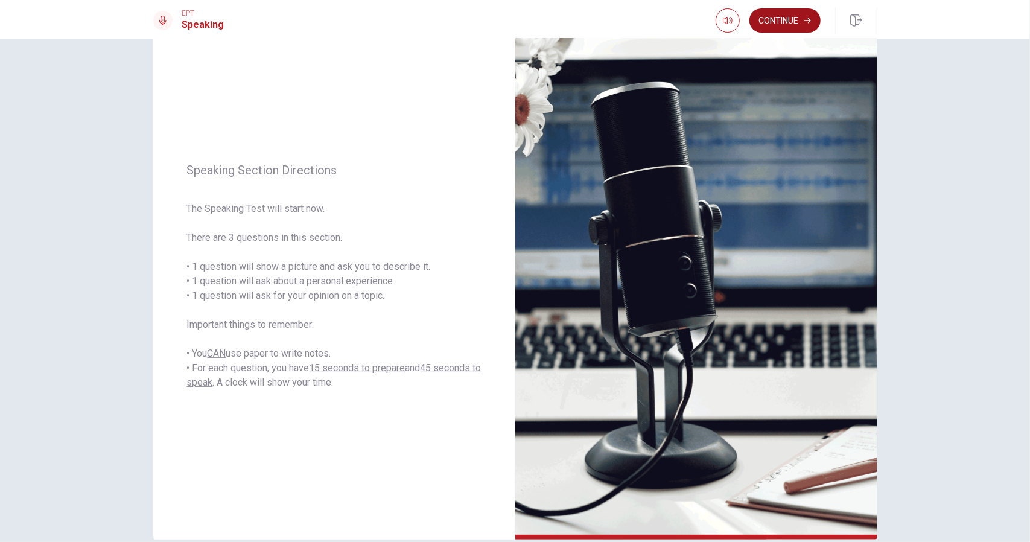
click at [791, 16] on button "Continue" at bounding box center [785, 20] width 71 height 24
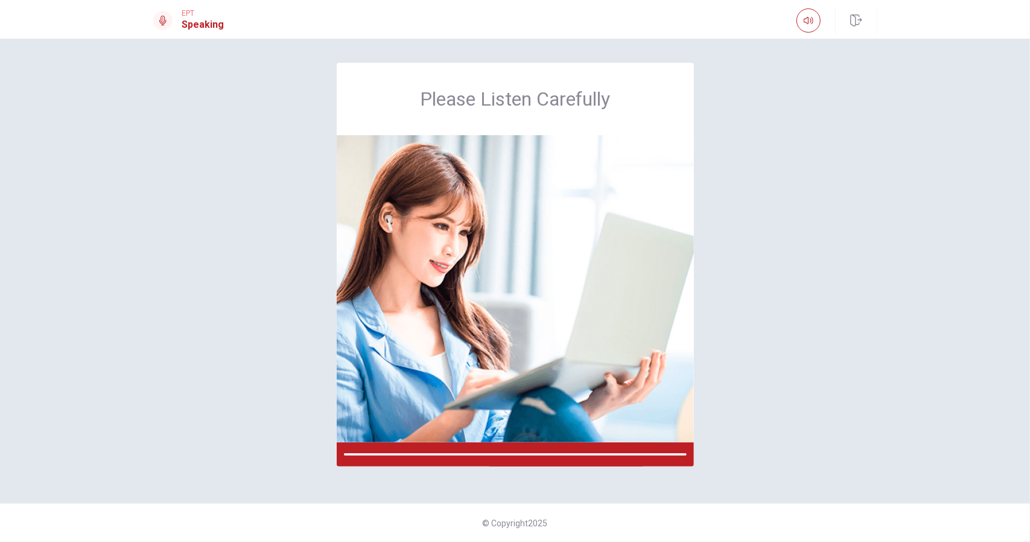
scroll to position [0, 0]
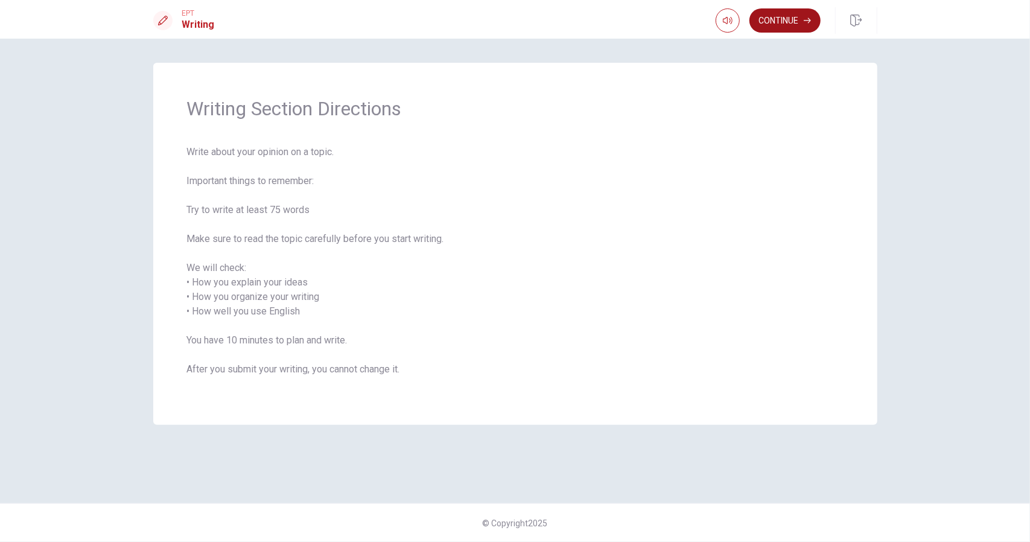
click at [776, 20] on button "Continue" at bounding box center [785, 20] width 71 height 24
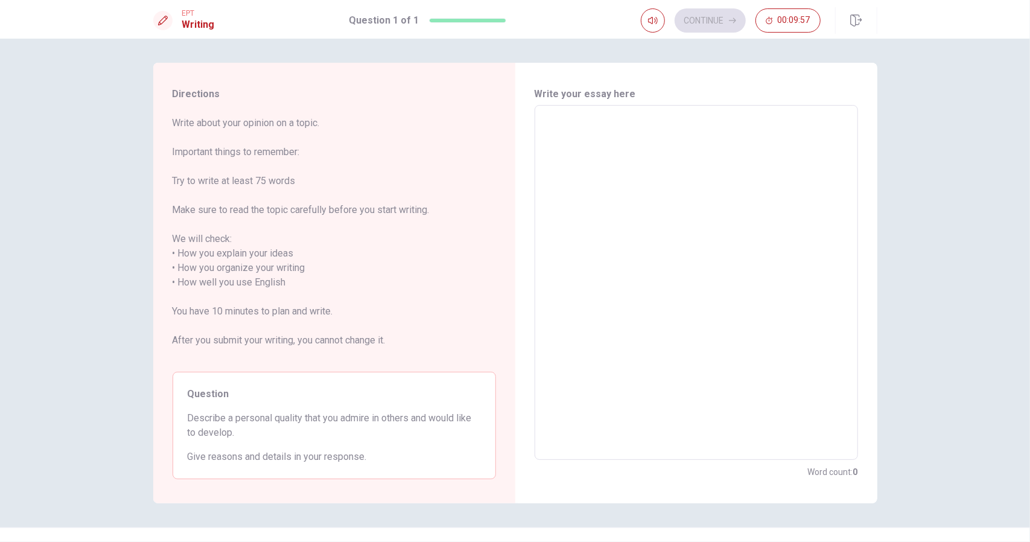
click at [594, 127] on textarea at bounding box center [696, 282] width 307 height 335
click at [576, 136] on textarea "To enrich screen reader interactions, please activate Accessibility in Grammarl…" at bounding box center [696, 282] width 307 height 335
click at [647, 192] on textarea "To enrich screen reader interactions, please activate Accessibility in Grammarl…" at bounding box center [696, 282] width 307 height 335
click at [637, 184] on textarea "To enrich screen reader interactions, please activate Accessibility in Grammarl…" at bounding box center [696, 282] width 307 height 335
click at [636, 184] on textarea "To enrich screen reader interactions, please activate Accessibility in Grammarl…" at bounding box center [696, 282] width 307 height 335
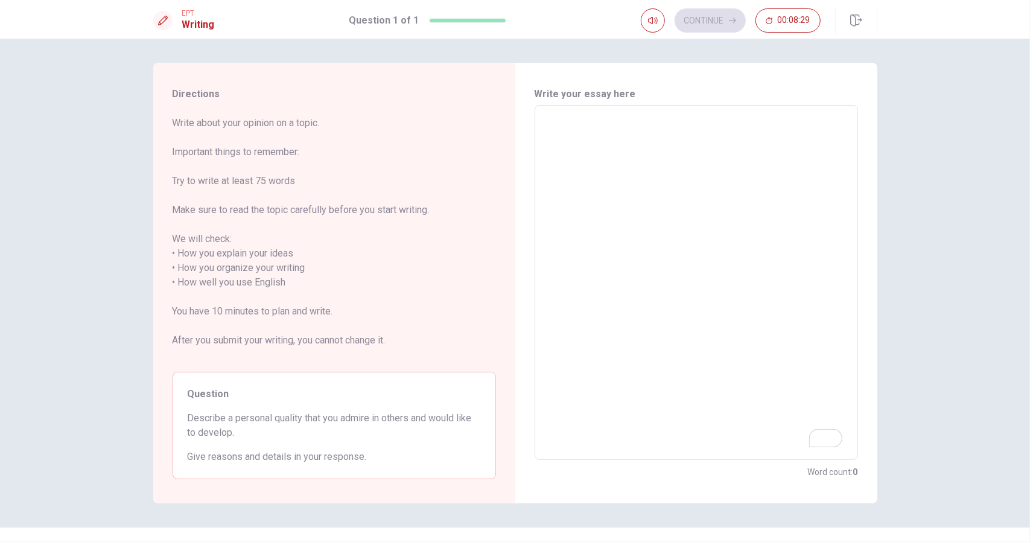
click at [583, 147] on textarea "To enrich screen reader interactions, please activate Accessibility in Grammarl…" at bounding box center [696, 282] width 307 height 335
click at [284, 405] on div "Question Describe a personal quality that you admire in others and would like t…" at bounding box center [335, 425] width 324 height 107
click at [191, 254] on span "Write about your opinion on a topic. Important things to remember: Try to write…" at bounding box center [335, 239] width 324 height 246
click at [606, 141] on textarea "To enrich screen reader interactions, please activate Accessibility in Grammarl…" at bounding box center [696, 282] width 307 height 335
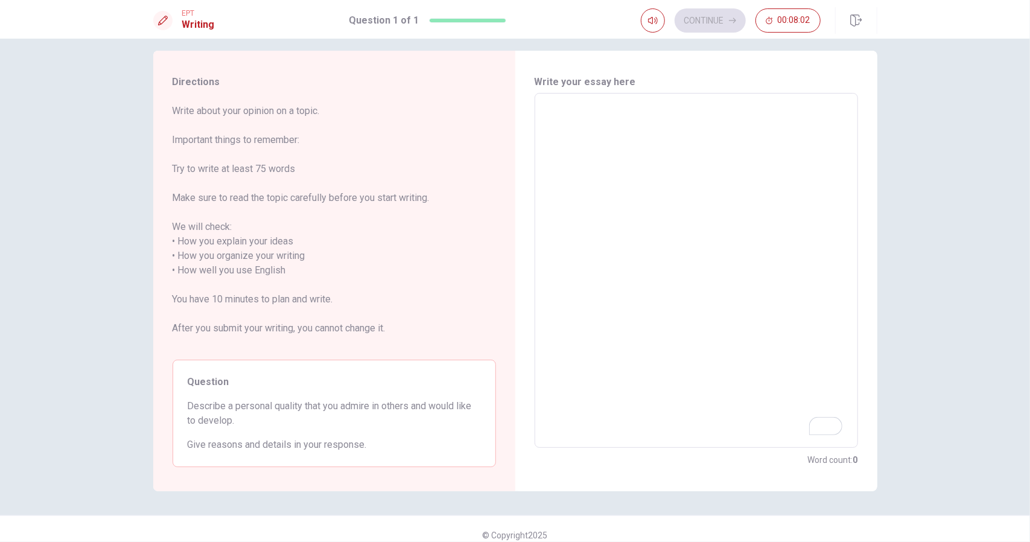
scroll to position [24, 0]
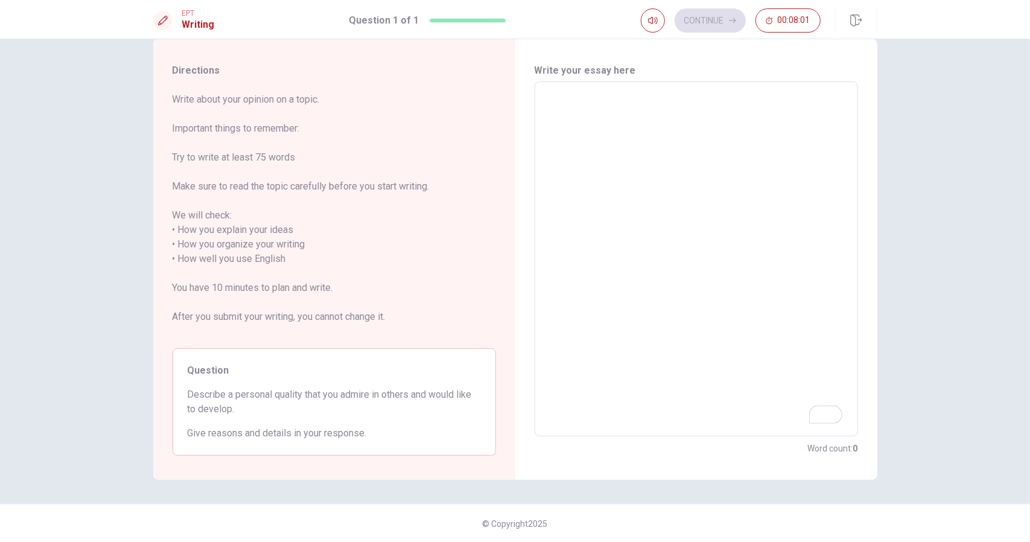
click at [325, 172] on span "Write about your opinion on a topic. Important things to remember: Try to write…" at bounding box center [335, 215] width 324 height 246
click at [218, 140] on span "Write about your opinion on a topic. Important things to remember: Try to write…" at bounding box center [335, 215] width 324 height 246
click at [212, 142] on span "Write about your opinion on a topic. Important things to remember: Try to write…" at bounding box center [335, 215] width 324 height 246
click at [211, 143] on span "Write about your opinion on a topic. Important things to remember: Try to write…" at bounding box center [335, 215] width 324 height 246
click at [694, 21] on div "Continue 00:07:51" at bounding box center [731, 20] width 180 height 24
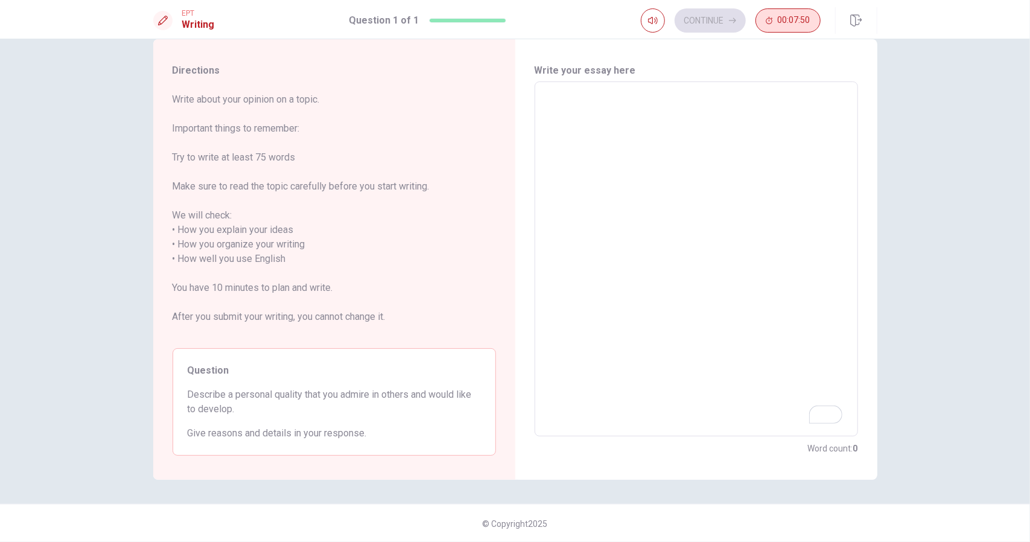
click at [796, 22] on span "00:07:50" at bounding box center [794, 21] width 33 height 10
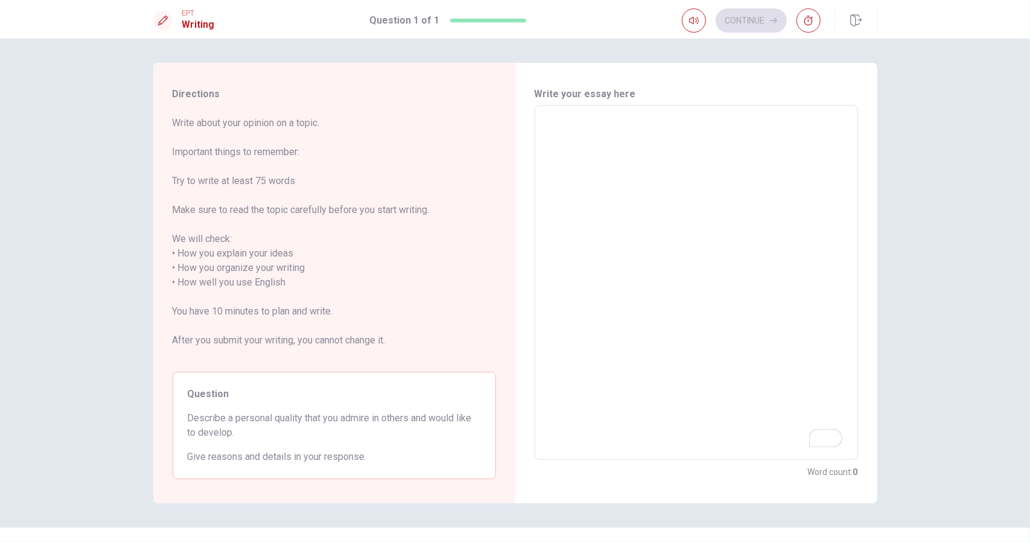
click at [228, 173] on span "Write about your opinion on a topic. Important things to remember: Try to write…" at bounding box center [335, 239] width 324 height 246
click at [258, 226] on span "Write about your opinion on a topic. Important things to remember: Try to write…" at bounding box center [335, 239] width 324 height 246
click at [283, 416] on span "Describe a personal quality that you admire in others and would like to develop." at bounding box center [334, 425] width 293 height 29
click at [331, 441] on div "Question Describe a personal quality that you admire in others and would like t…" at bounding box center [335, 425] width 324 height 107
drag, startPoint x: 382, startPoint y: 450, endPoint x: 397, endPoint y: 446, distance: 16.1
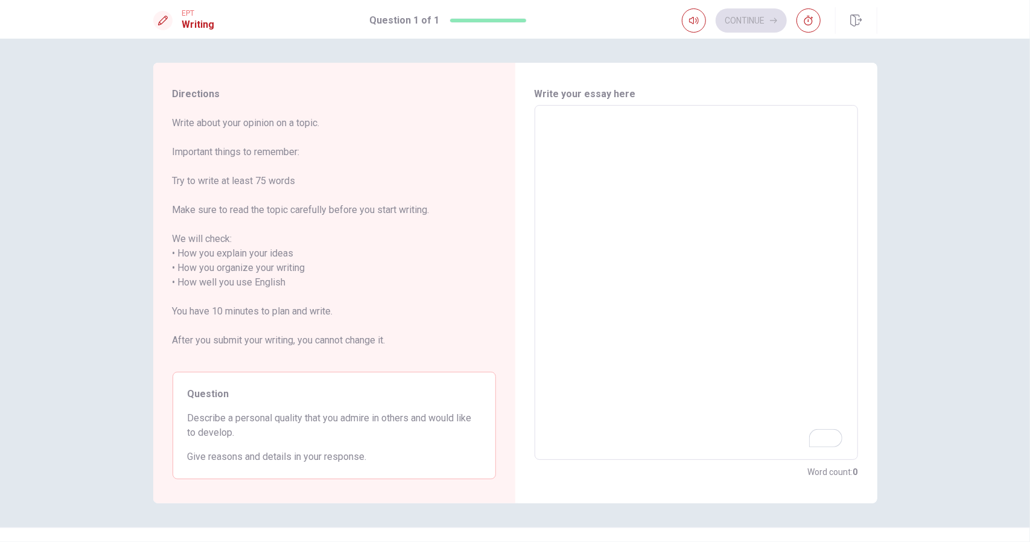
click at [383, 450] on span "Give reasons and details in your response." at bounding box center [334, 457] width 293 height 14
drag, startPoint x: 472, startPoint y: 449, endPoint x: 557, endPoint y: 410, distance: 93.2
click at [486, 443] on div "Question Describe a personal quality that you admire in others and would like t…" at bounding box center [335, 425] width 324 height 107
drag, startPoint x: 558, startPoint y: 410, endPoint x: 558, endPoint y: 400, distance: 9.7
click at [558, 407] on textarea "To enrich screen reader interactions, please activate Accessibility in Grammarl…" at bounding box center [696, 282] width 307 height 335
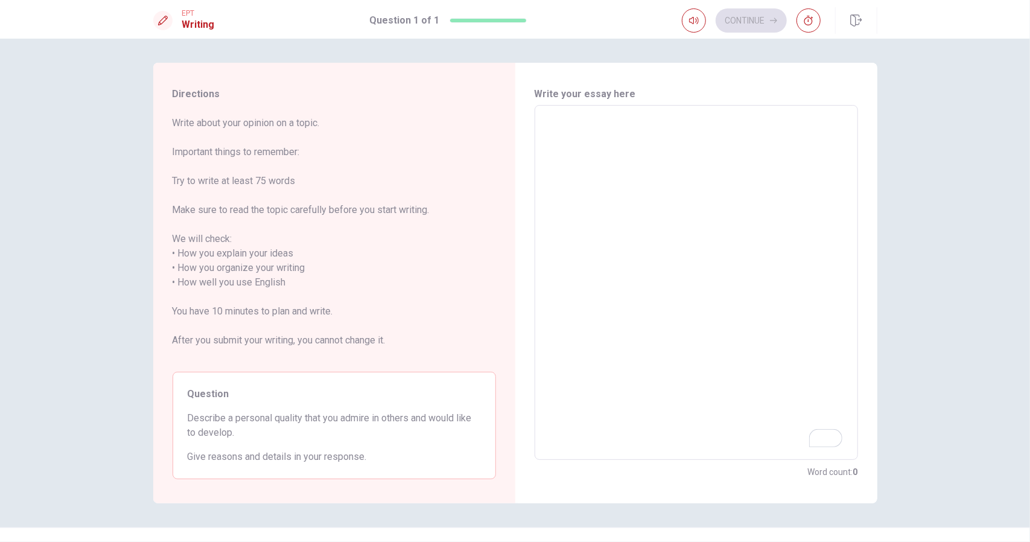
drag, startPoint x: 601, startPoint y: 284, endPoint x: 600, endPoint y: 270, distance: 13.9
click at [601, 282] on textarea "To enrich screen reader interactions, please activate Accessibility in Grammarl…" at bounding box center [696, 282] width 307 height 335
click at [693, 16] on icon "button" at bounding box center [694, 21] width 10 height 10
click at [595, 123] on textarea "To enrich screen reader interactions, please activate Accessibility in Grammarl…" at bounding box center [696, 282] width 307 height 335
click at [640, 152] on textarea "To enrich screen reader interactions, please activate Accessibility in Grammarl…" at bounding box center [696, 282] width 307 height 335
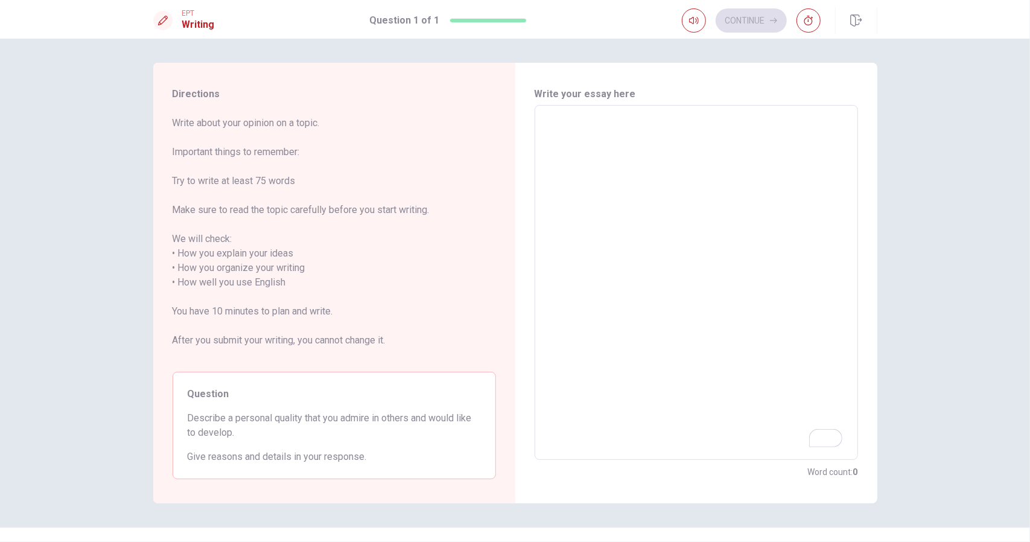
type textarea "I"
type textarea "x"
type textarea "I"
click at [810, 20] on icon "button" at bounding box center [809, 21] width 10 height 10
click at [807, 14] on button "button" at bounding box center [809, 20] width 24 height 24
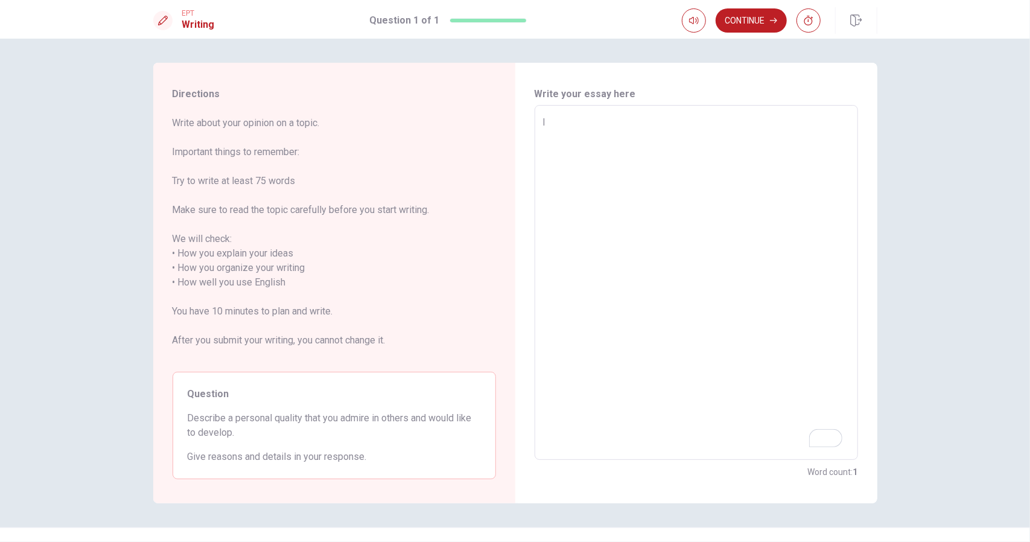
click at [808, 22] on icon "button" at bounding box center [809, 21] width 10 height 10
click at [797, 8] on button "button" at bounding box center [809, 20] width 24 height 24
click at [563, 126] on textarea "I" at bounding box center [696, 282] width 307 height 335
click at [551, 121] on textarea "I" at bounding box center [696, 282] width 307 height 335
click at [535, 125] on div "I x ​" at bounding box center [697, 282] width 324 height 355
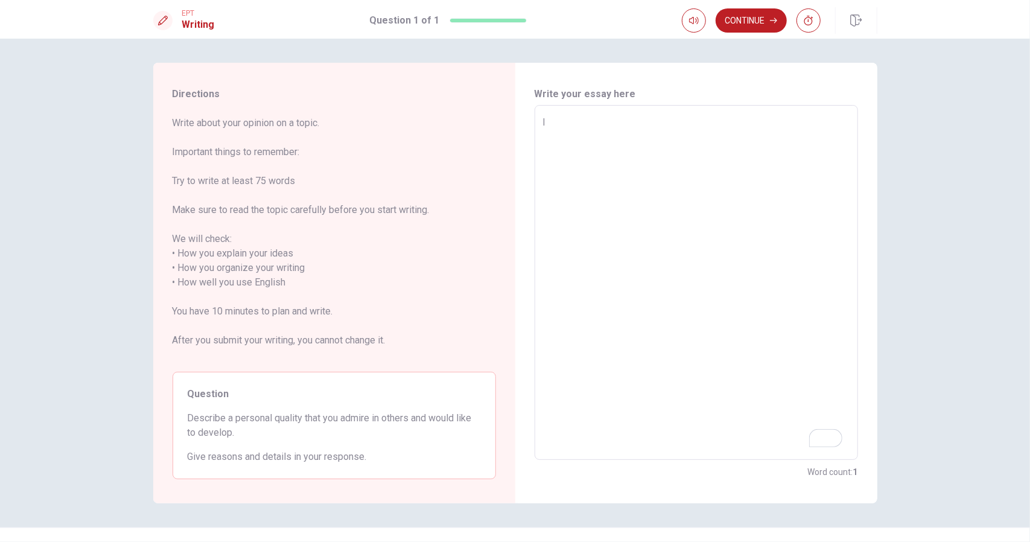
click at [537, 125] on div "Write your essay here I x ​ Word count : 1" at bounding box center [697, 283] width 362 height 441
click at [537, 132] on div "I x ​" at bounding box center [697, 282] width 324 height 355
click at [541, 124] on div "I x ​" at bounding box center [697, 282] width 324 height 355
click at [543, 115] on textarea "I" at bounding box center [696, 282] width 307 height 335
click at [578, 126] on textarea "I" at bounding box center [696, 282] width 307 height 335
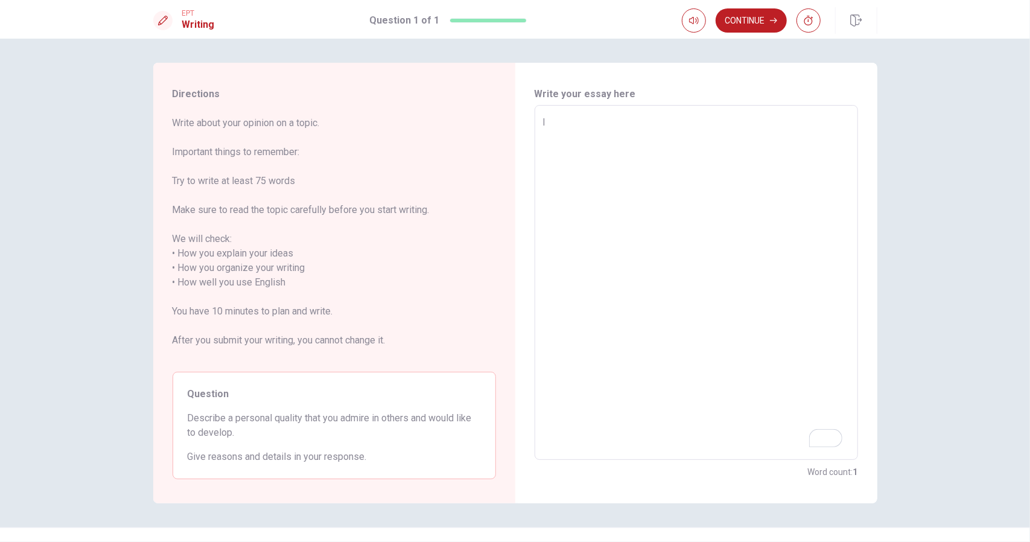
click at [675, 112] on div "I x ​" at bounding box center [697, 282] width 324 height 355
click at [811, 22] on icon "button" at bounding box center [809, 21] width 10 height 10
click at [628, 109] on div "I x ​" at bounding box center [697, 282] width 324 height 355
click at [553, 127] on textarea "I" at bounding box center [696, 282] width 307 height 335
click at [552, 127] on textarea "I" at bounding box center [696, 282] width 307 height 335
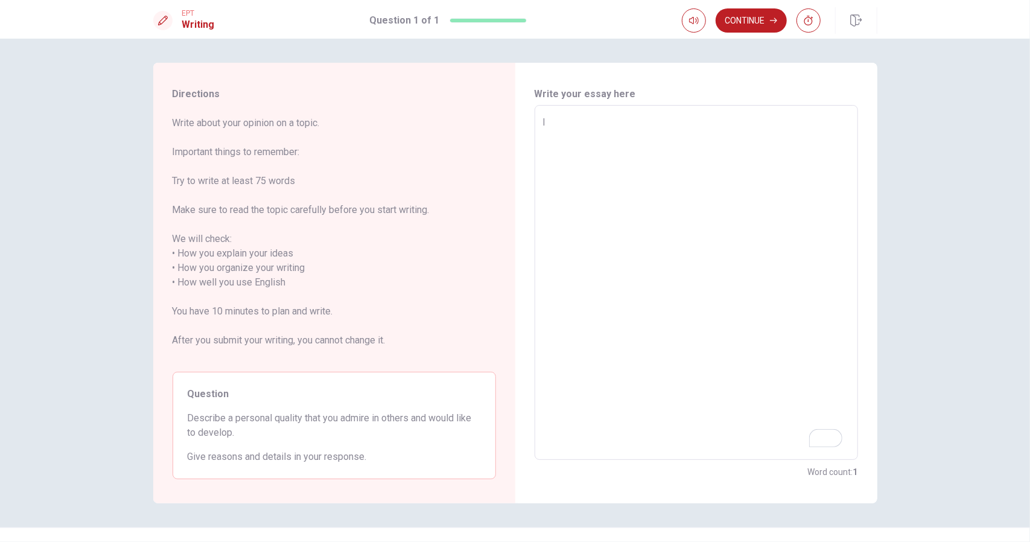
click at [552, 127] on textarea "I" at bounding box center [696, 282] width 307 height 335
click at [509, 134] on div "Directions Write about your opinion on a topic. Important things to remember: T…" at bounding box center [515, 283] width 724 height 441
type textarea "I"
click at [548, 123] on textarea "I" at bounding box center [696, 282] width 307 height 335
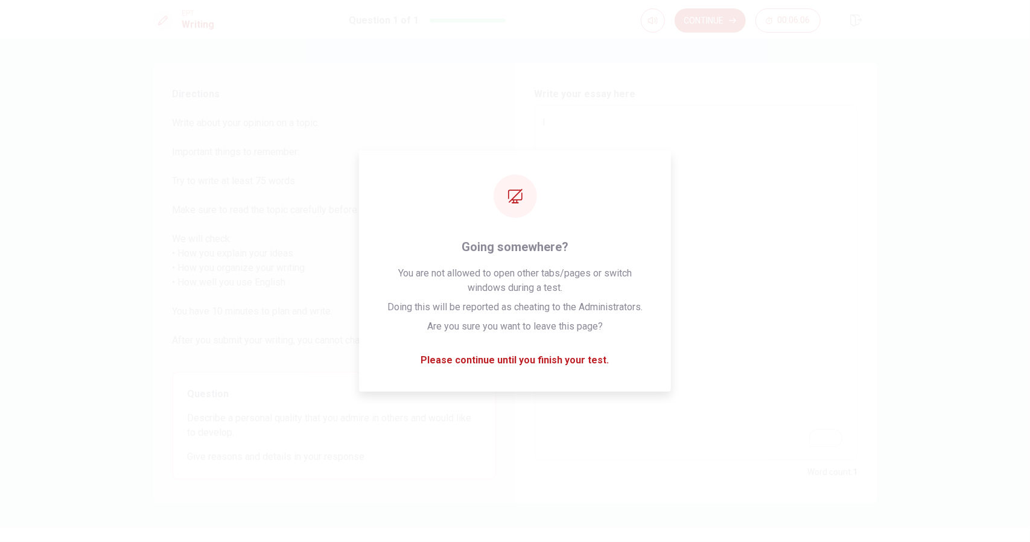
click at [708, 232] on textarea "I" at bounding box center [696, 282] width 307 height 335
click at [435, 296] on span "Write about your opinion on a topic. Important things to remember: Try to write…" at bounding box center [335, 239] width 324 height 246
click at [475, 360] on span "Write about your opinion on a topic. Important things to remember: Try to write…" at bounding box center [335, 239] width 324 height 246
click at [478, 359] on span "Write about your opinion on a topic. Important things to remember: Try to write…" at bounding box center [335, 239] width 324 height 246
click at [530, 387] on div "Write your essay here I x ​ Word count : 1" at bounding box center [697, 283] width 362 height 441
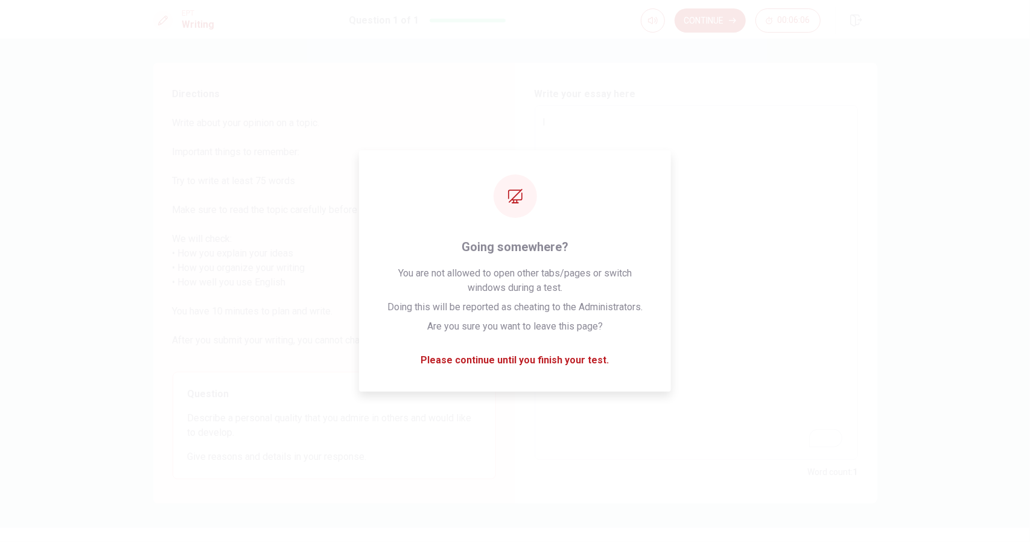
click at [891, 232] on div "Directions Write about your opinion on a topic. Important things to remember: T…" at bounding box center [515, 283] width 763 height 441
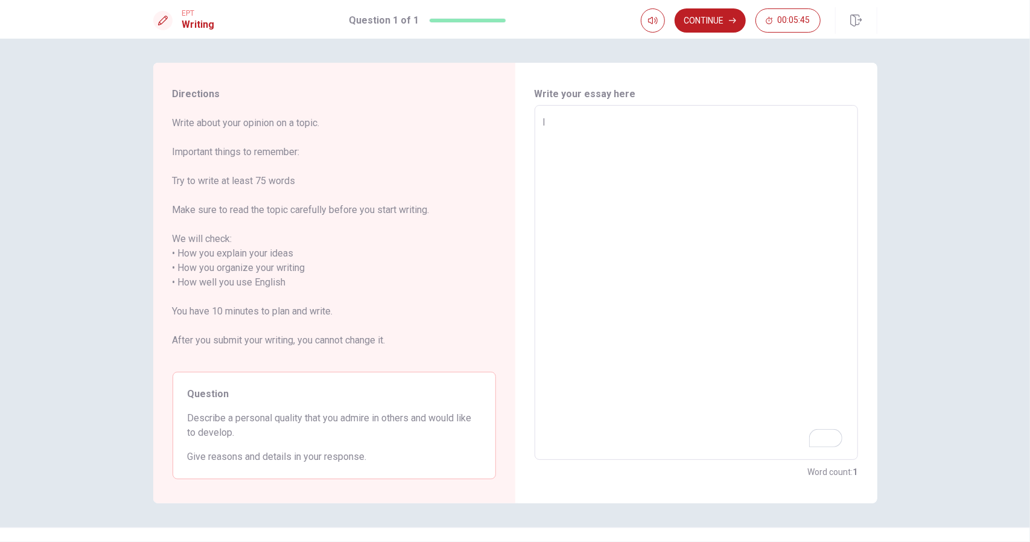
click at [567, 113] on div "I x ​" at bounding box center [697, 282] width 324 height 355
type textarea "x"
type textarea "I w"
type textarea "x"
type textarea "I wo"
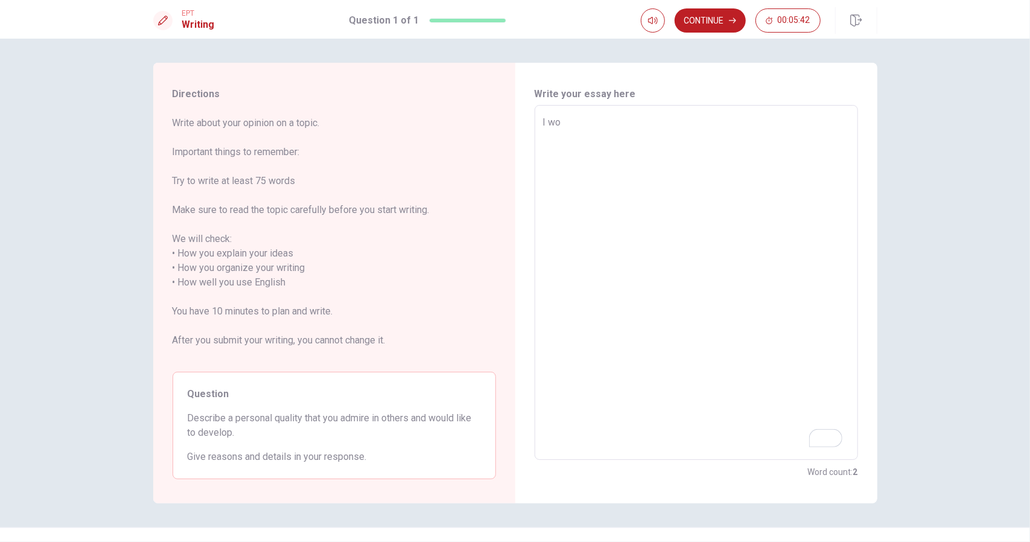
type textarea "x"
type textarea "I wou"
type textarea "x"
type textarea "I woud"
type textarea "x"
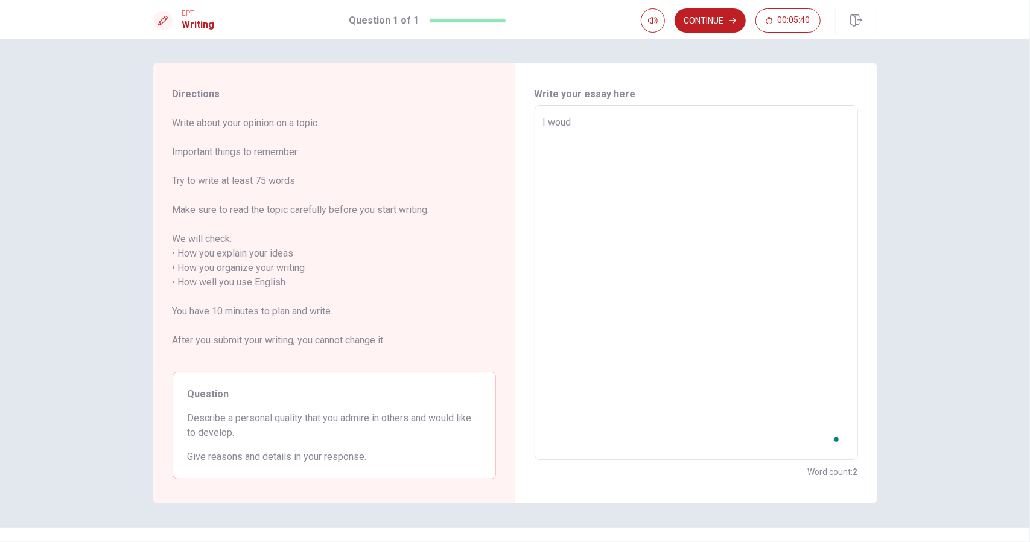
type textarea "I woud"
type textarea "x"
type textarea "I woud l"
type textarea "x"
type textarea "I woud li"
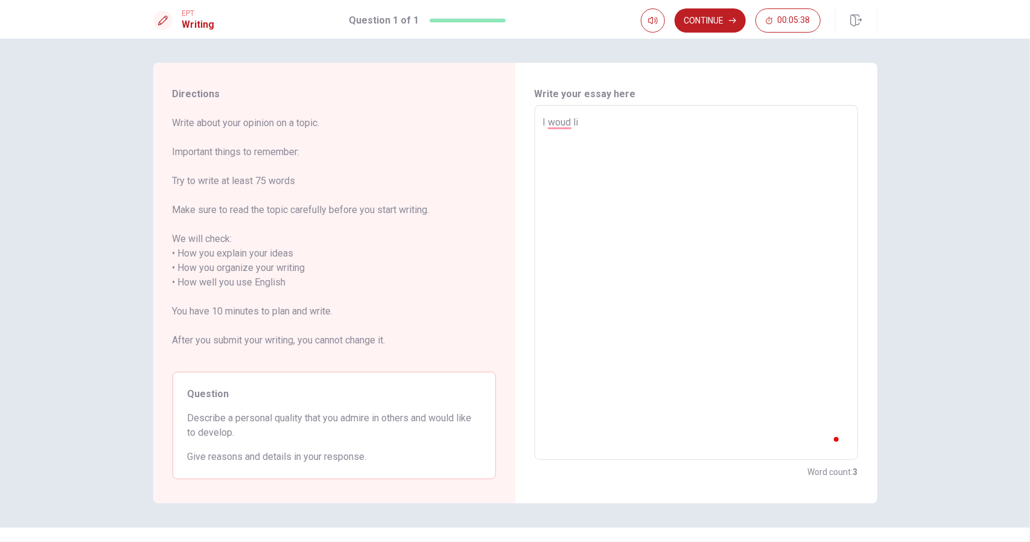
type textarea "x"
type textarea "I woud lic"
type textarea "x"
type textarea "I woud lice"
type textarea "x"
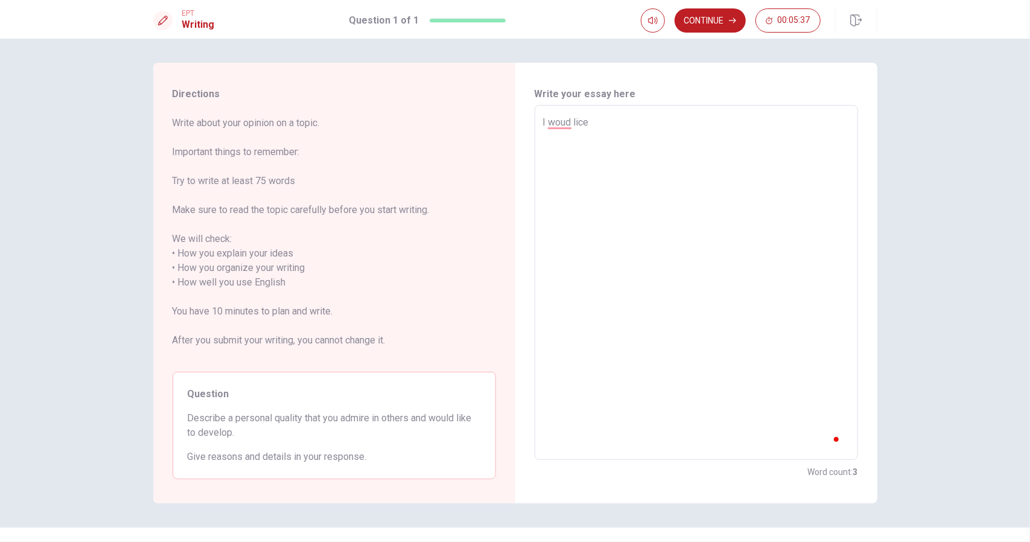
type textarea "I woud lice"
type textarea "x"
type textarea "I woud lice"
type textarea "x"
type textarea "I woud lic"
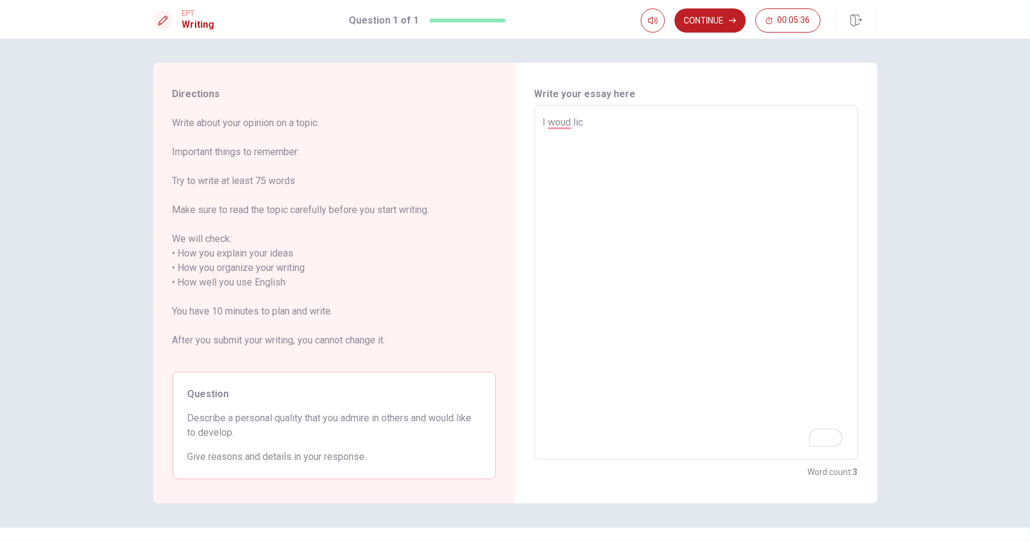
type textarea "x"
type textarea "I woud li"
type textarea "x"
type textarea "I woud lik"
type textarea "x"
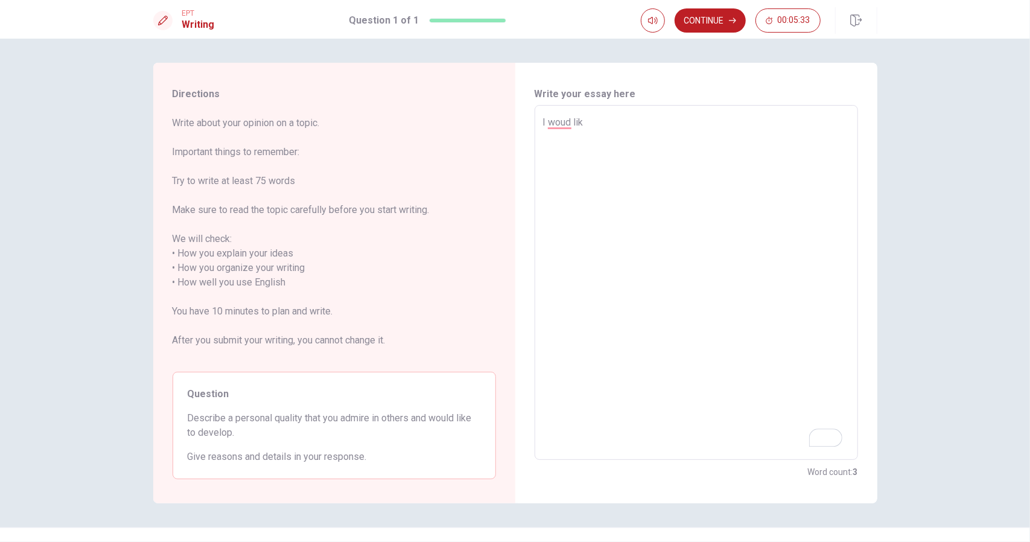
type textarea "I woud like"
type textarea "x"
type textarea "I woud like"
type textarea "x"
click at [553, 123] on textarea "I woud like" at bounding box center [696, 282] width 307 height 335
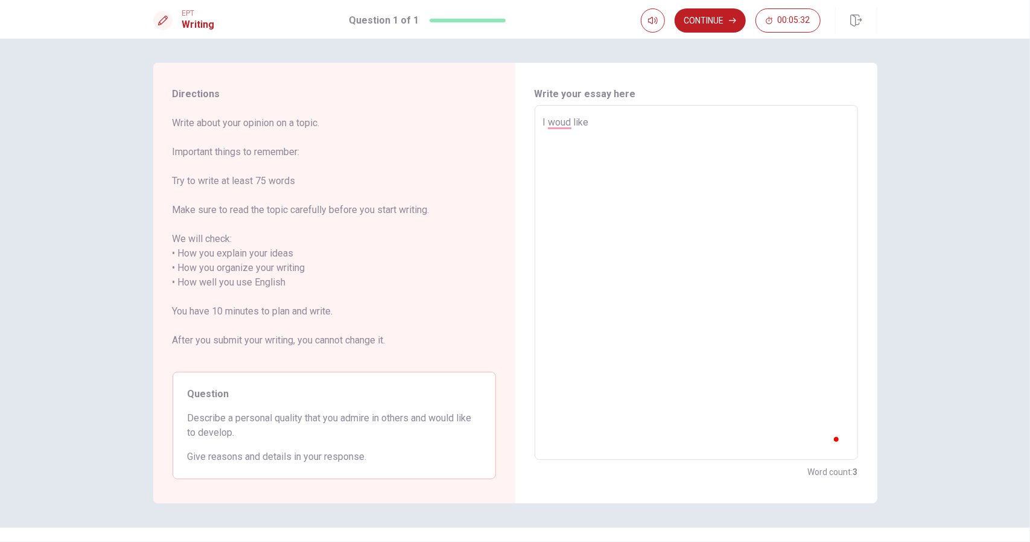
click at [563, 121] on textarea "I woud like" at bounding box center [696, 282] width 307 height 335
click at [572, 121] on textarea "I woud like" at bounding box center [696, 282] width 307 height 335
click at [570, 123] on textarea "I woud like" at bounding box center [696, 282] width 307 height 335
click at [586, 129] on textarea "I woud like" at bounding box center [696, 282] width 307 height 335
click at [586, 120] on textarea "I woud like" at bounding box center [696, 282] width 307 height 335
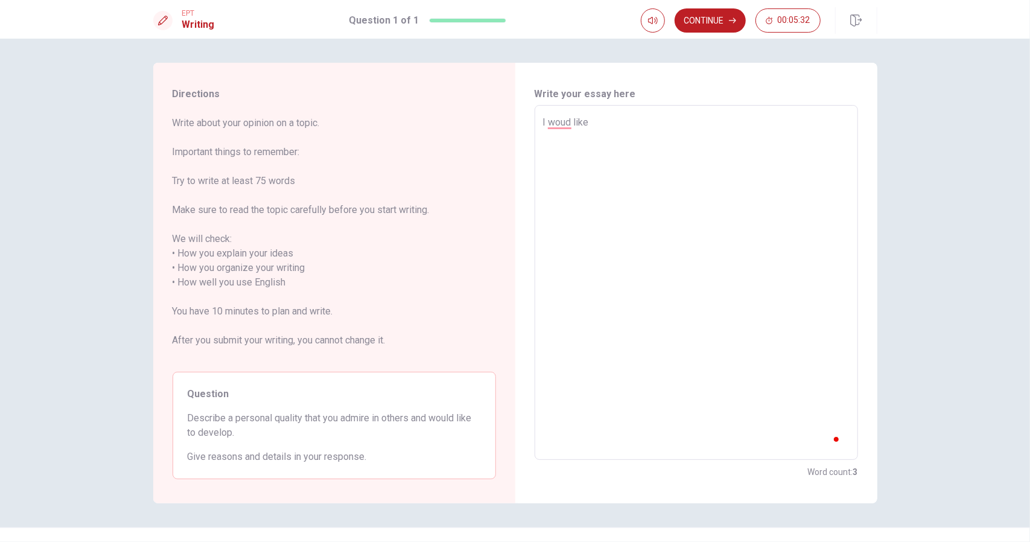
click at [564, 123] on textarea "I woud like" at bounding box center [696, 282] width 307 height 335
type textarea "I woud like"
click at [538, 124] on div "I woud like x ​" at bounding box center [697, 282] width 324 height 355
click at [538, 120] on div "I woud like x ​" at bounding box center [697, 282] width 324 height 355
click at [552, 119] on textarea "I woud like" at bounding box center [696, 282] width 307 height 335
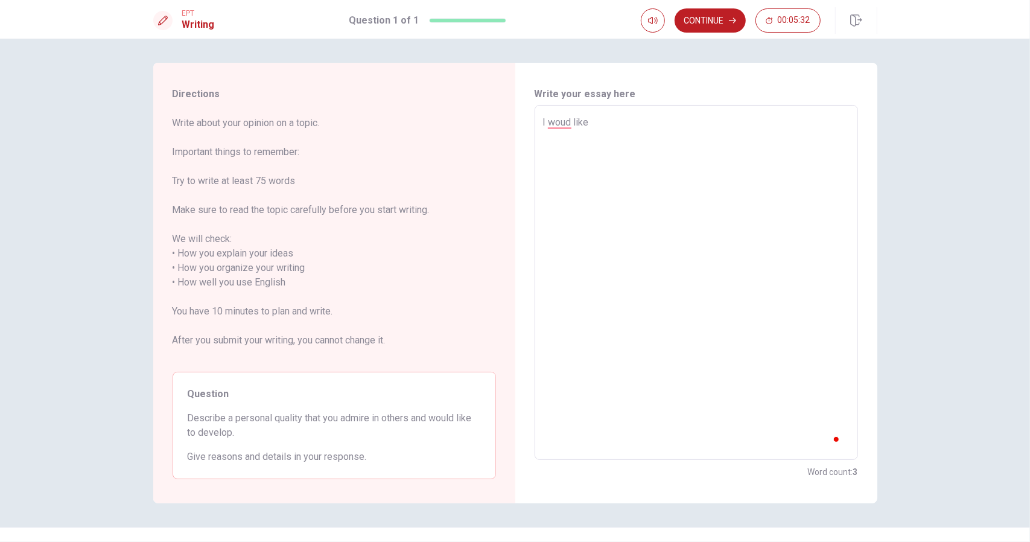
click at [581, 123] on textarea "I woud like" at bounding box center [696, 282] width 307 height 335
click at [608, 126] on textarea "I woud like" at bounding box center [696, 282] width 307 height 335
click at [566, 124] on textarea "I woud like" at bounding box center [696, 282] width 307 height 335
click at [535, 120] on div "I woud like x ​" at bounding box center [697, 282] width 324 height 355
click at [370, 145] on span "Write about your opinion on a topic. Important things to remember: Try to write…" at bounding box center [335, 239] width 324 height 246
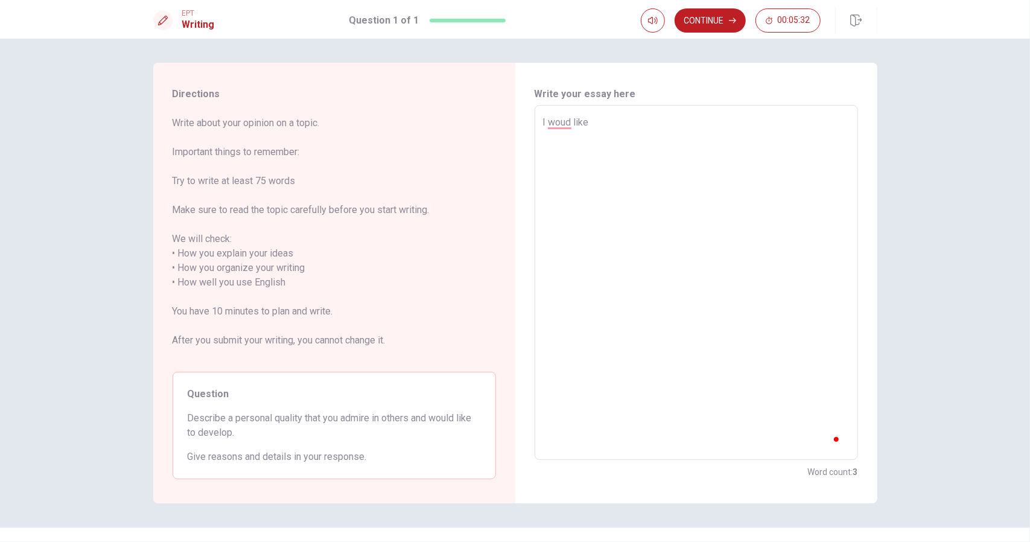
click at [206, 230] on span "Write about your opinion on a topic. Important things to remember: Try to write…" at bounding box center [335, 239] width 324 height 246
click at [554, 125] on textarea "I woud like" at bounding box center [696, 282] width 307 height 335
click at [637, 114] on div "I woud like x ​" at bounding box center [697, 282] width 324 height 355
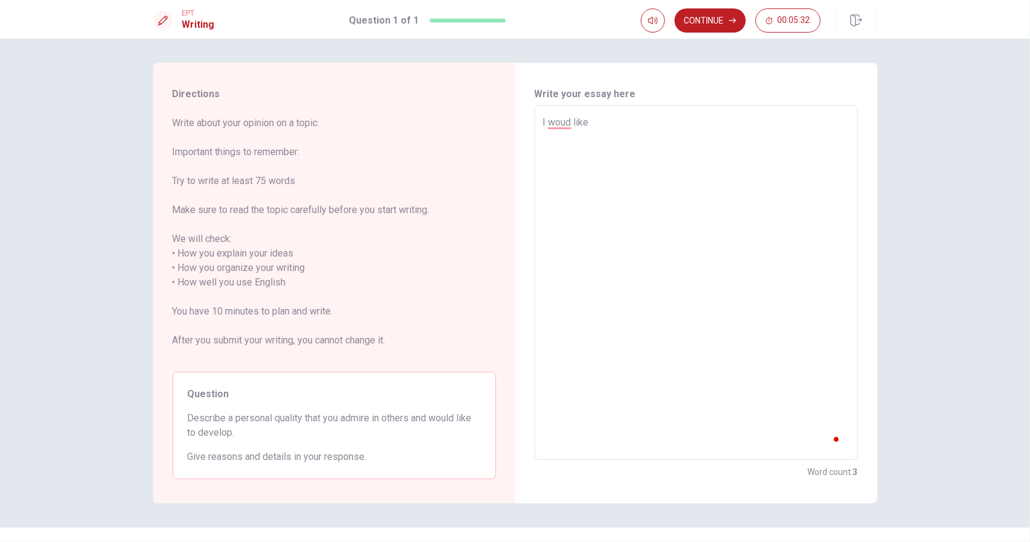
click at [559, 120] on textarea "I woud like" at bounding box center [696, 282] width 307 height 335
click at [569, 123] on textarea "I woud like" at bounding box center [696, 282] width 307 height 335
click at [566, 121] on textarea "I woud like" at bounding box center [696, 282] width 307 height 335
type textarea "x"
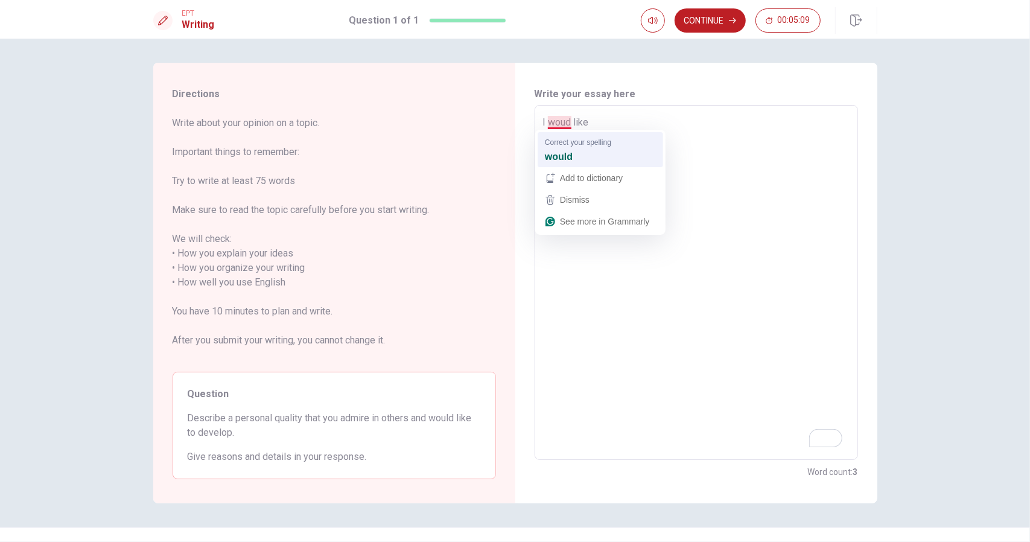
type textarea "I would like"
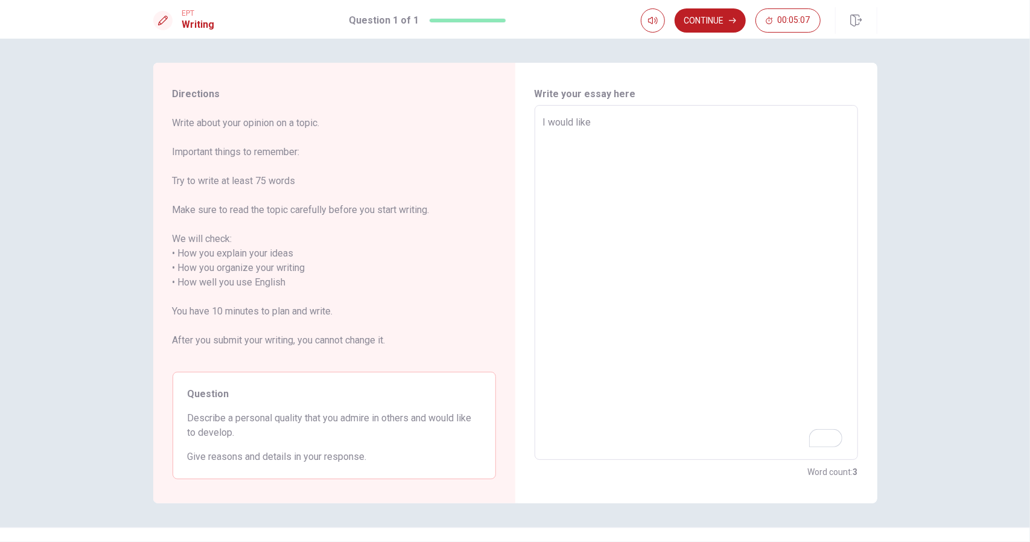
click at [599, 123] on textarea "I would like" at bounding box center [696, 282] width 307 height 335
type textarea "x"
type textarea "I would like t"
type textarea "x"
type textarea "I would like to"
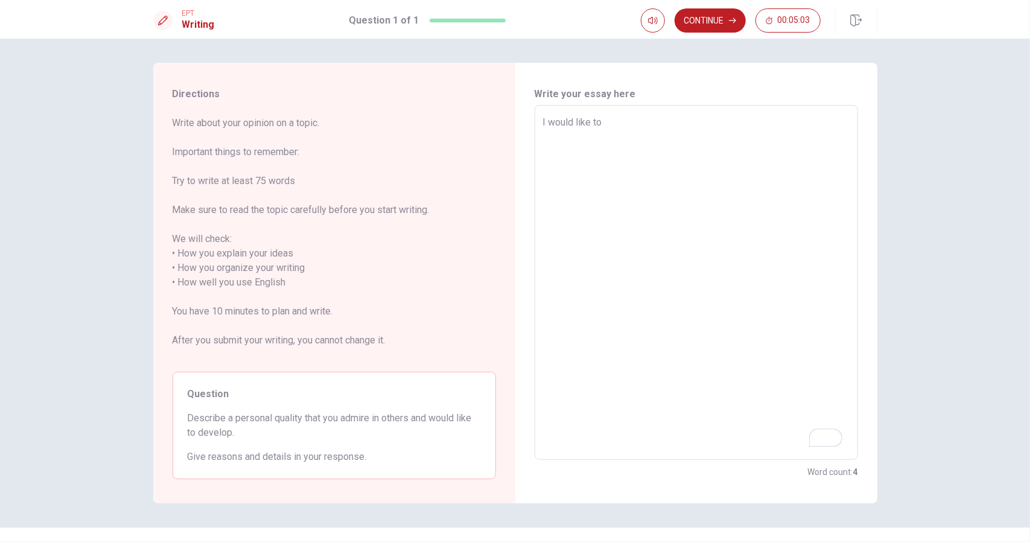
type textarea "x"
type textarea "I would like to"
type textarea "x"
click at [625, 131] on textarea "I would like to" at bounding box center [696, 282] width 307 height 335
click at [616, 128] on textarea "I would like to" at bounding box center [696, 282] width 307 height 335
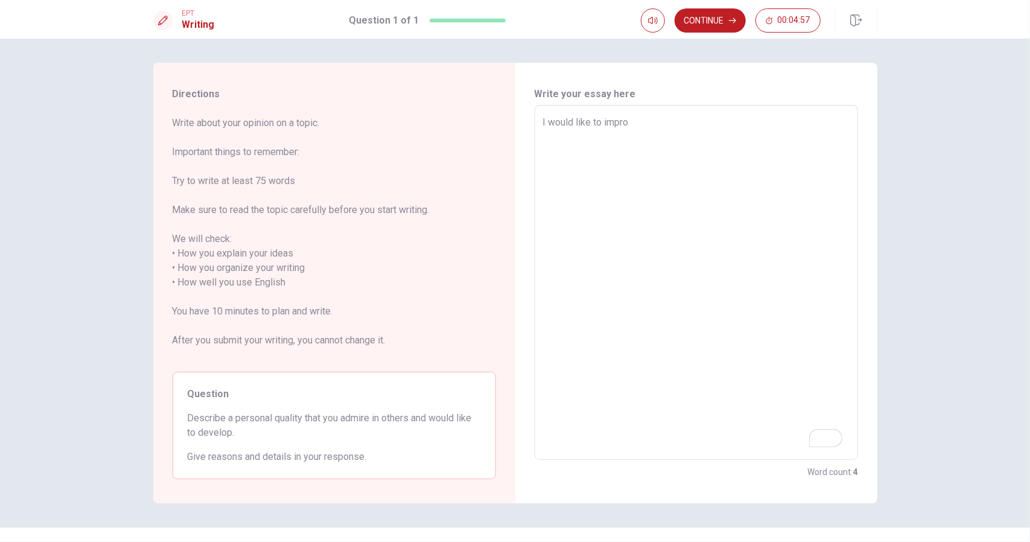
click at [581, 124] on textarea "I would like to" at bounding box center [696, 282] width 307 height 335
click at [566, 123] on textarea "I would like to" at bounding box center [696, 282] width 307 height 335
click at [544, 124] on textarea "I would like to" at bounding box center [696, 282] width 307 height 335
type textarea "I would like to impro"
click at [628, 120] on textarea "I would like to impro" at bounding box center [696, 282] width 307 height 335
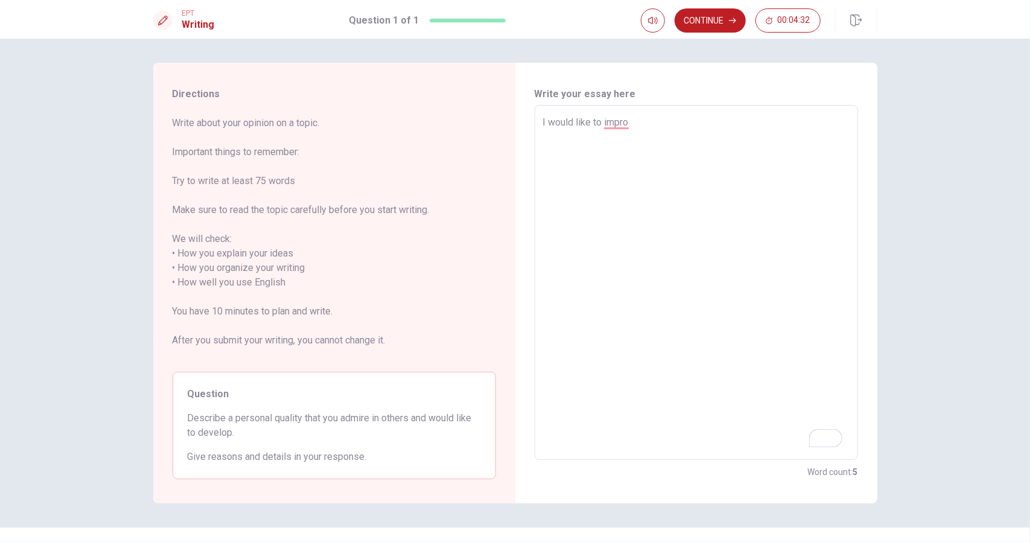
type textarea "x"
type textarea "I would like to impro'"
type textarea "x"
type textarea "I would like to impro'v"
type textarea "x"
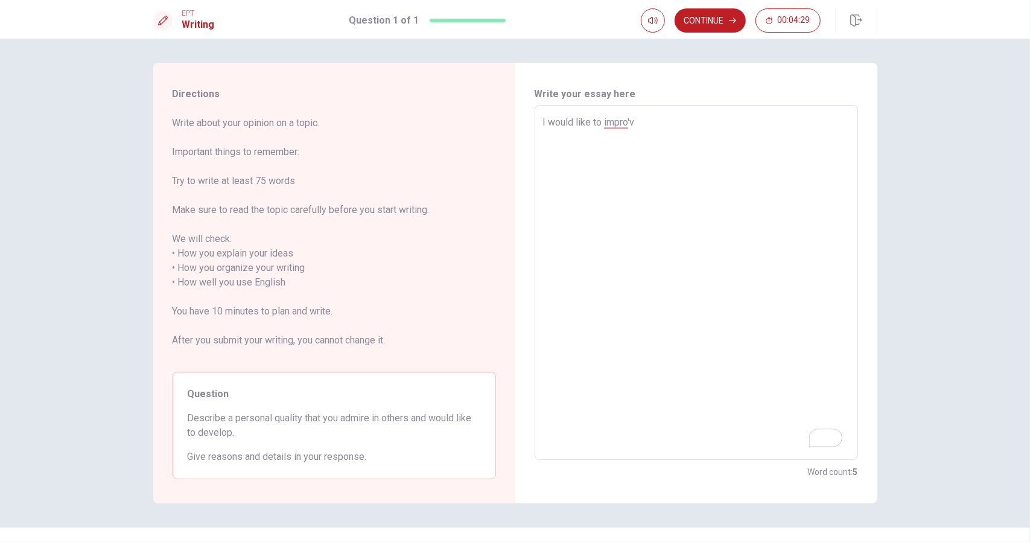
type textarea "I would like to impro'vr"
type textarea "x"
type textarea "I would like to impro'vr"
type textarea "x"
type textarea "I would like to impro'vr"
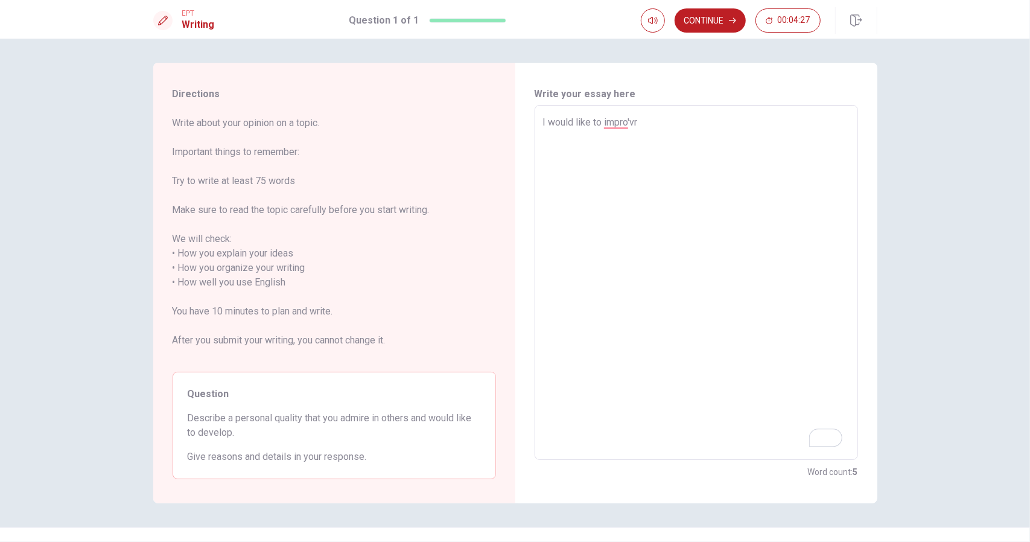
type textarea "x"
type textarea "I would like to impro'v"
type textarea "x"
type textarea "I would like to impro'"
type textarea "x"
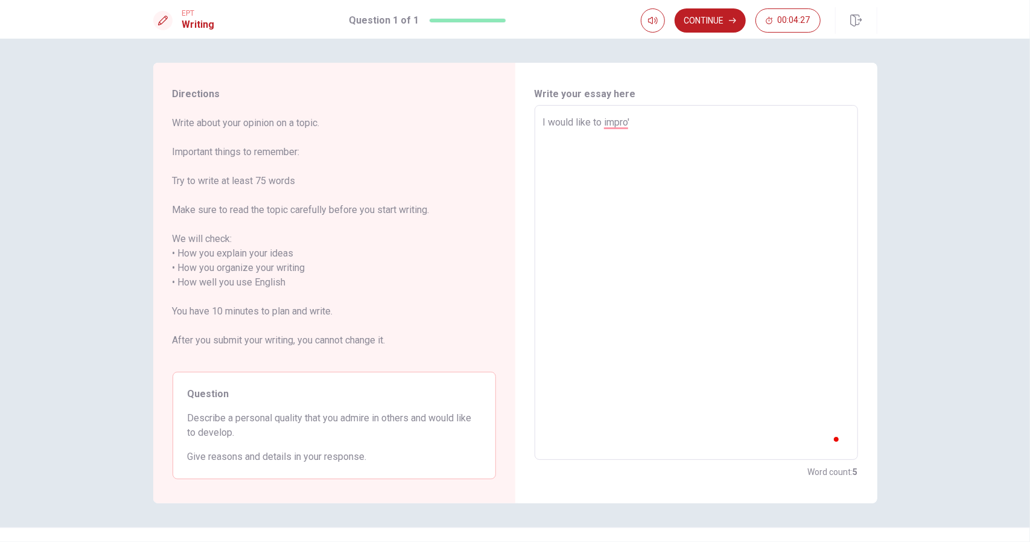
type textarea "I would like to impro"
type textarea "x"
type textarea "I would like to improv"
type textarea "x"
type textarea "I would like to improve"
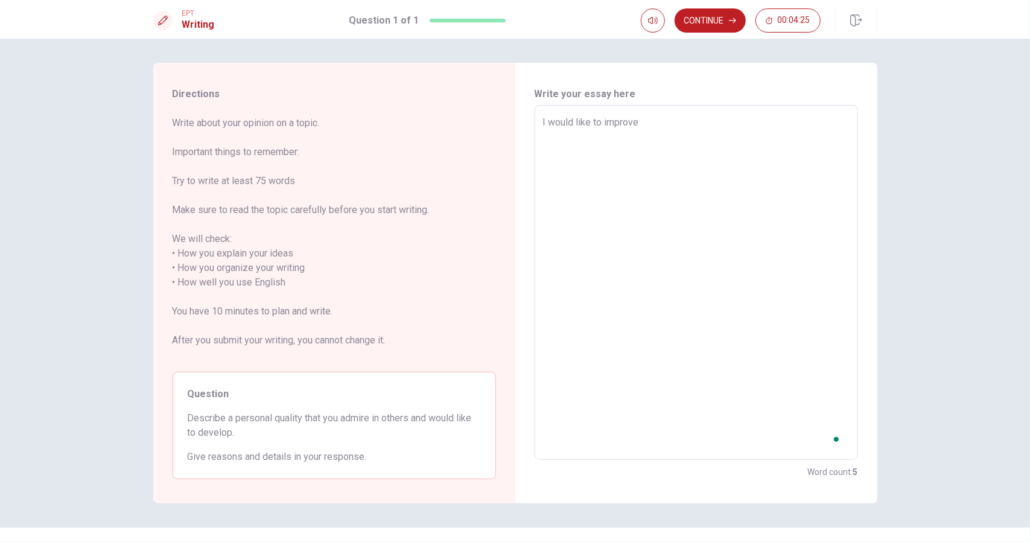
type textarea "x"
type textarea "I would like to improve"
type textarea "x"
type textarea "I would like to improve my self ldkgjldf"
type textarea "x"
